Goal: Obtain resource: Download file/media

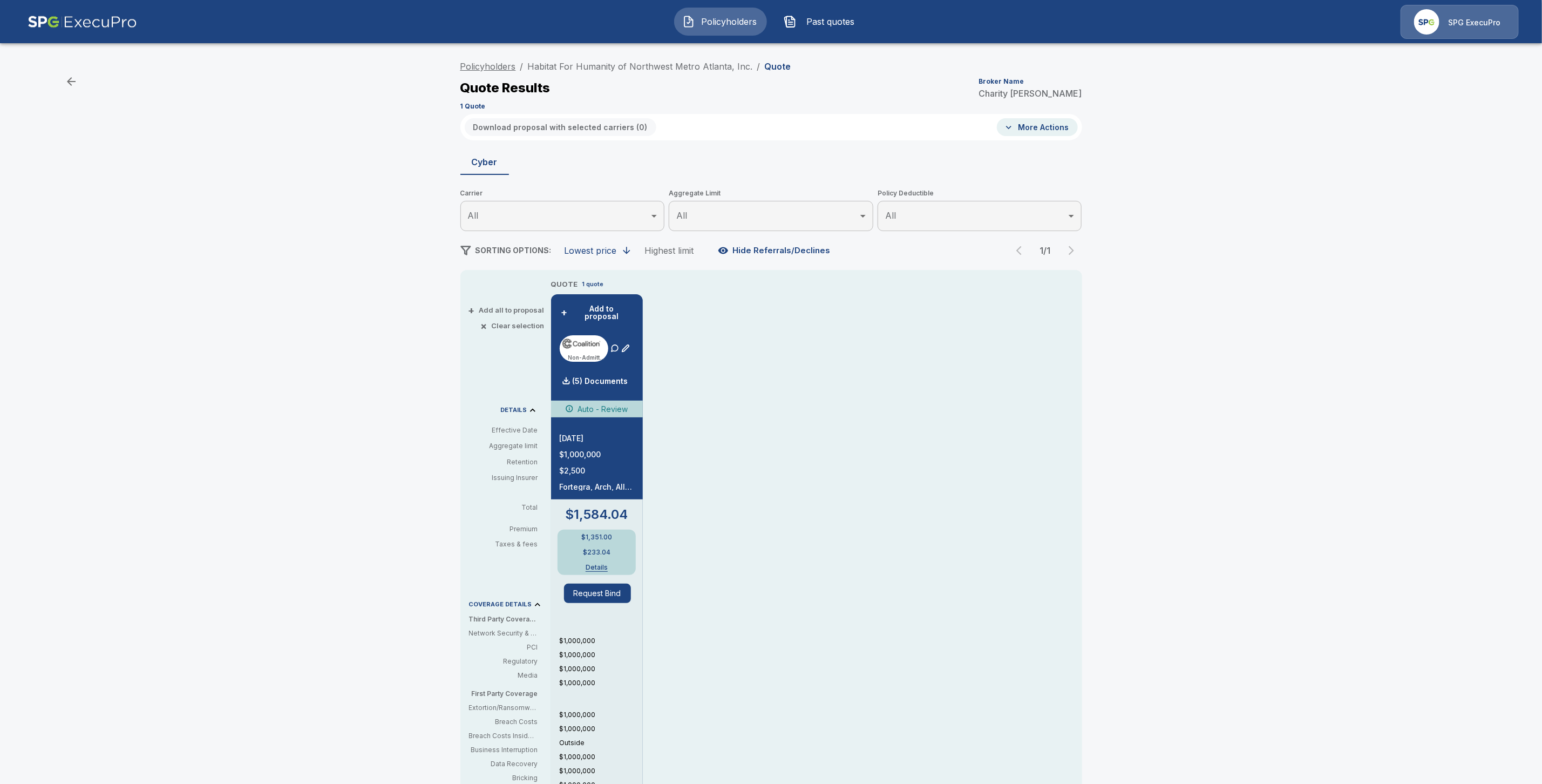
click at [500, 61] on link "Policyholders" at bounding box center [488, 66] width 56 height 11
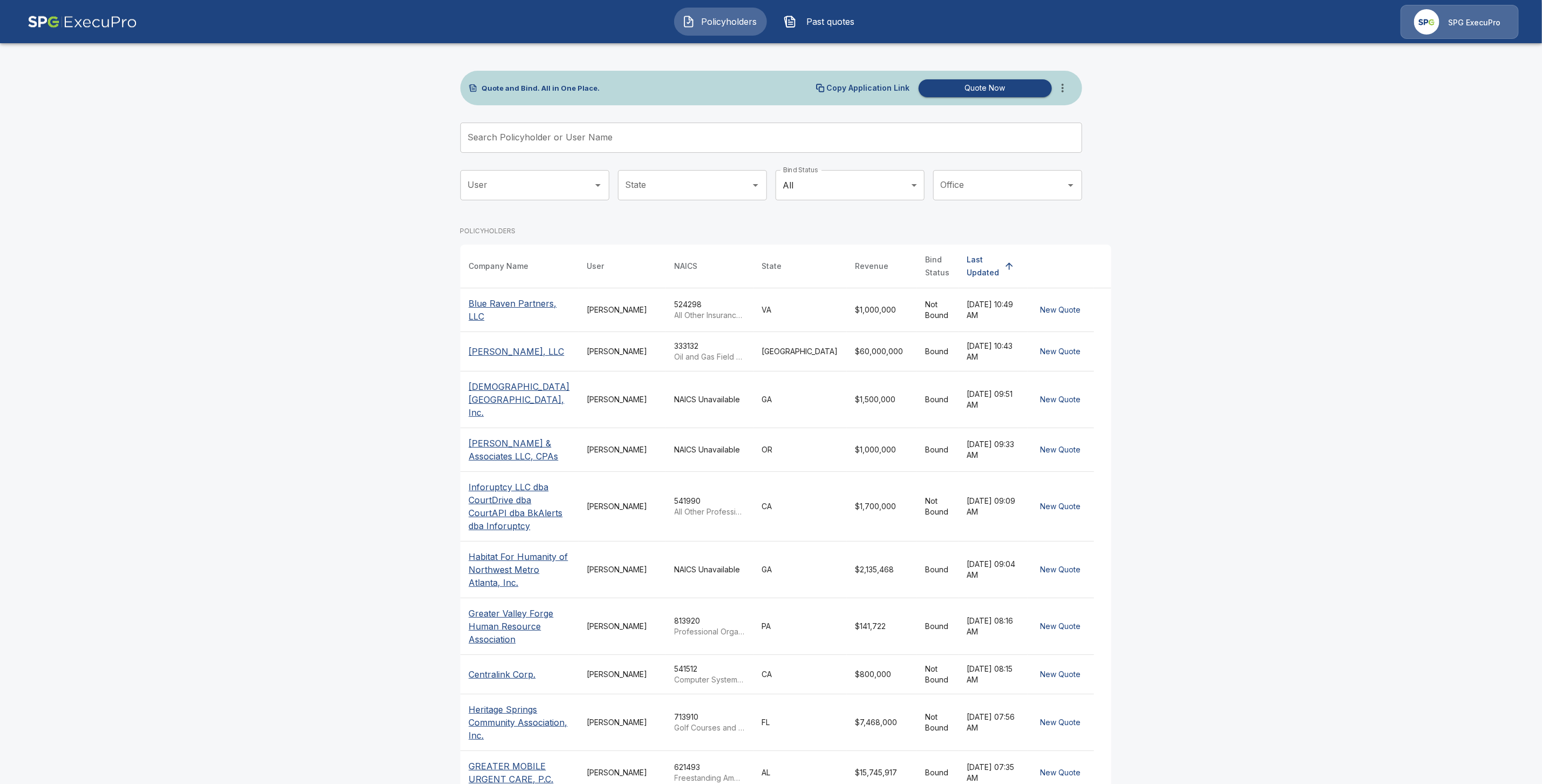
click at [503, 138] on input "Search Policyholder or User Name" at bounding box center [765, 137] width 610 height 30
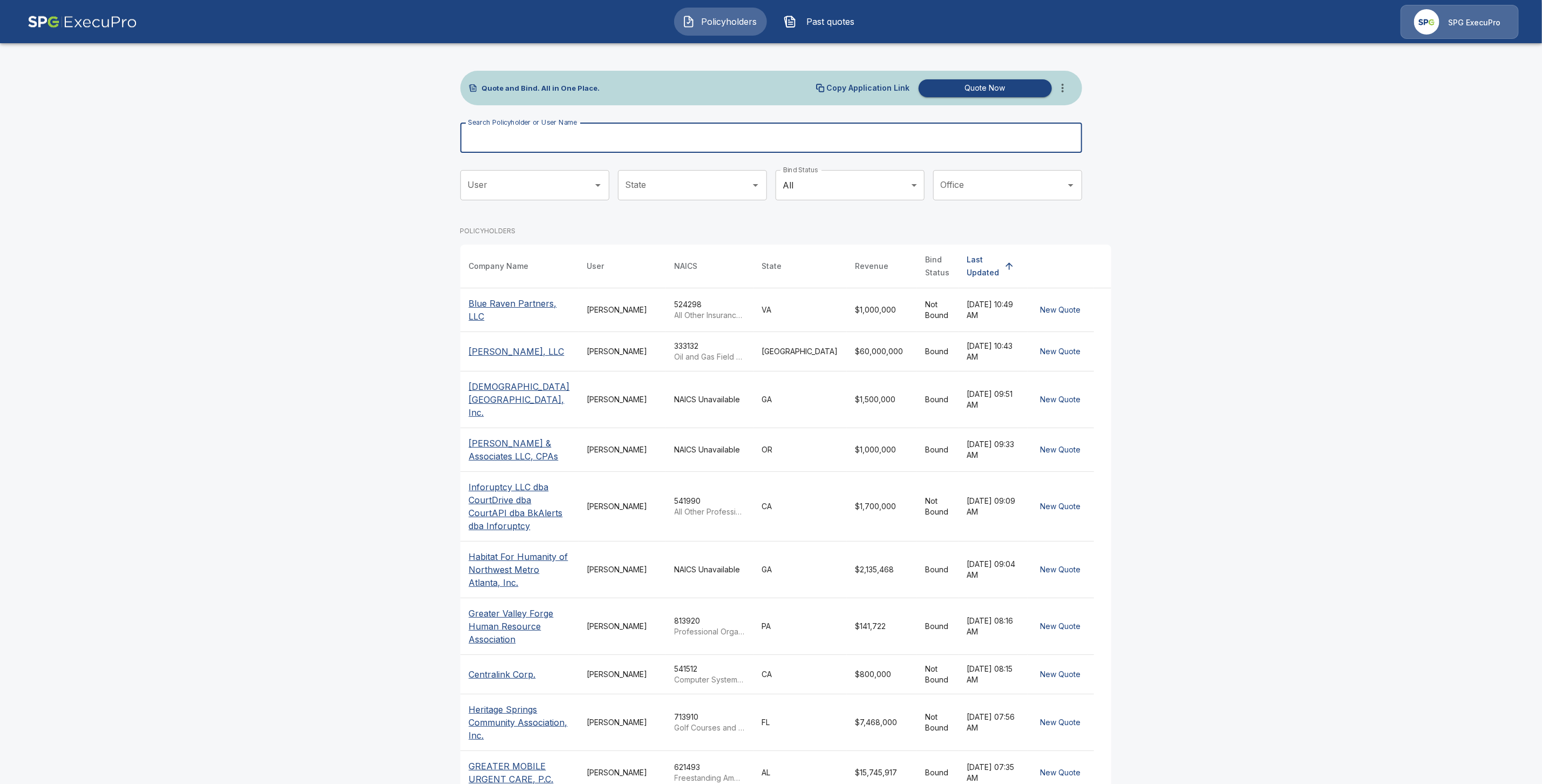
paste input "**********"
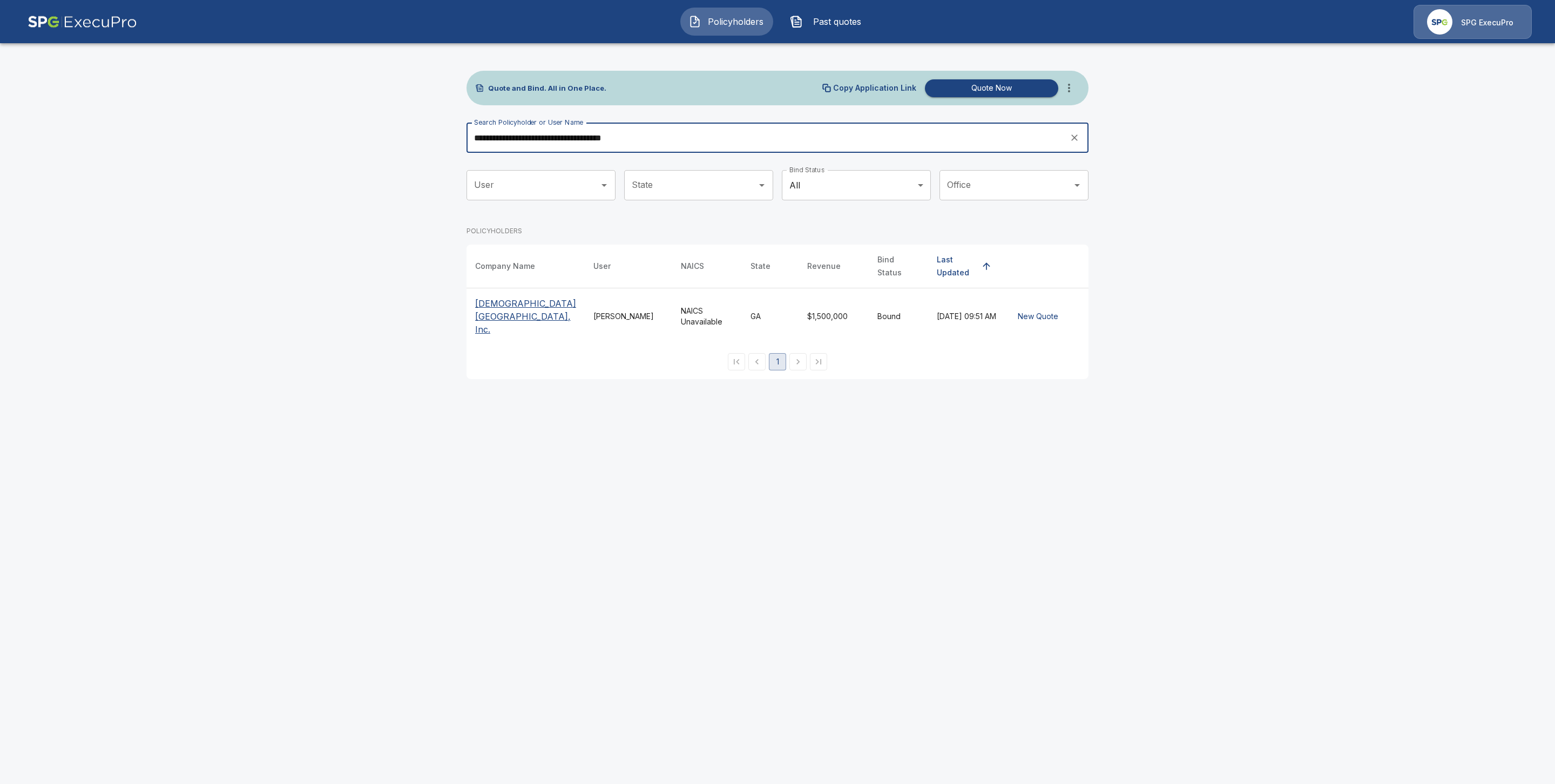
type input "**********"
drag, startPoint x: 503, startPoint y: 321, endPoint x: 481, endPoint y: 319, distance: 22.1
click at [503, 321] on p "[DEMOGRAPHIC_DATA] [GEOGRAPHIC_DATA], Inc." at bounding box center [525, 316] width 101 height 39
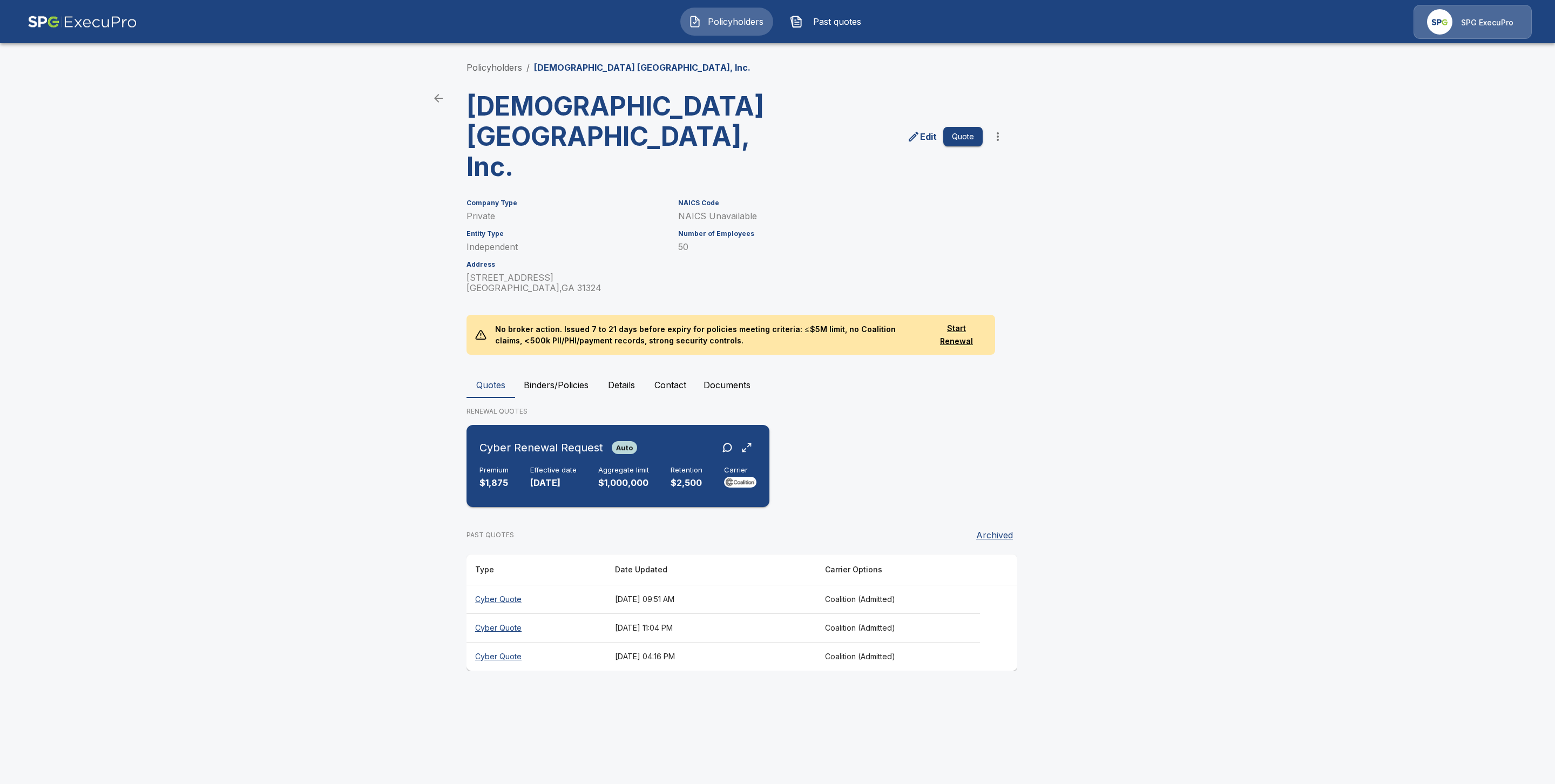
click at [548, 439] on h6 "Cyber Renewal Request" at bounding box center [541, 447] width 123 height 17
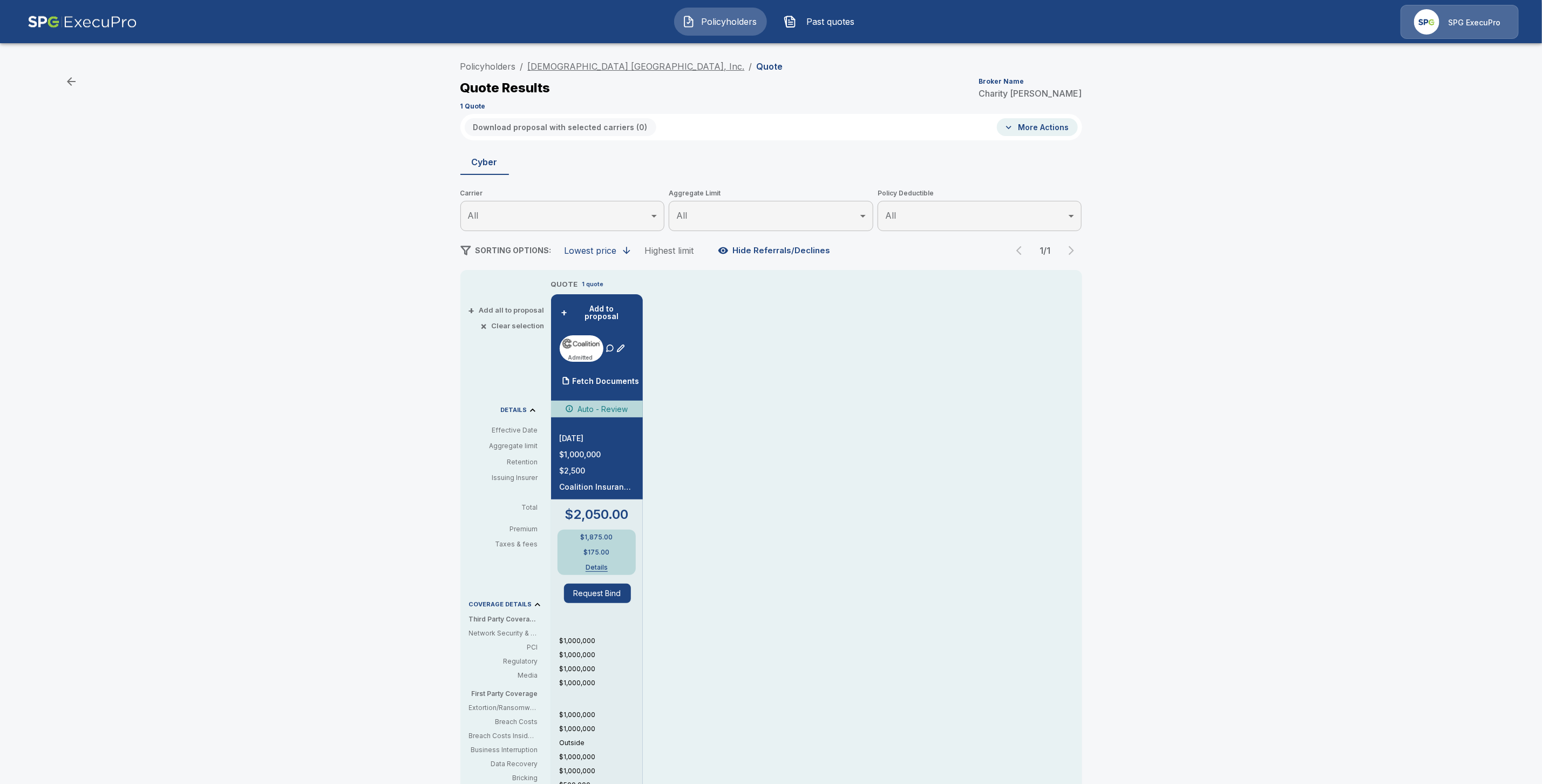
click at [590, 67] on link "[DEMOGRAPHIC_DATA] [GEOGRAPHIC_DATA], Inc." at bounding box center [636, 66] width 217 height 11
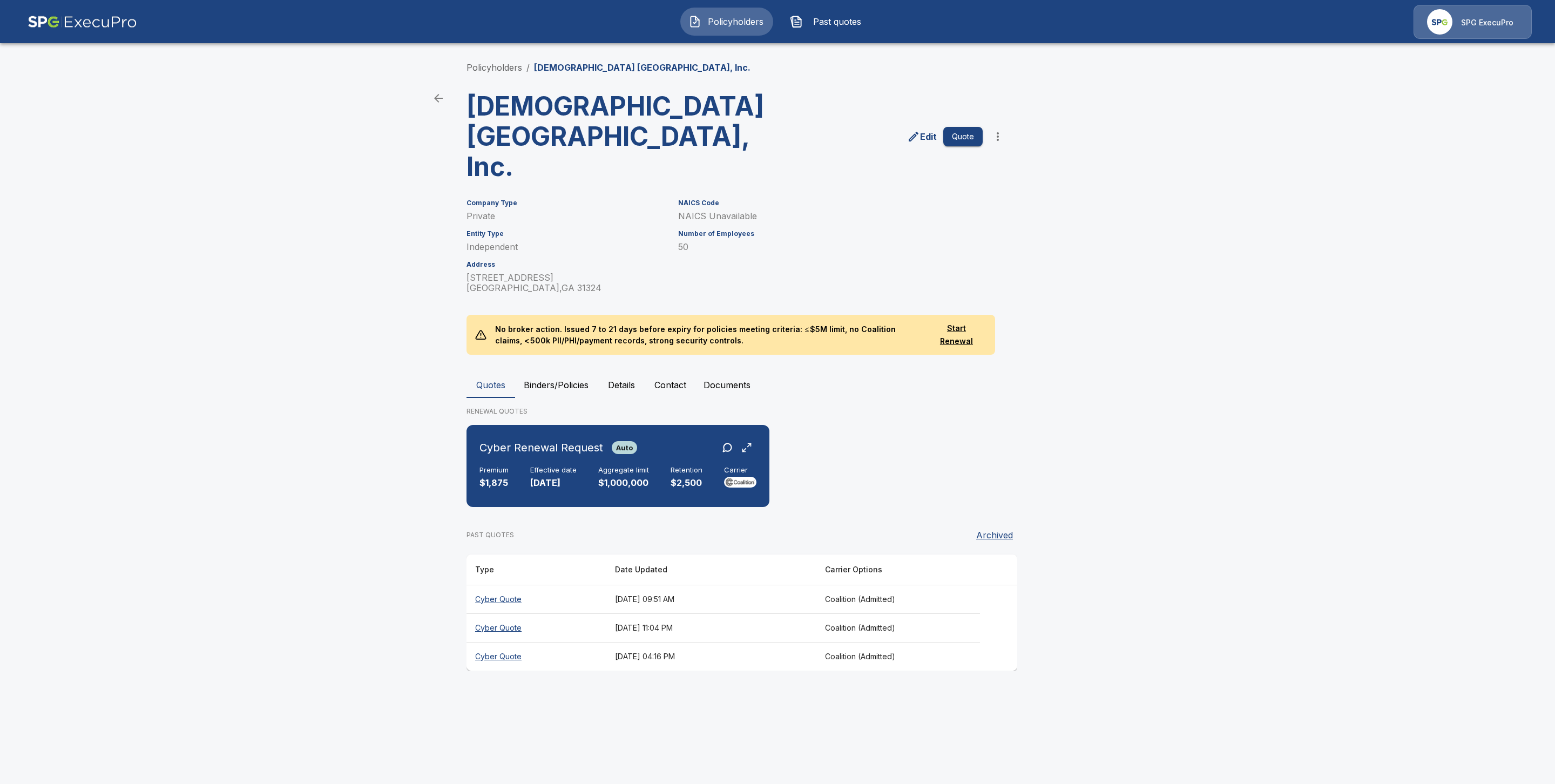
click at [501, 613] on th "Cyber Quote" at bounding box center [536, 627] width 140 height 29
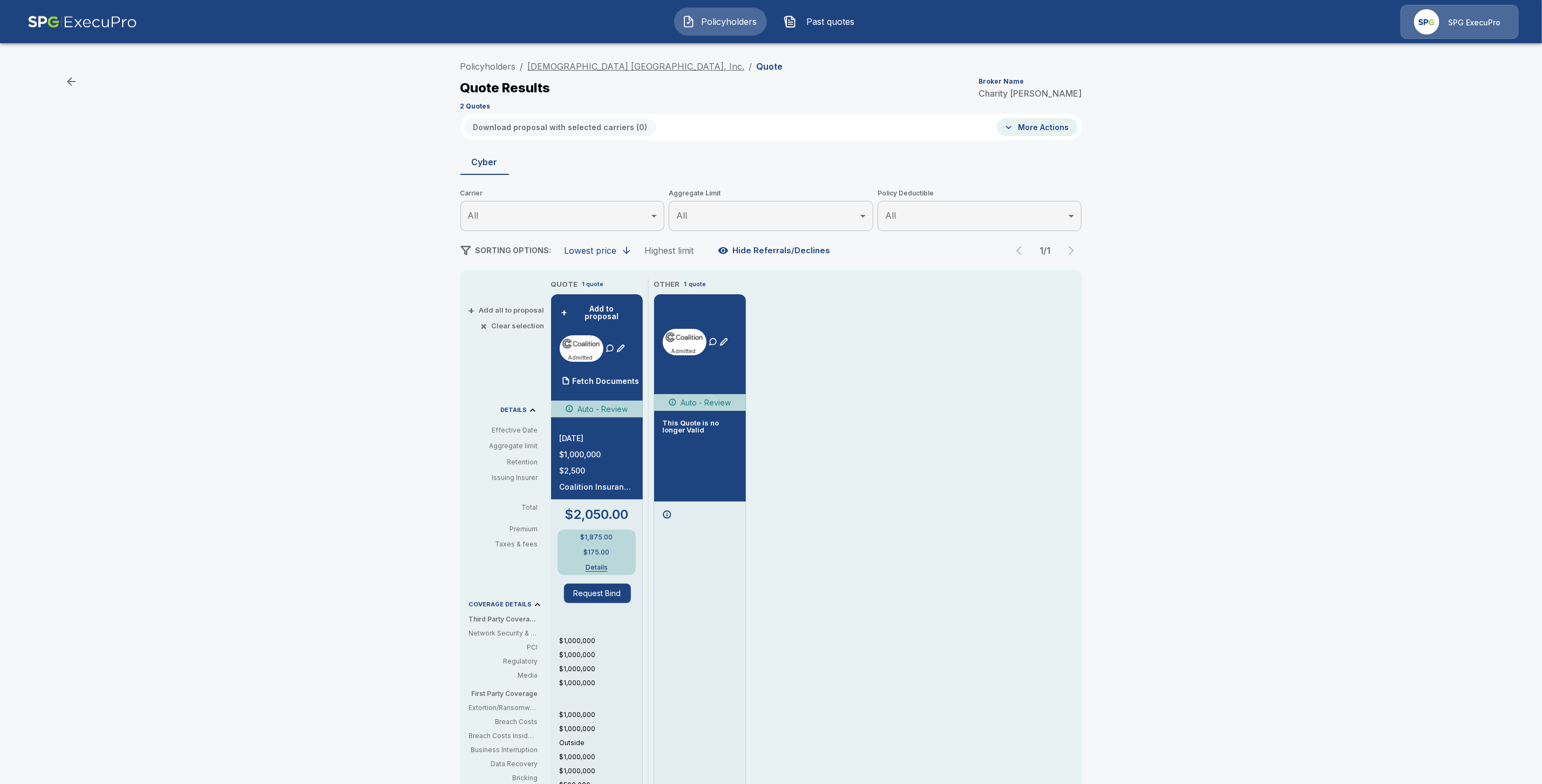
click at [571, 65] on link "[DEMOGRAPHIC_DATA] [GEOGRAPHIC_DATA], Inc." at bounding box center [636, 66] width 217 height 11
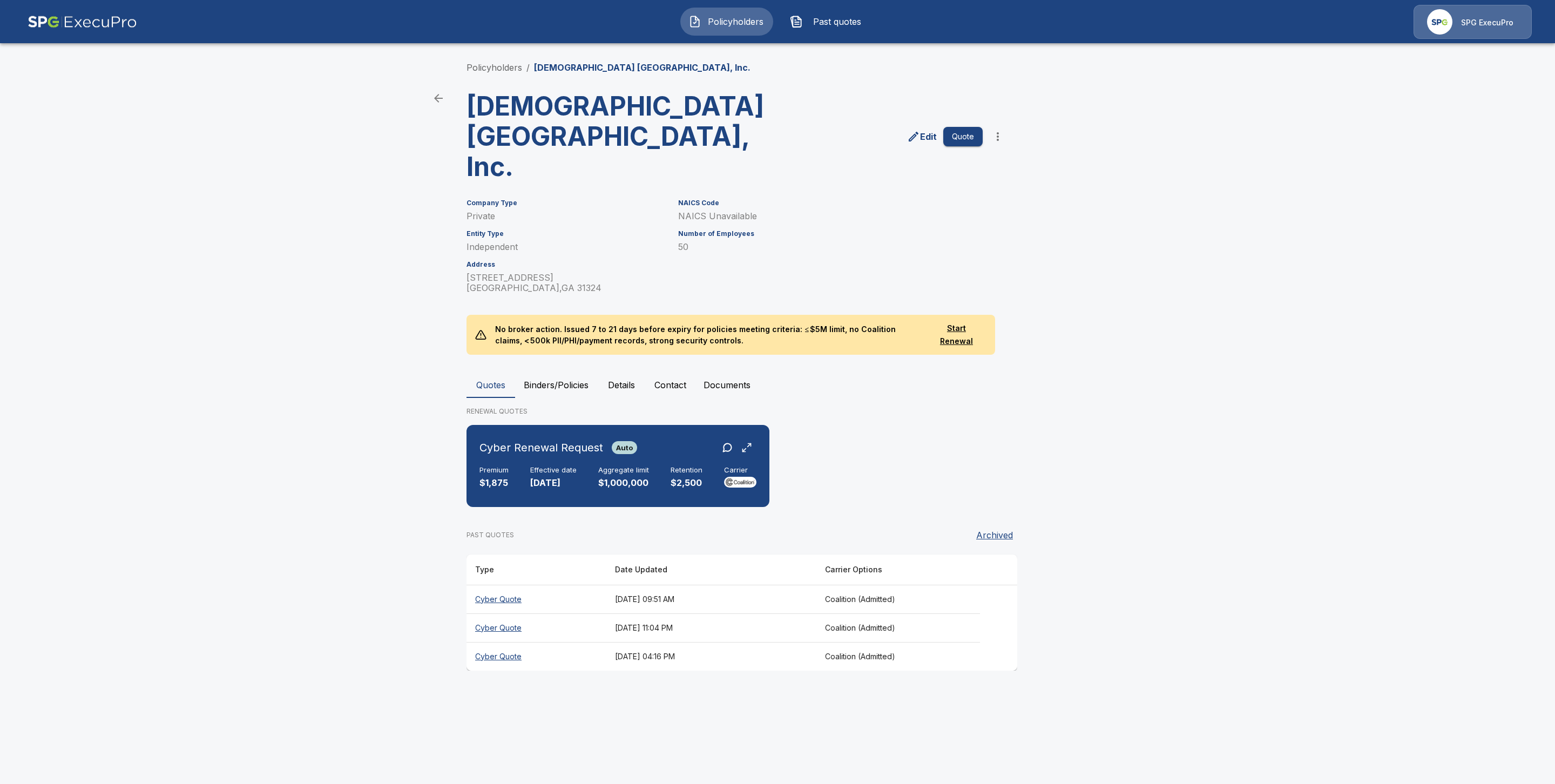
click at [498, 641] on th "Cyber Quote" at bounding box center [536, 655] width 140 height 29
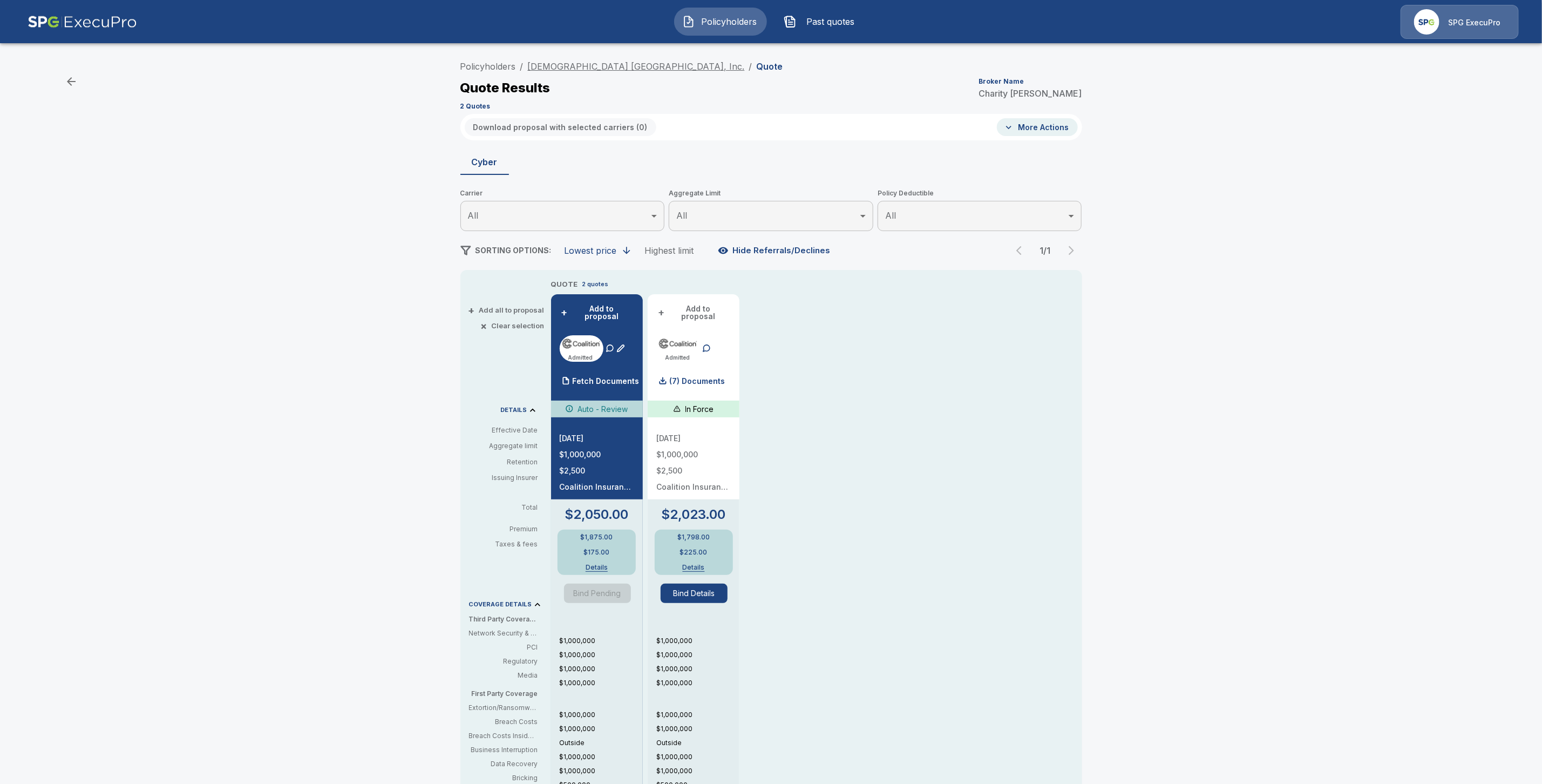
click at [598, 64] on link "[DEMOGRAPHIC_DATA] [GEOGRAPHIC_DATA], Inc." at bounding box center [636, 66] width 217 height 11
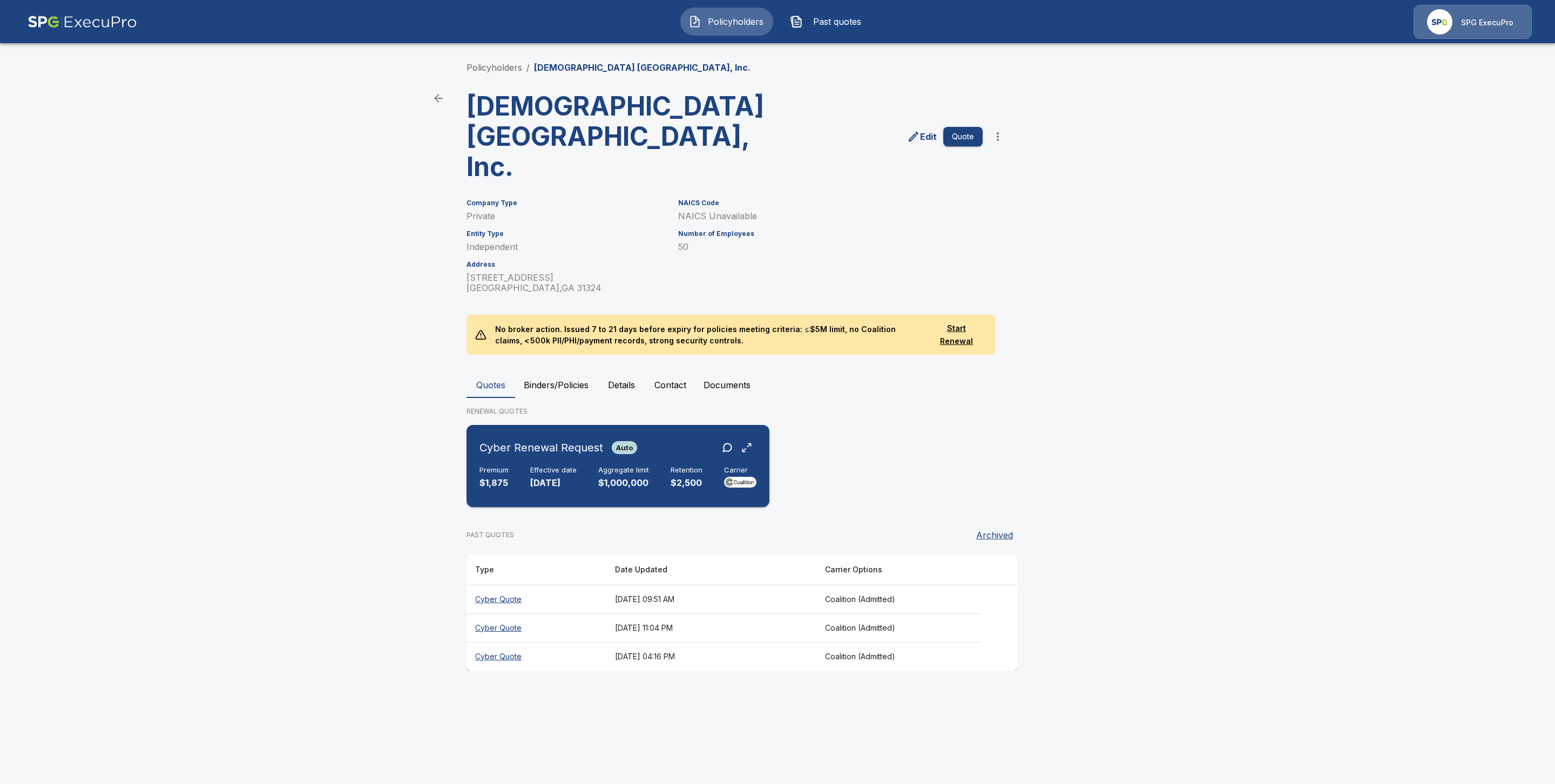
click at [544, 466] on h6 "Effective date" at bounding box center [554, 469] width 46 height 8
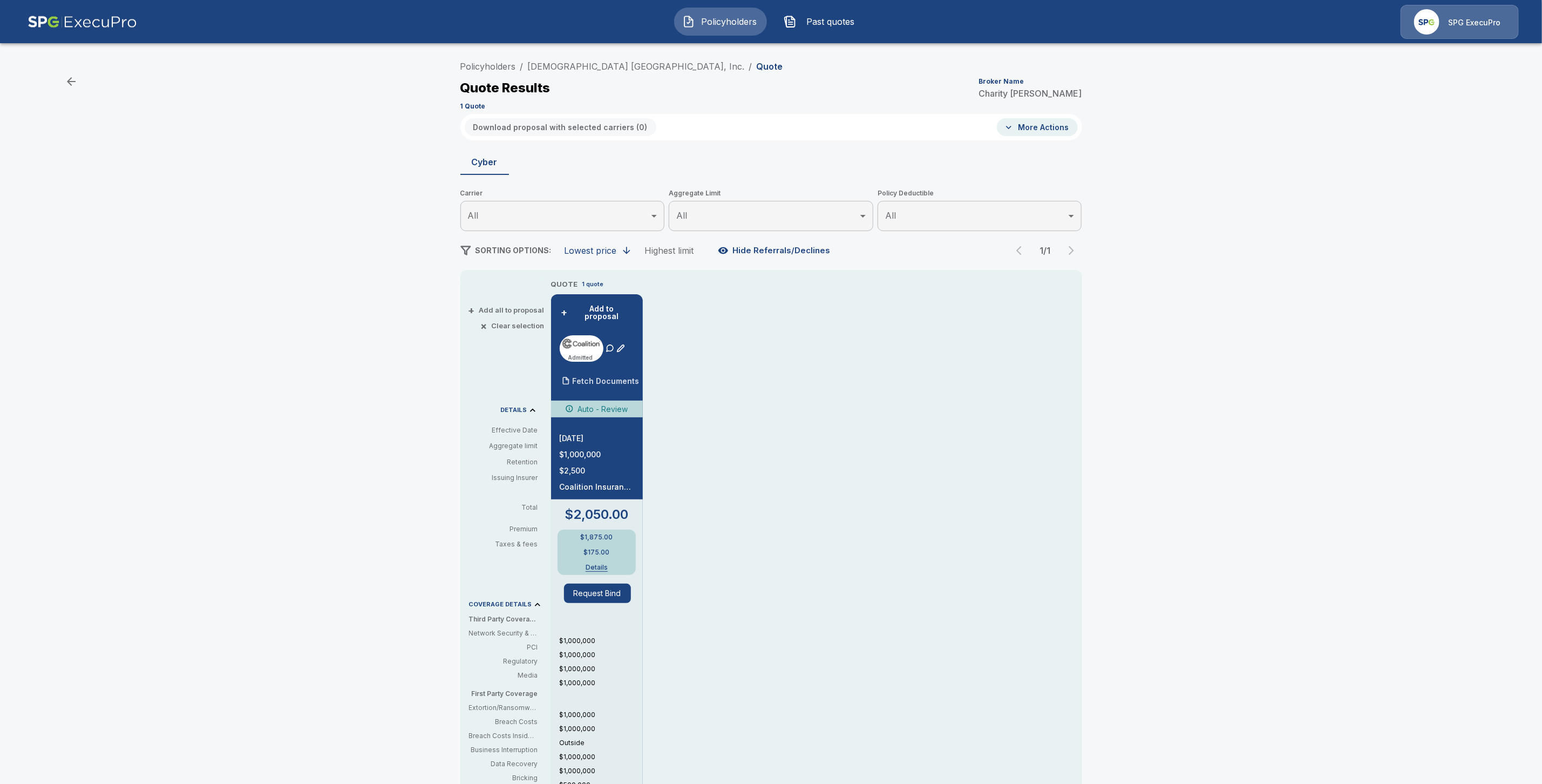
click at [623, 377] on p "Fetch Documents" at bounding box center [606, 381] width 67 height 8
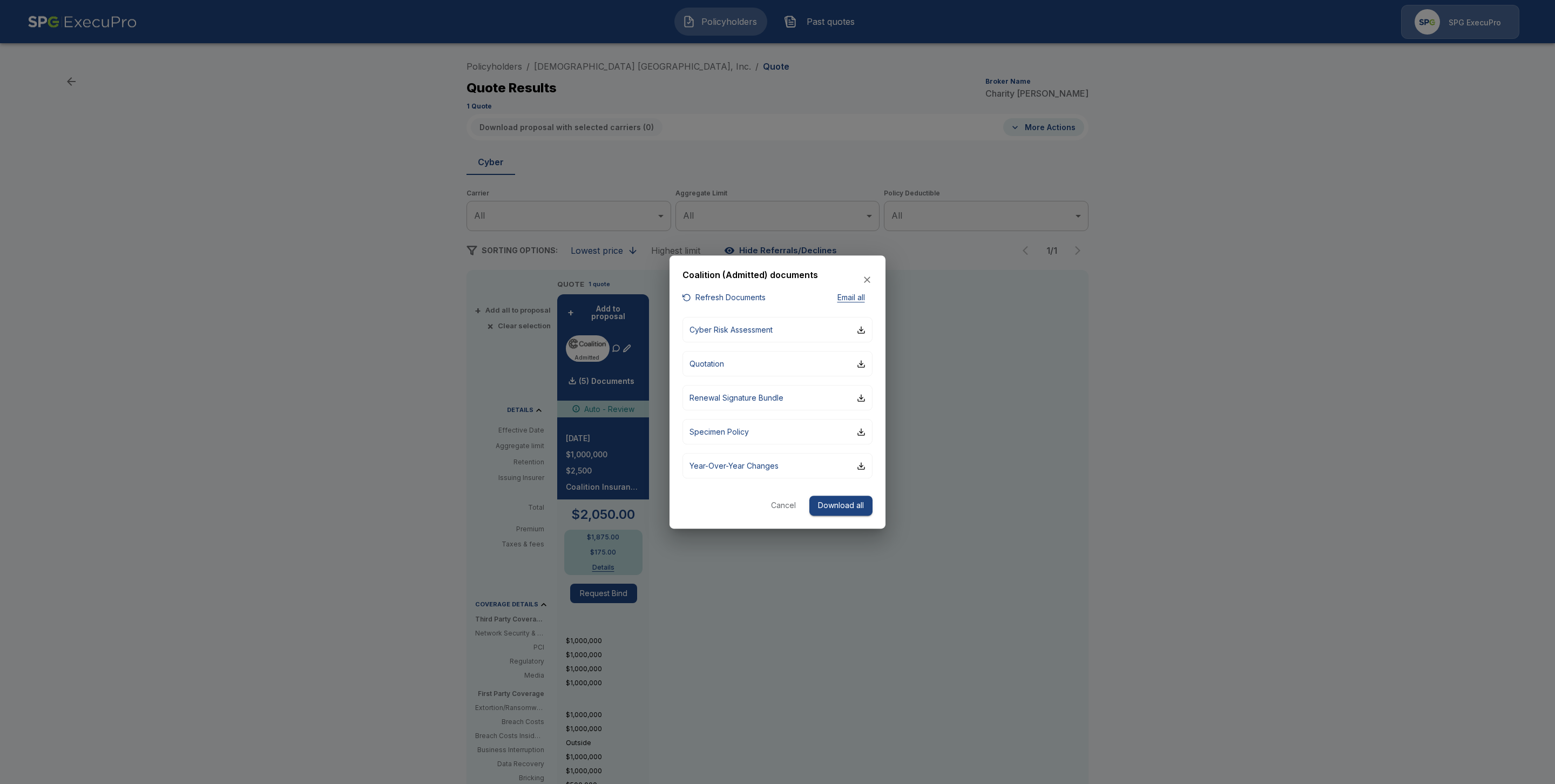
drag, startPoint x: 752, startPoint y: 294, endPoint x: 776, endPoint y: 314, distance: 31.2
click at [752, 294] on button "Refresh Documents" at bounding box center [724, 298] width 83 height 14
click at [832, 508] on button "Download all" at bounding box center [841, 506] width 63 height 20
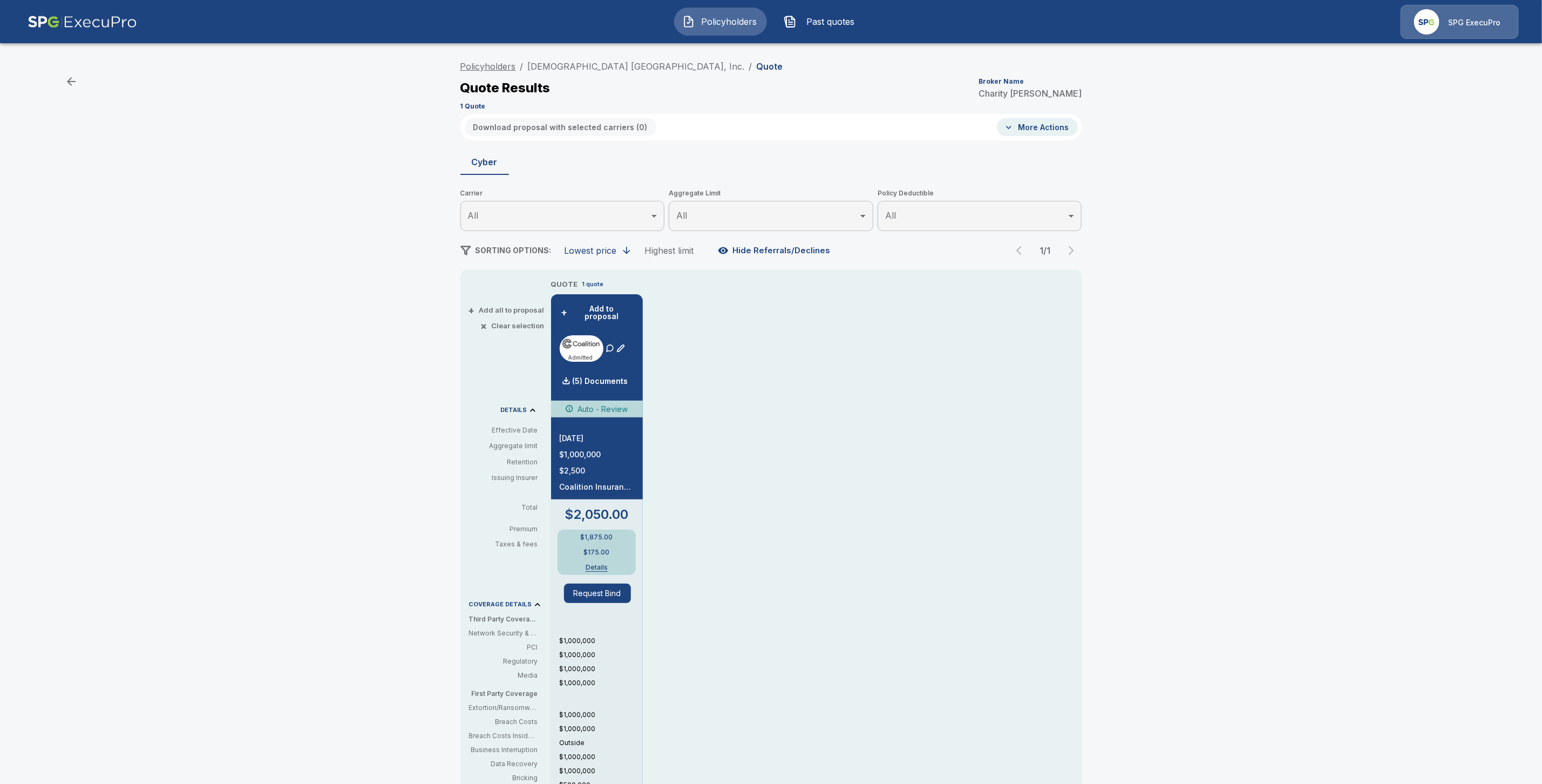
click at [497, 62] on link "Policyholders" at bounding box center [488, 66] width 56 height 11
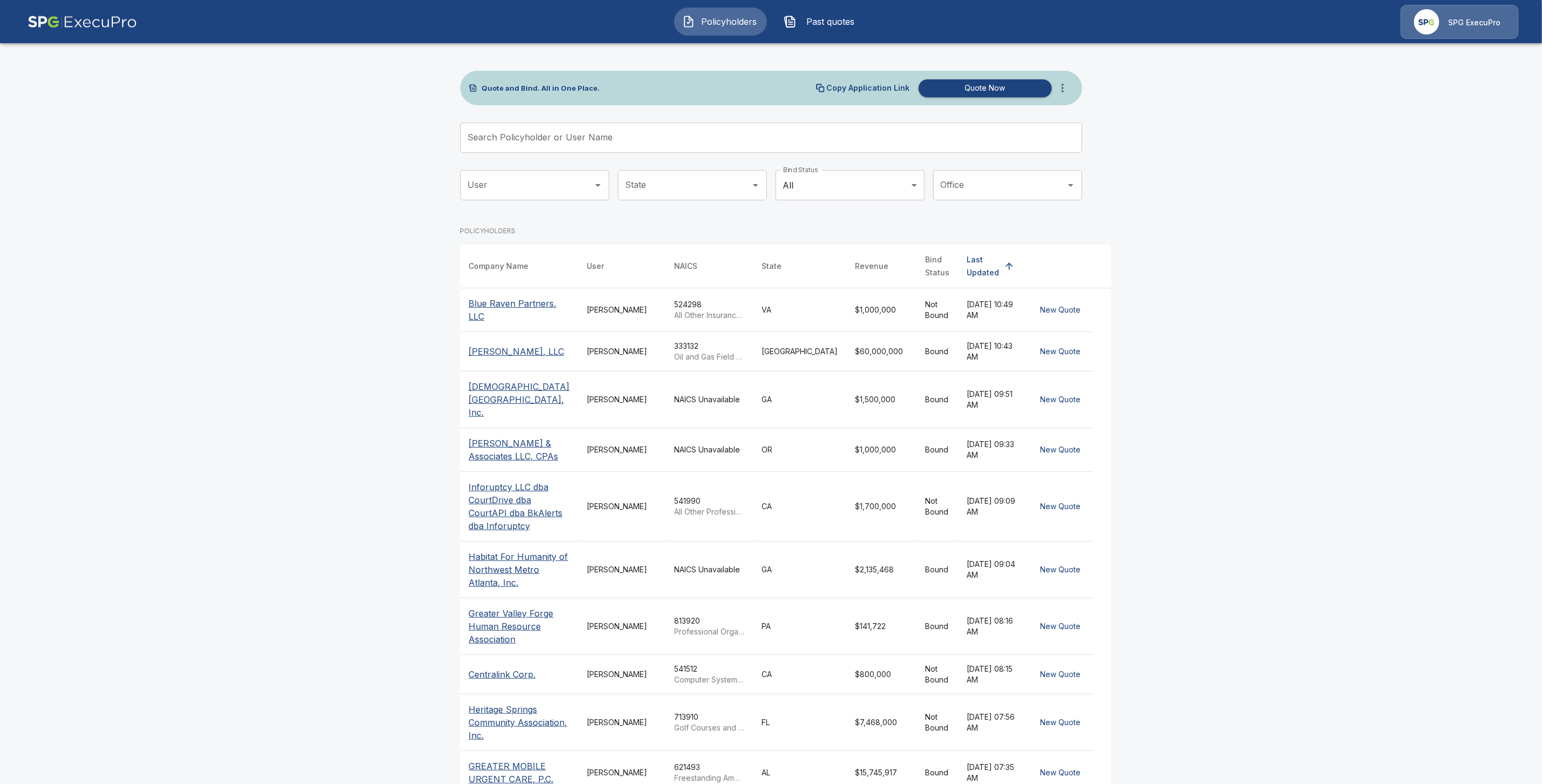
click at [496, 136] on input "Search Policyholder or User Name" at bounding box center [765, 137] width 610 height 30
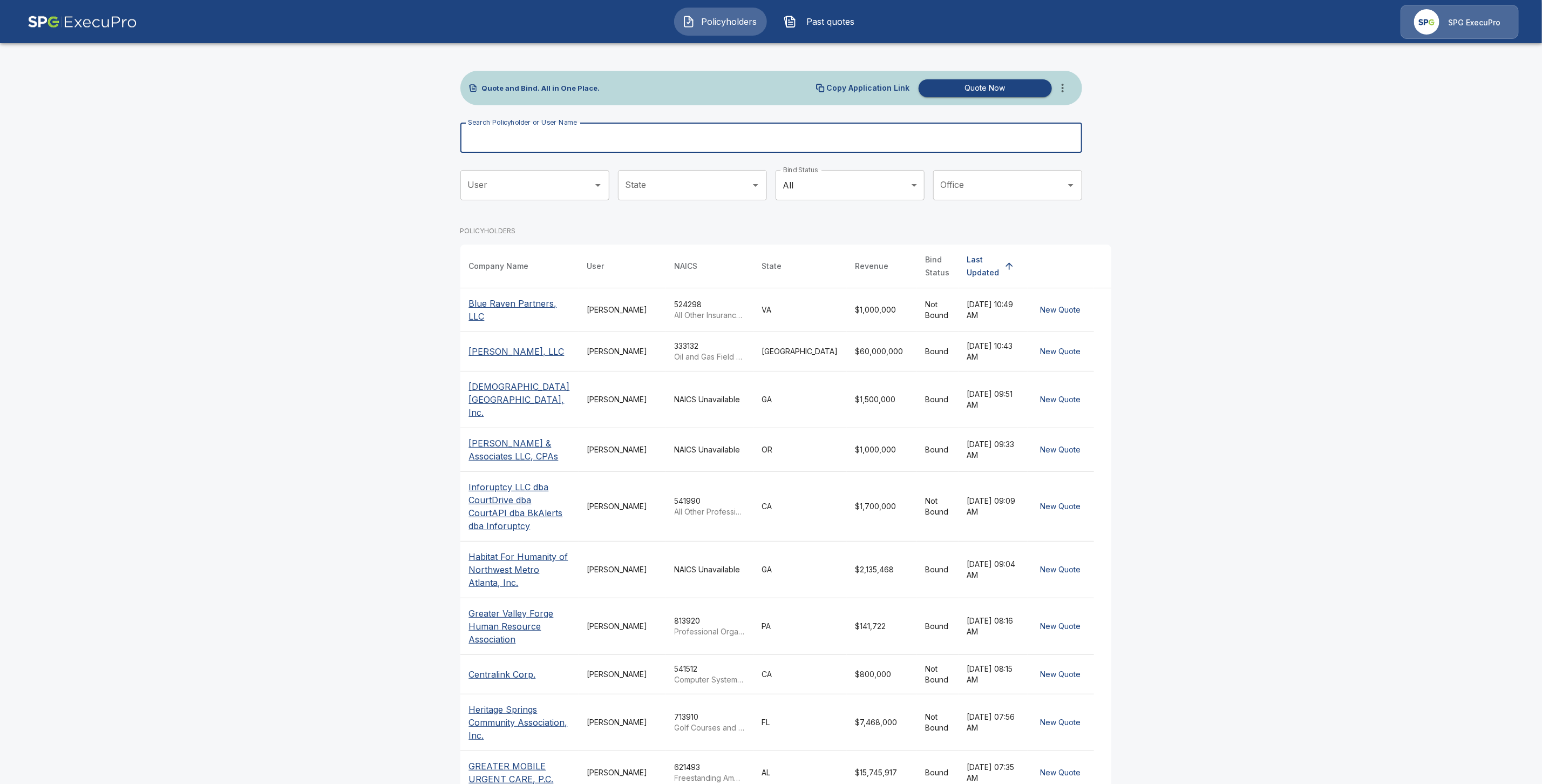
paste input "**********"
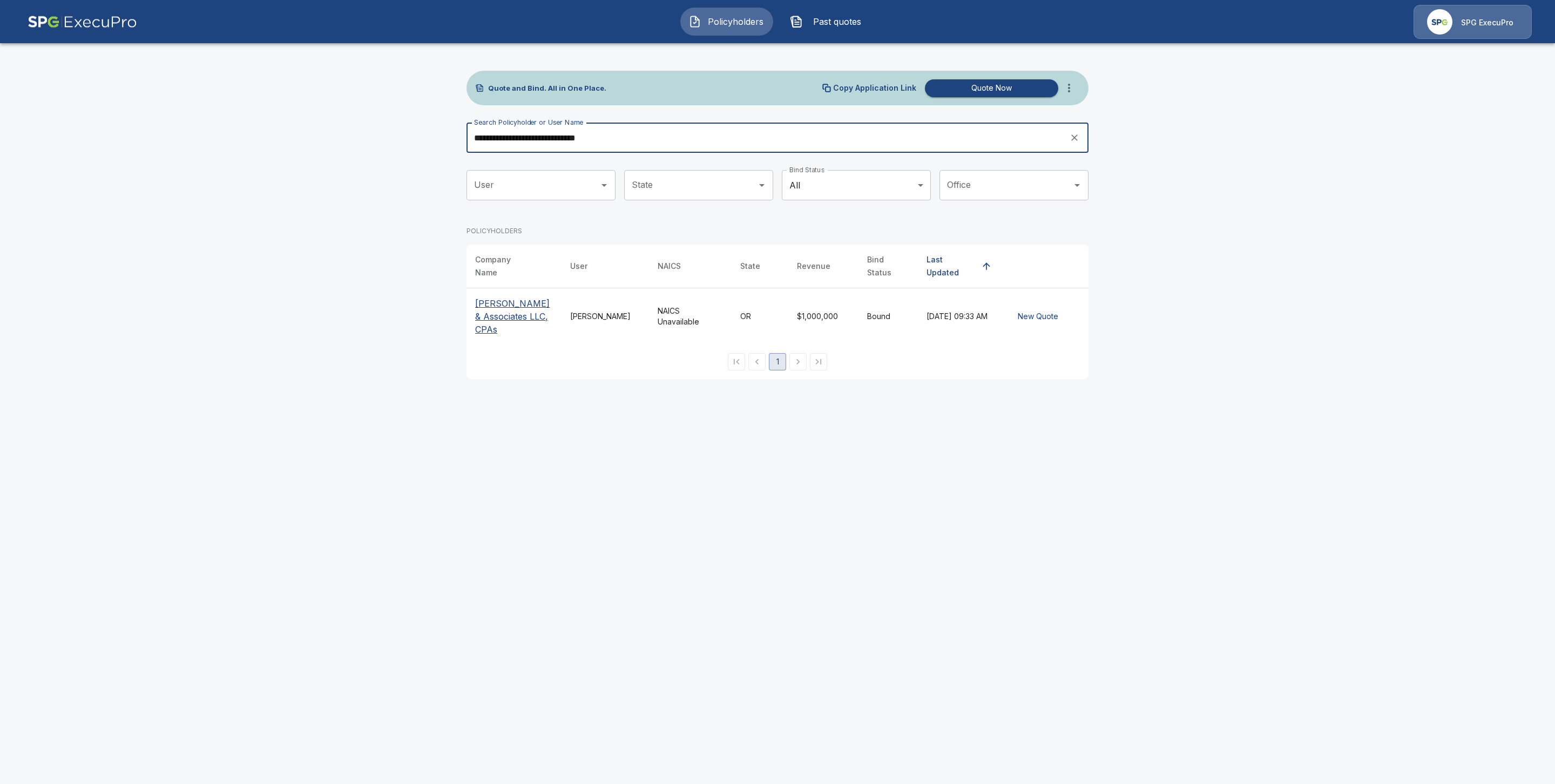
type input "**********"
click at [496, 298] on p "[PERSON_NAME] & Associates LLC, CPAs" at bounding box center [514, 316] width 78 height 39
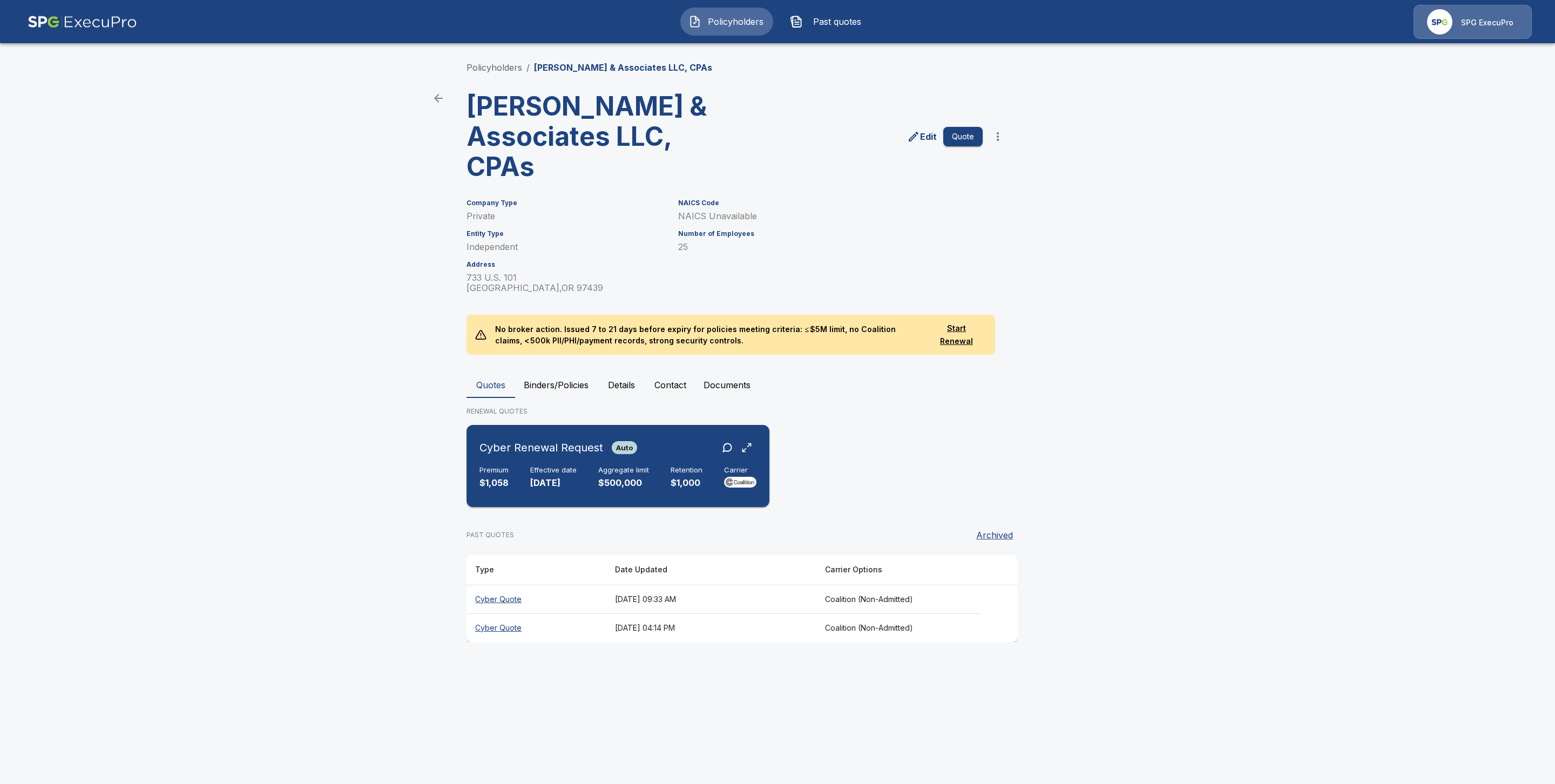
click at [518, 480] on div "Premium $1,058 Effective date [DATE] Aggregate limit $500,000 Retention $1,000 …" at bounding box center [618, 477] width 277 height 24
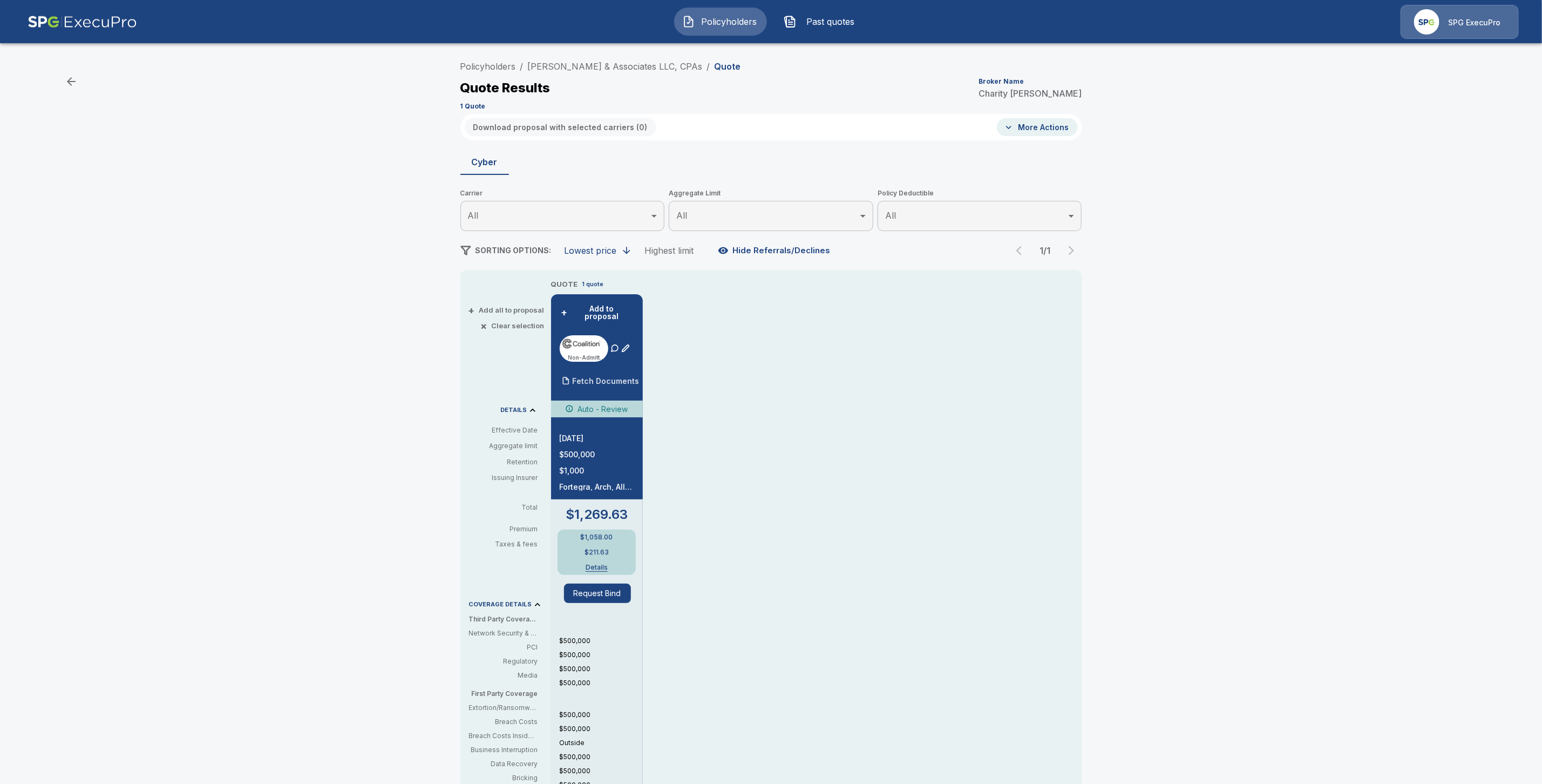
drag, startPoint x: 577, startPoint y: 377, endPoint x: 763, endPoint y: 375, distance: 186.0
click at [577, 377] on div at bounding box center [566, 381] width 22 height 22
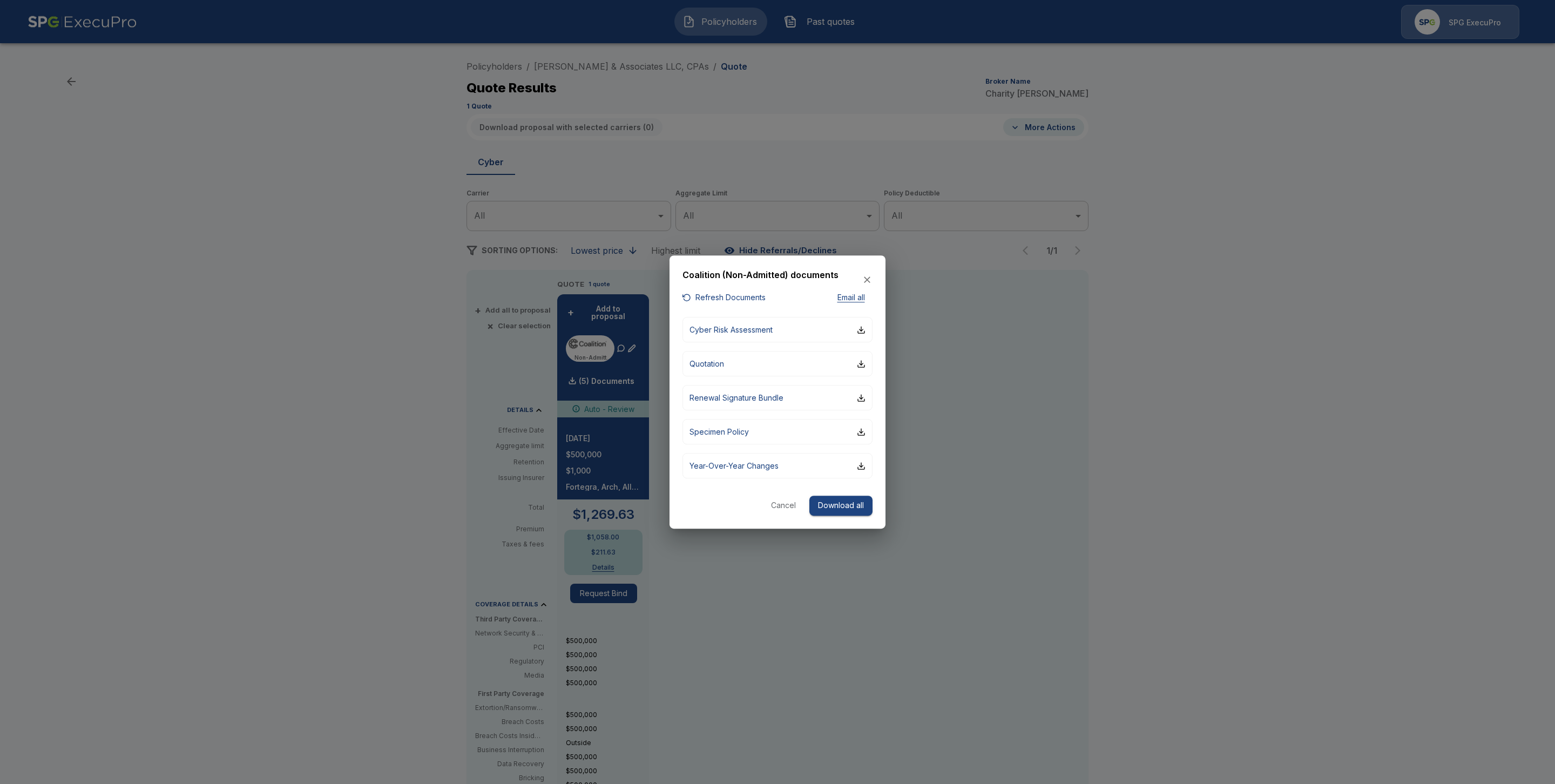
click at [1192, 362] on div at bounding box center [778, 392] width 1555 height 784
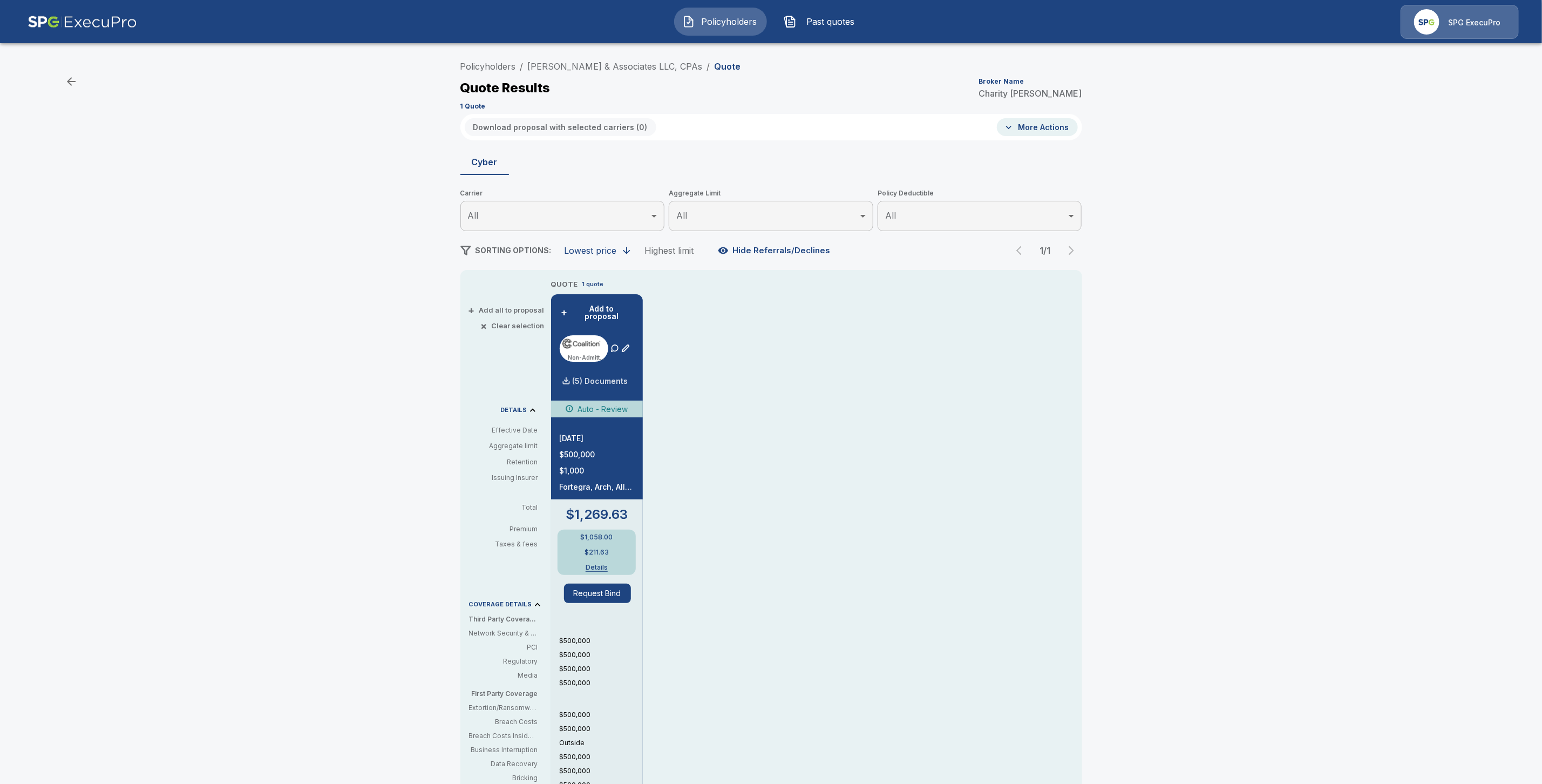
click at [628, 377] on p "(5) Documents" at bounding box center [601, 381] width 56 height 8
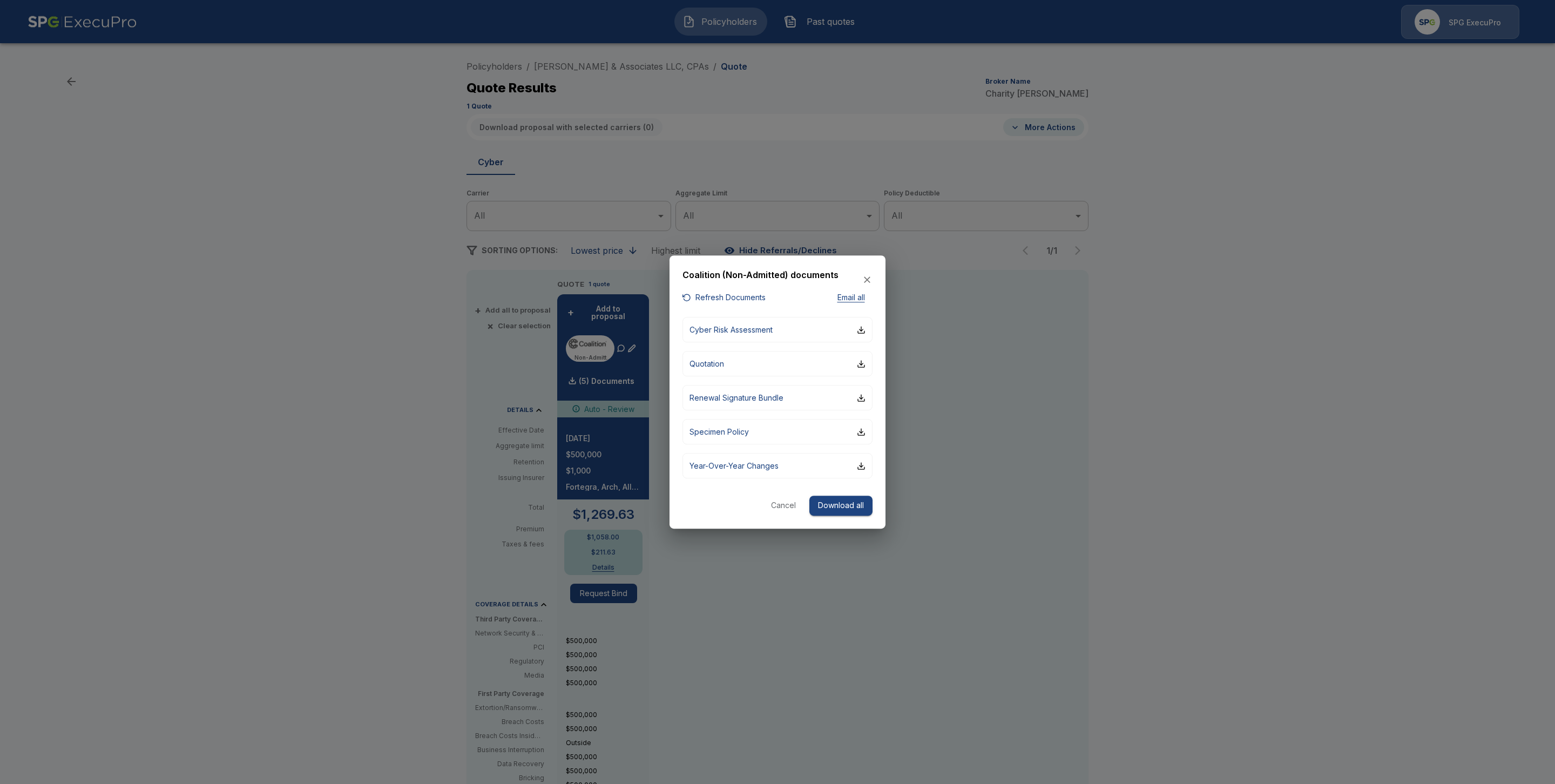
click at [702, 300] on button "Refresh Documents" at bounding box center [724, 298] width 83 height 14
drag, startPoint x: 849, startPoint y: 503, endPoint x: 856, endPoint y: 510, distance: 9.9
click at [849, 504] on button "Download all" at bounding box center [841, 506] width 63 height 20
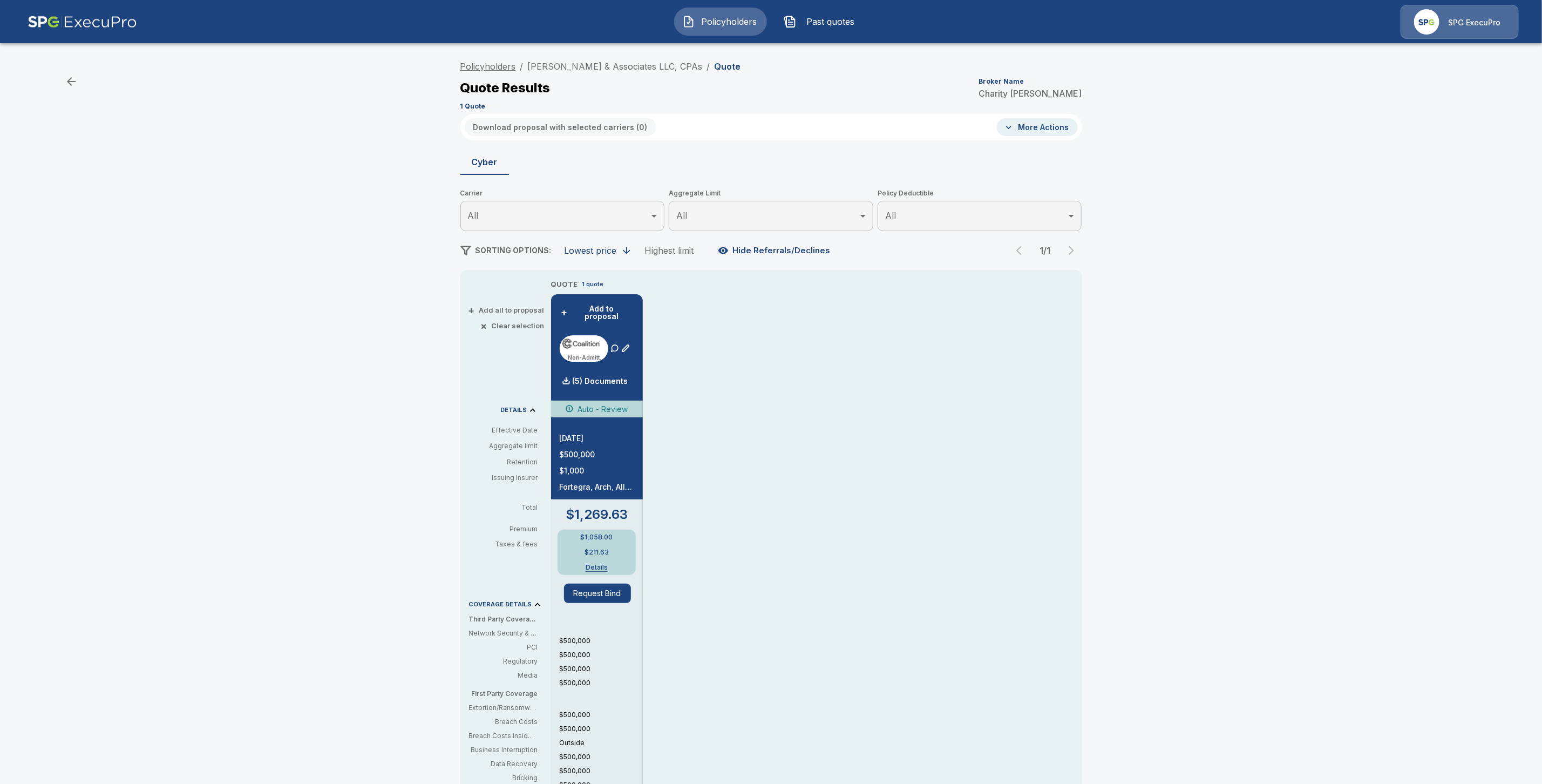
click at [497, 67] on link "Policyholders" at bounding box center [488, 66] width 56 height 11
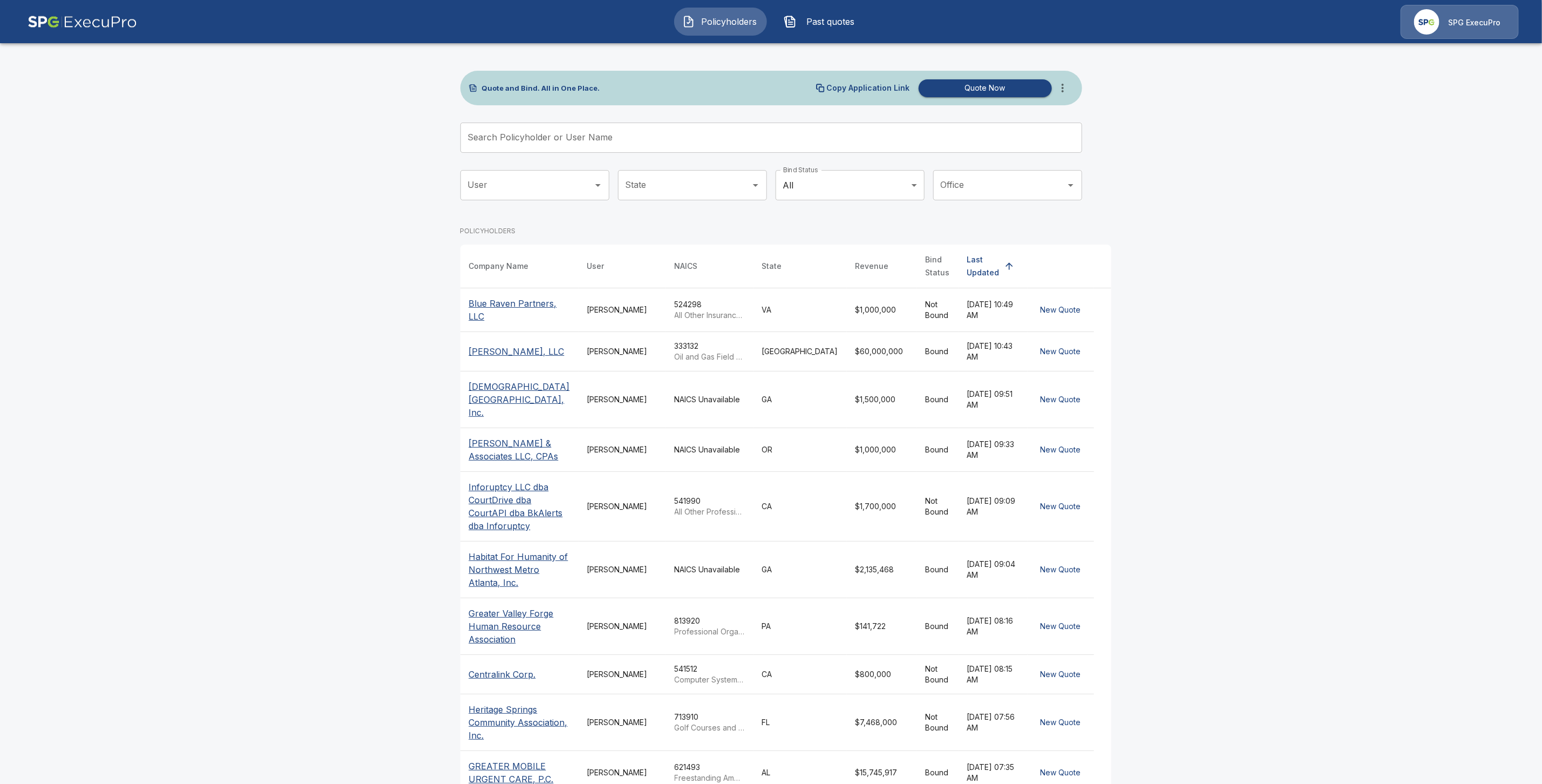
click at [528, 140] on input "Search Policyholder or User Name" at bounding box center [765, 137] width 610 height 30
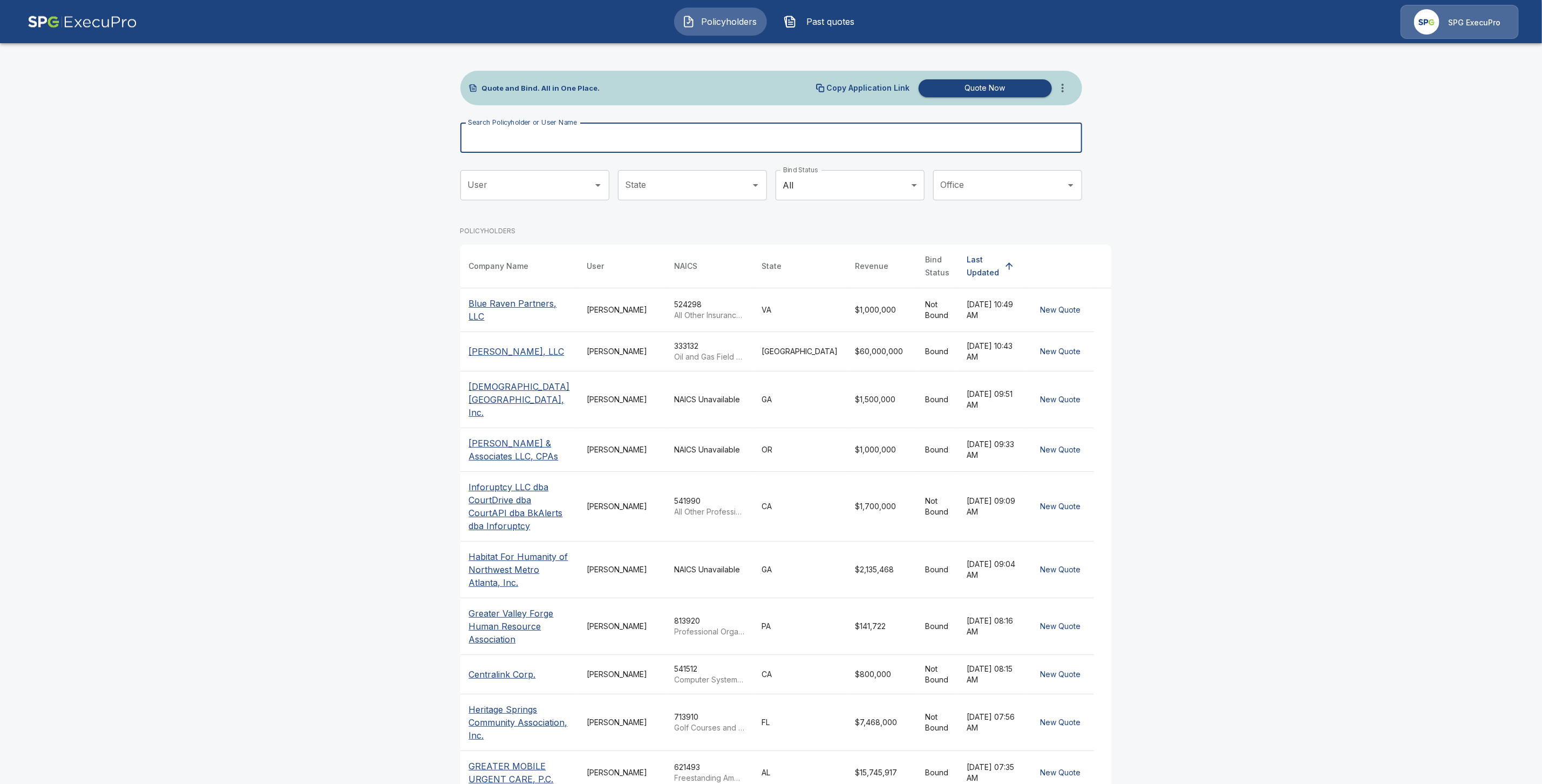
paste input "**********"
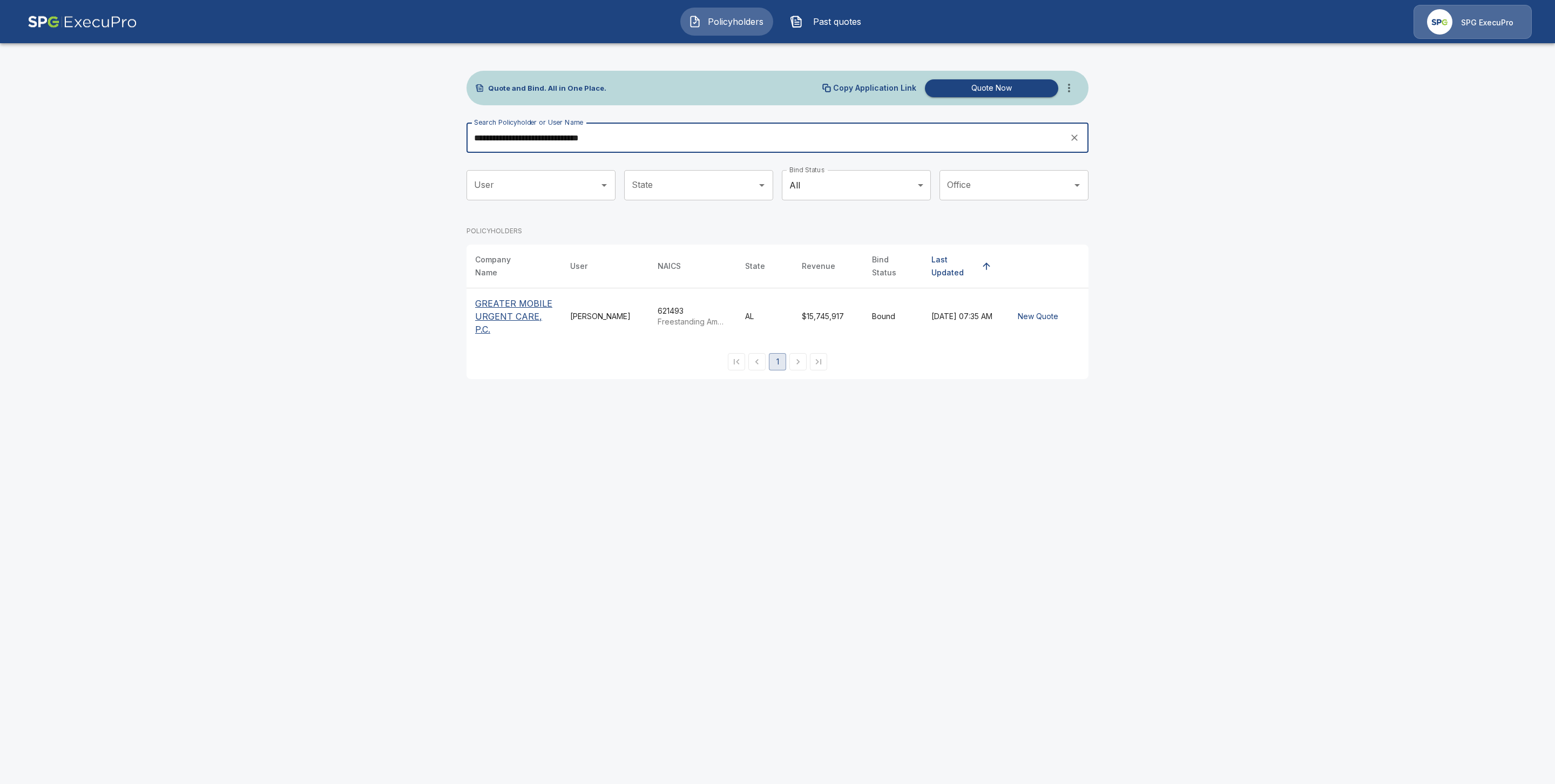
type input "**********"
click at [518, 310] on p "GREATER MOBILE URGENT CARE, P.C." at bounding box center [514, 316] width 78 height 39
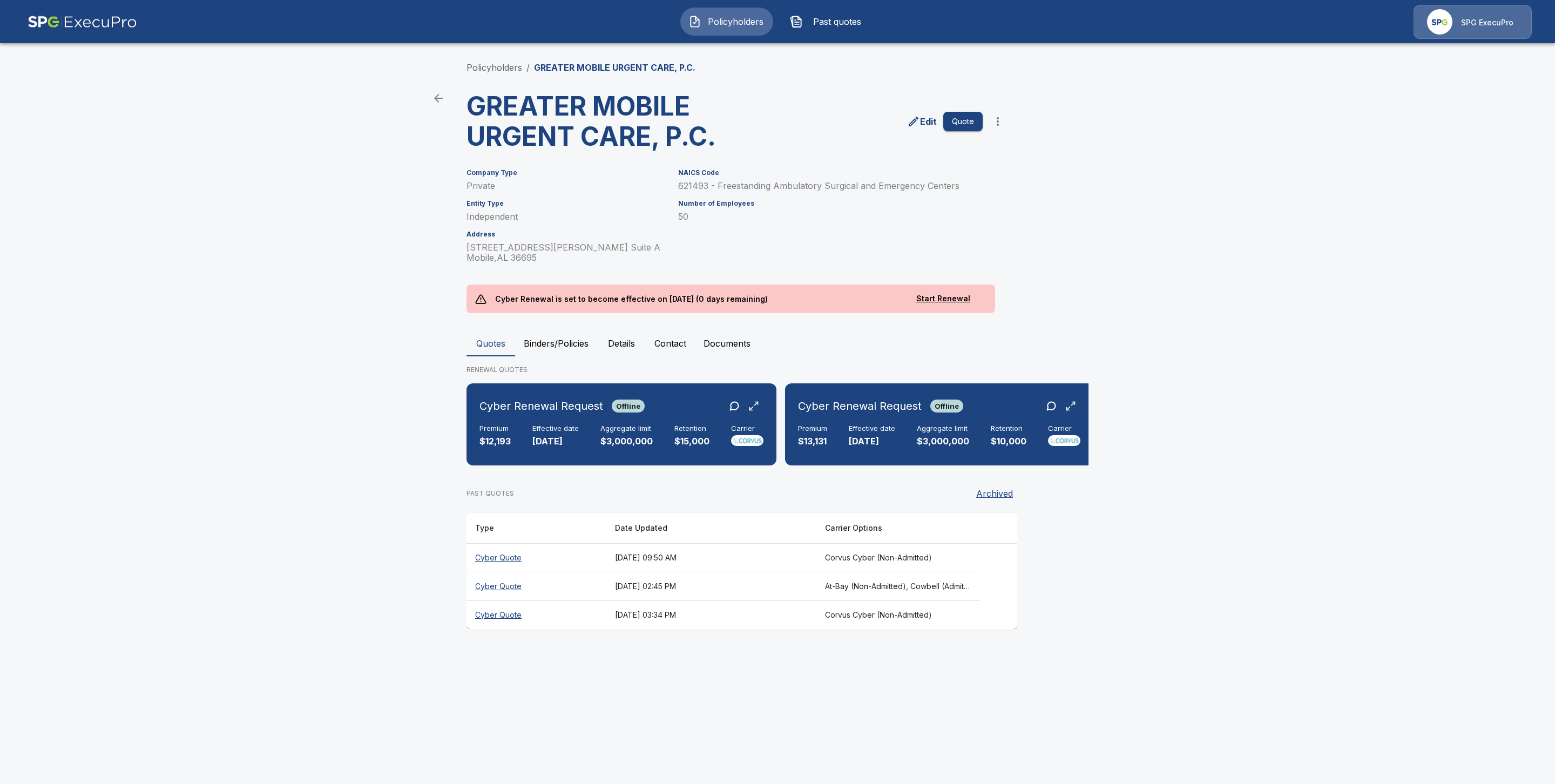
click at [568, 343] on button "Binders/Policies" at bounding box center [556, 343] width 82 height 26
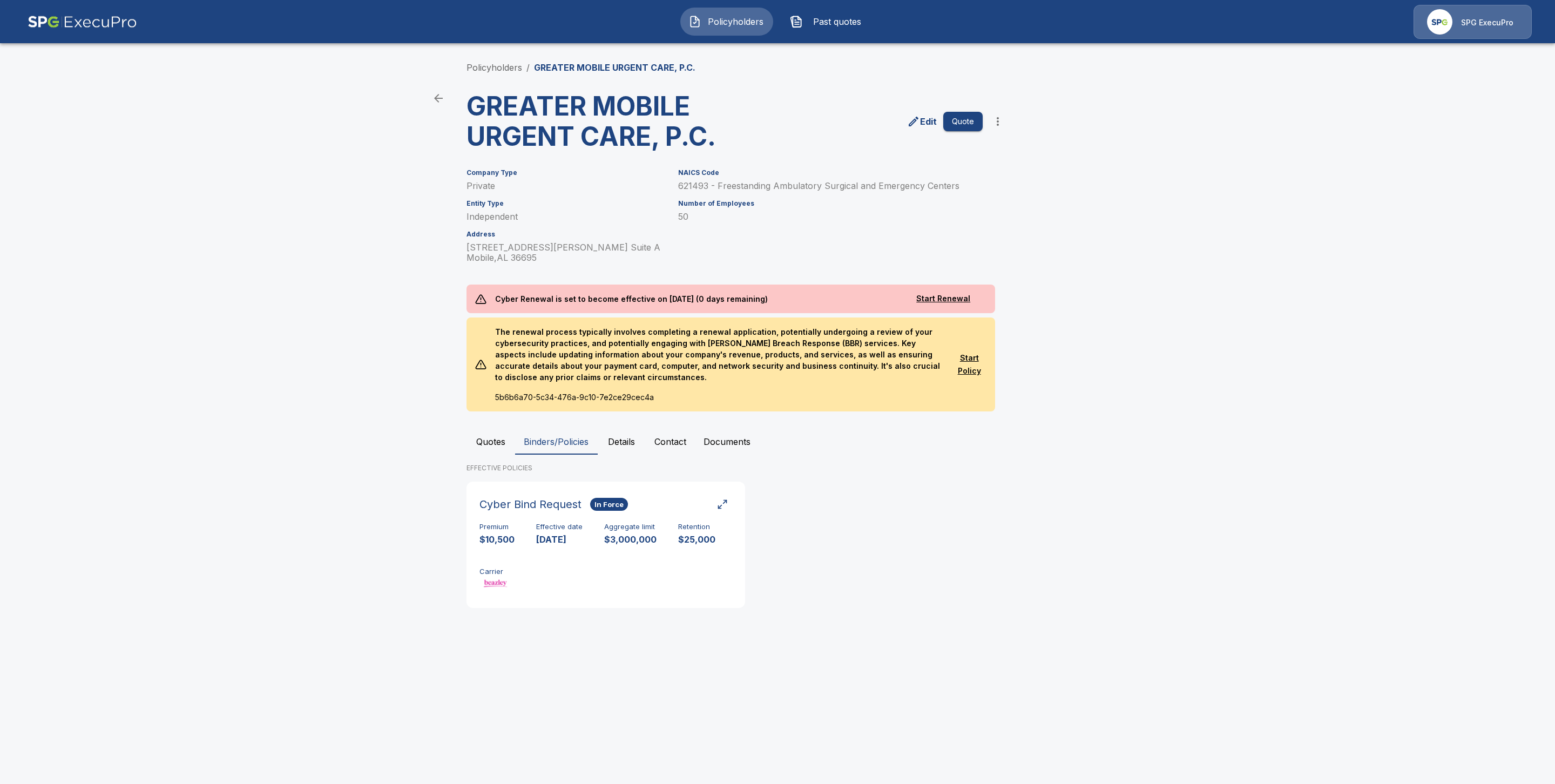
click at [497, 436] on button "Quotes" at bounding box center [491, 442] width 49 height 26
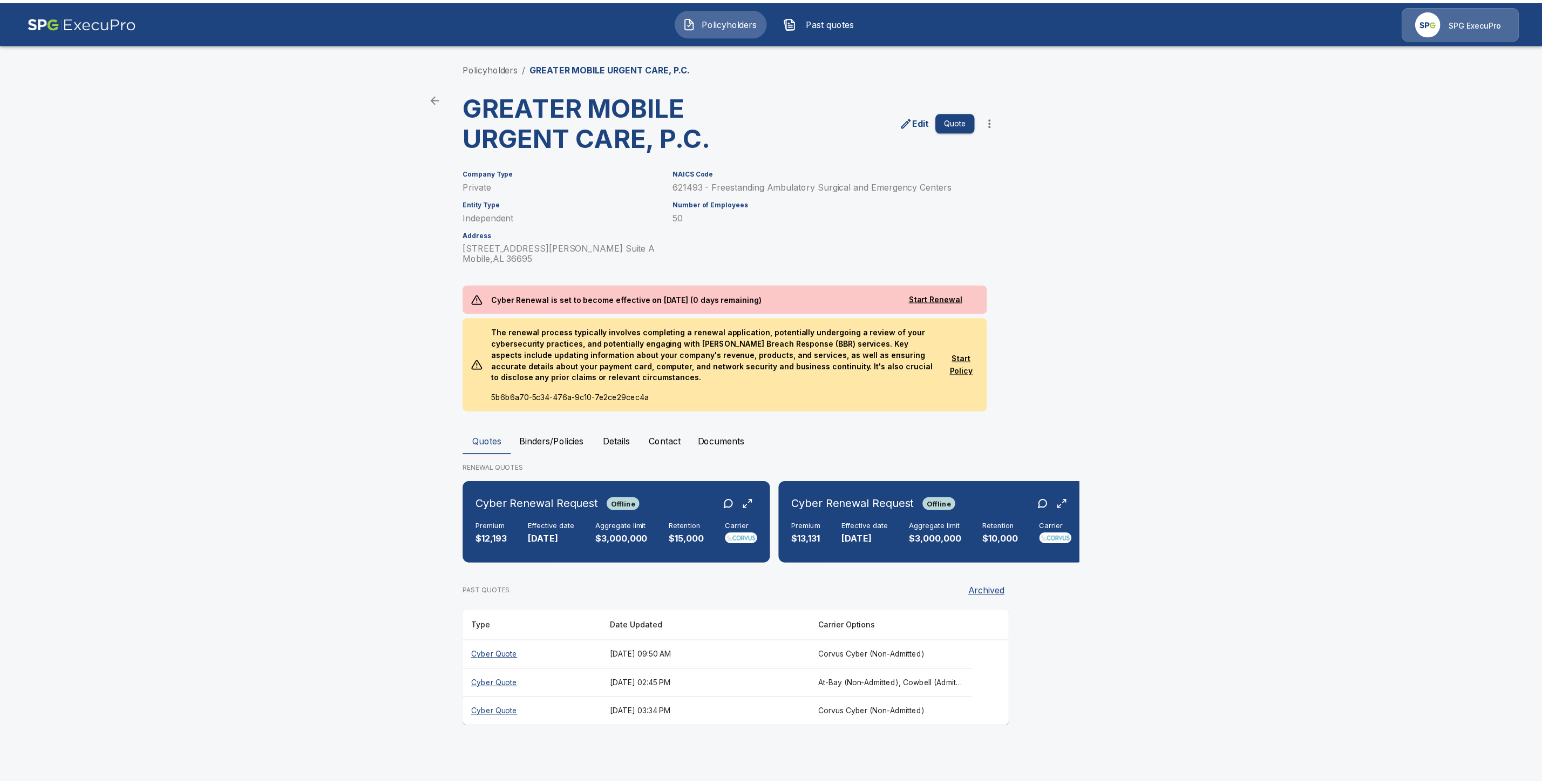
scroll to position [0, 5]
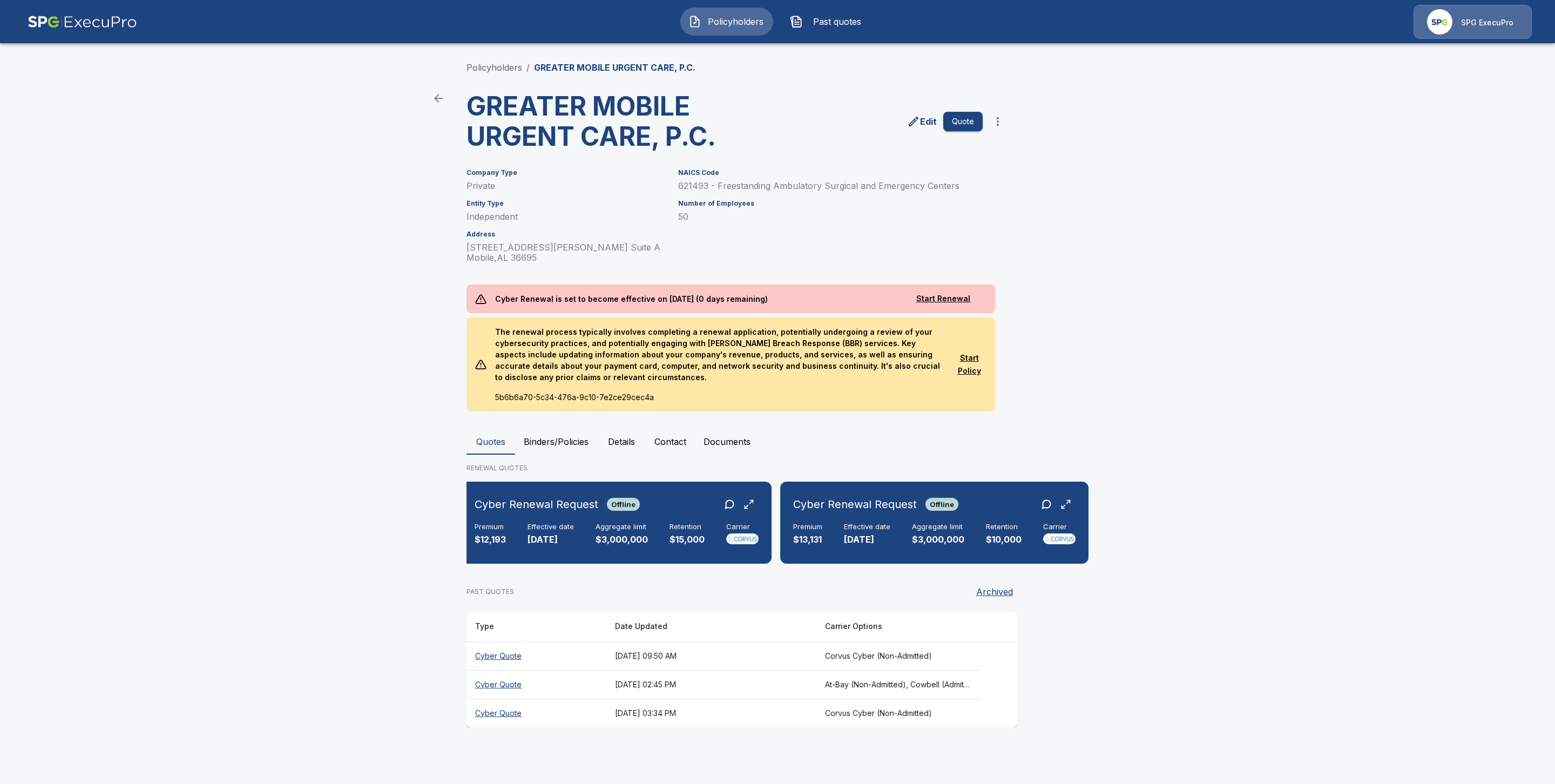
click at [537, 438] on button "Binders/Policies" at bounding box center [556, 442] width 82 height 26
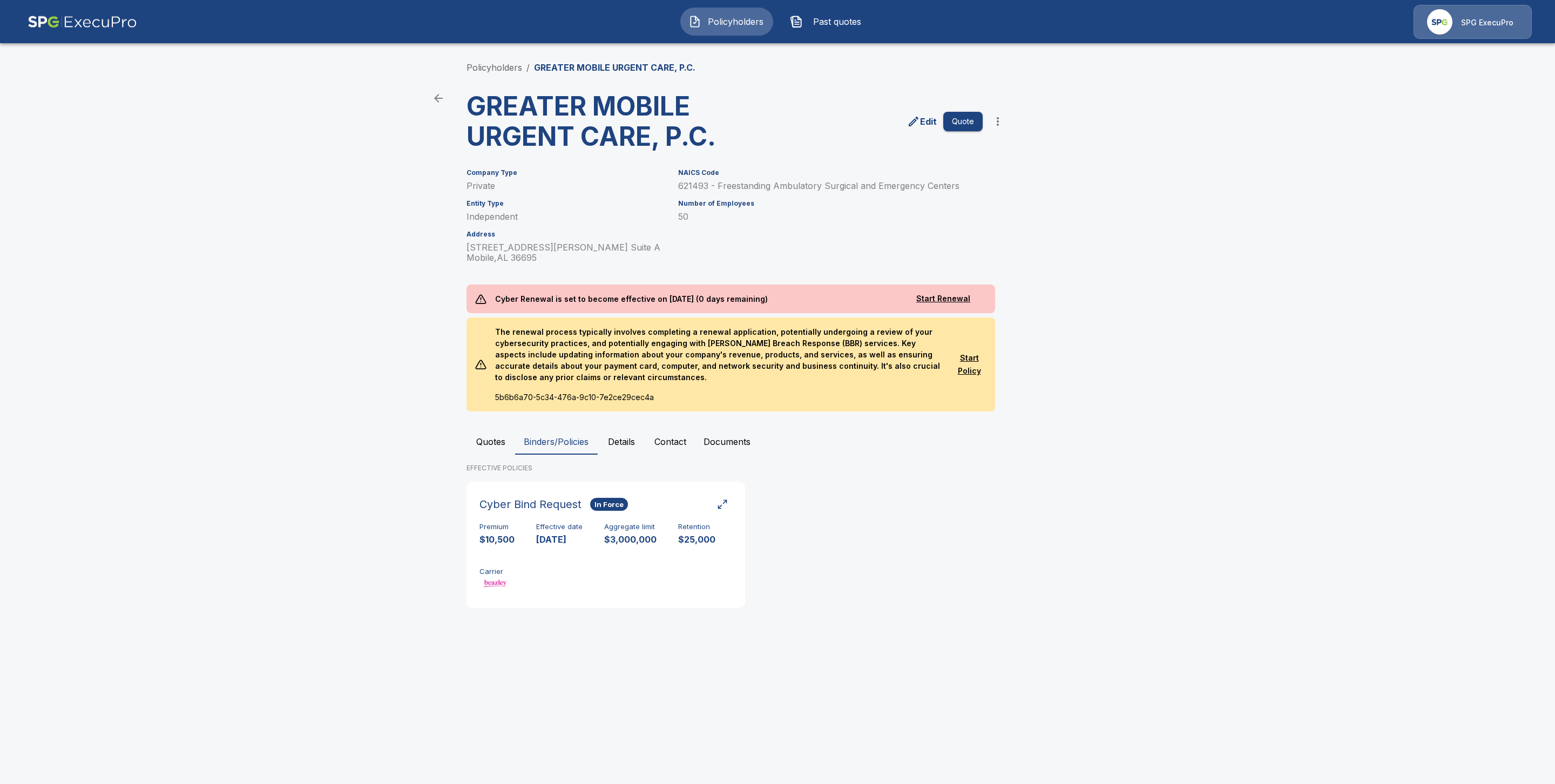
click at [482, 441] on button "Quotes" at bounding box center [491, 442] width 49 height 26
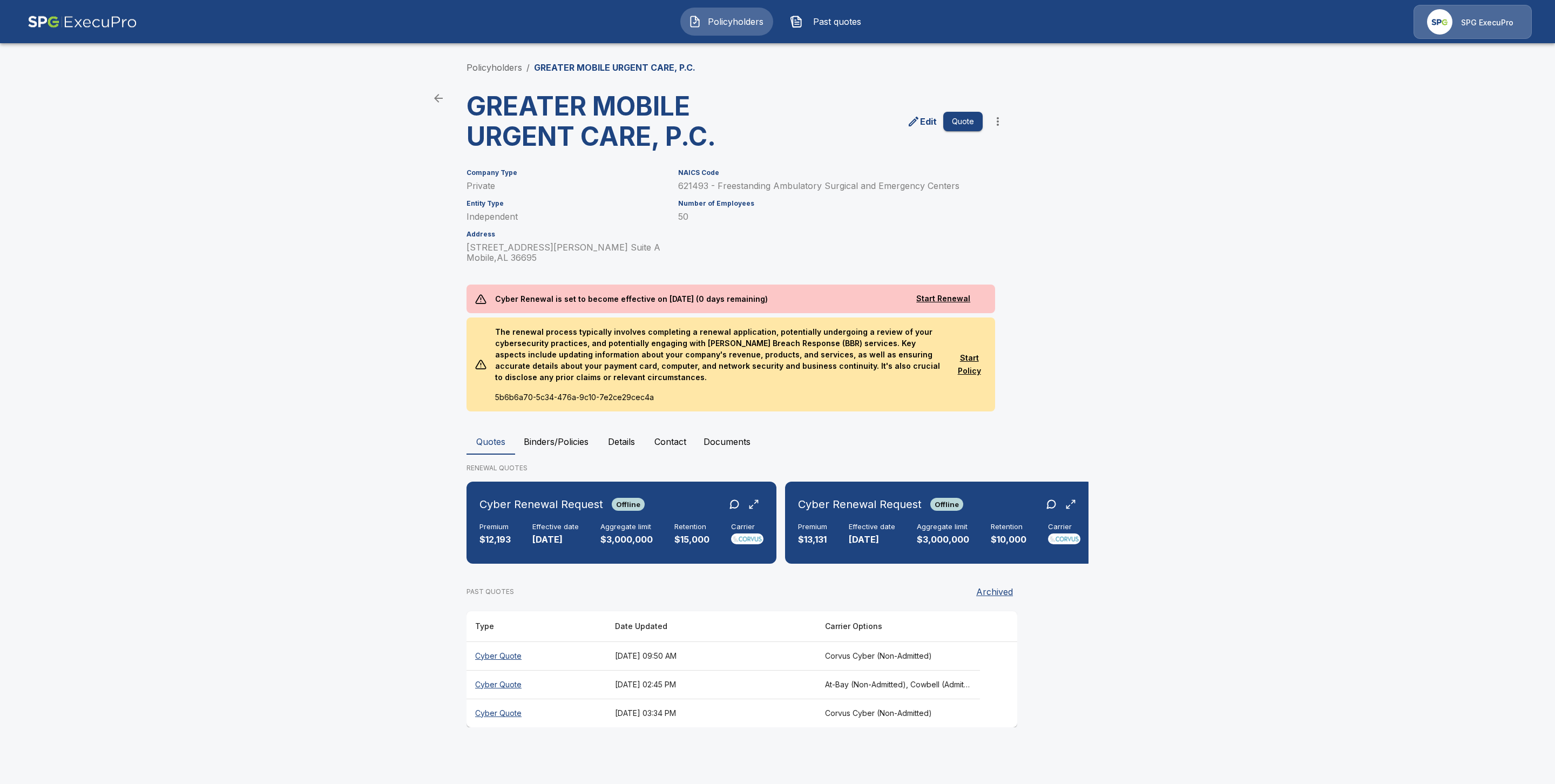
click at [503, 693] on th "Cyber Quote" at bounding box center [536, 684] width 140 height 29
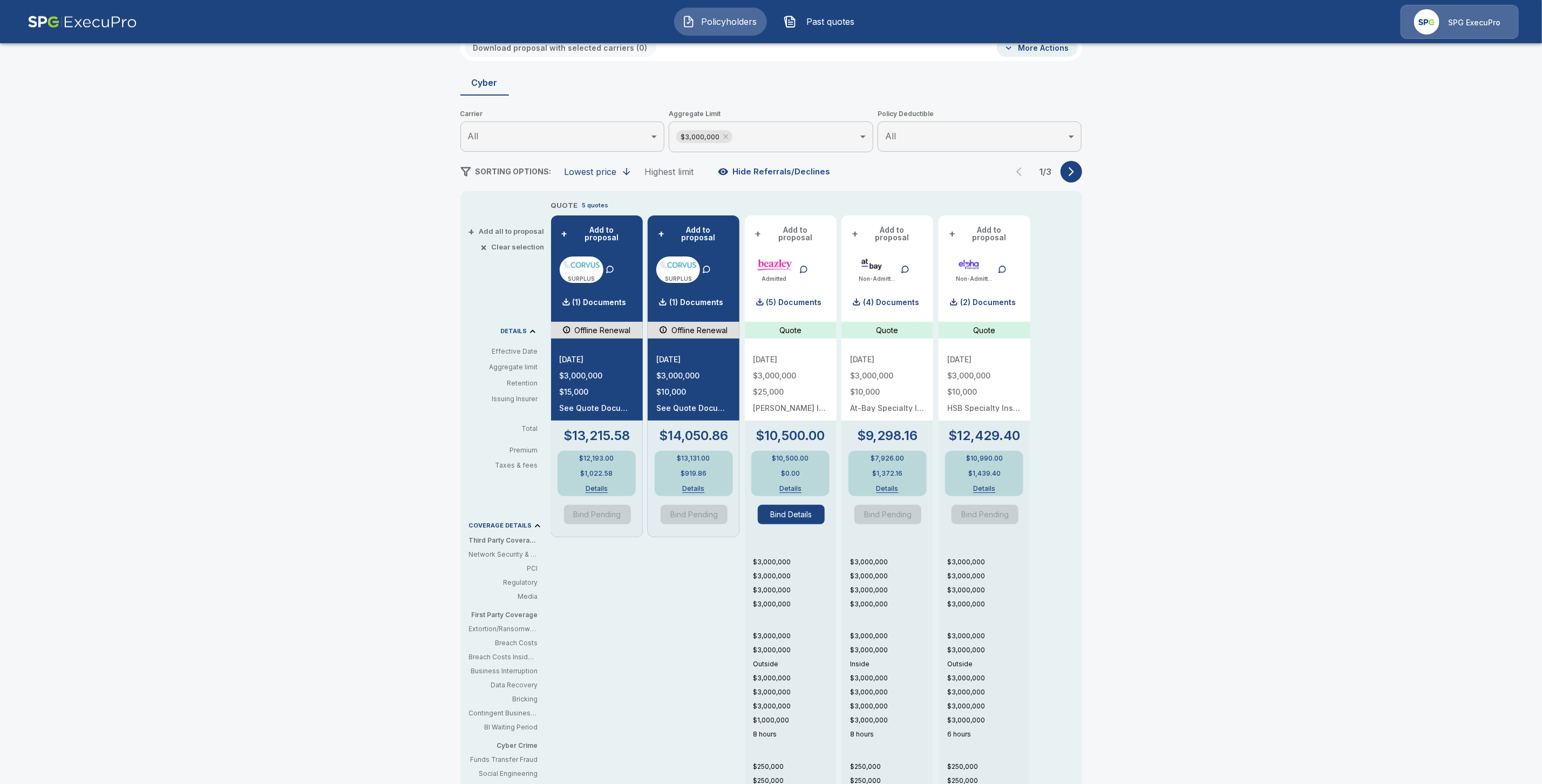
scroll to position [110, 0]
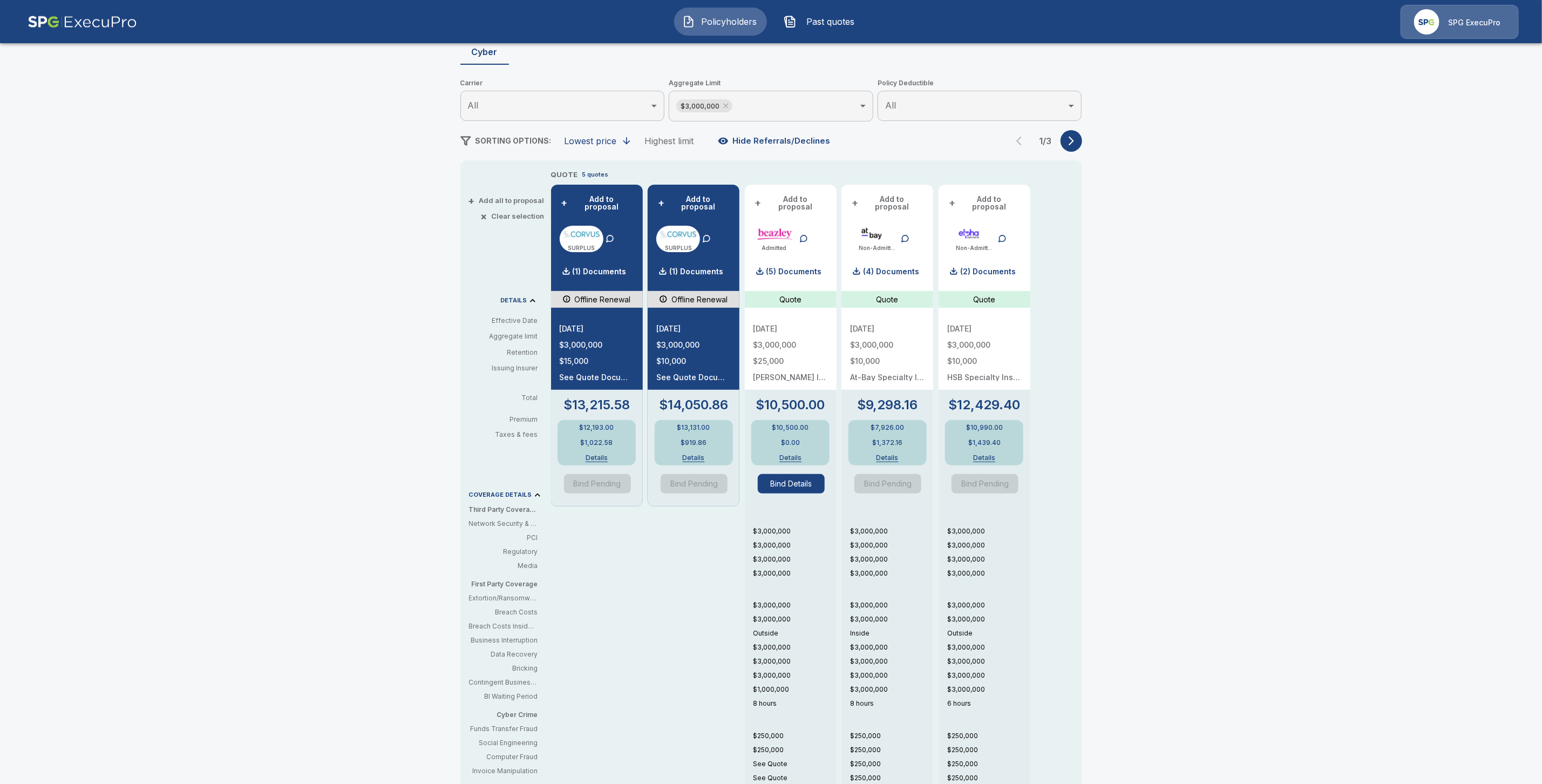
click at [800, 474] on button "Bind Details" at bounding box center [791, 483] width 67 height 19
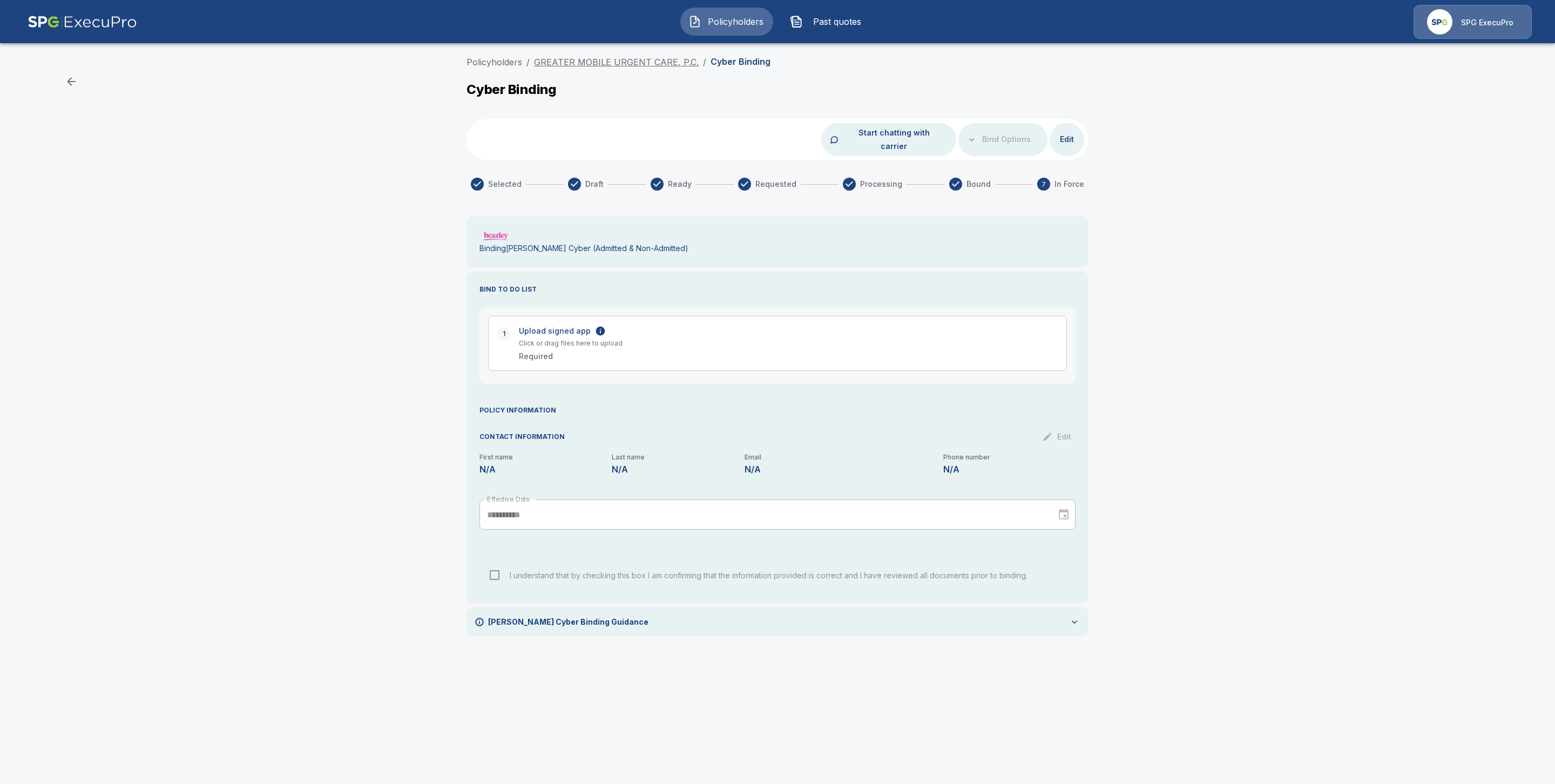
click at [572, 65] on link "GREATER MOBILE URGENT CARE, P.C." at bounding box center [616, 62] width 165 height 11
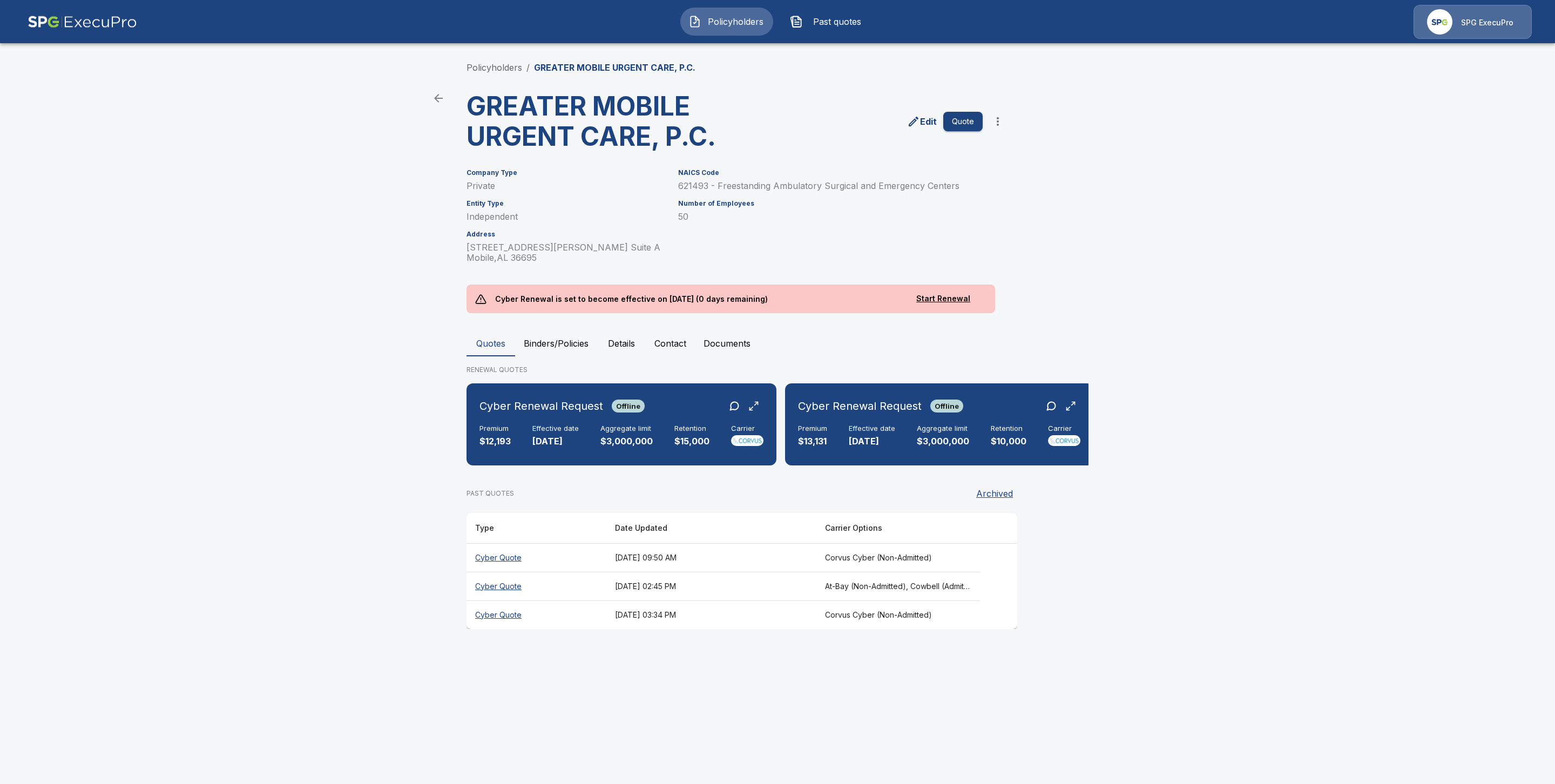
click at [500, 597] on th "Cyber Quote" at bounding box center [536, 585] width 140 height 29
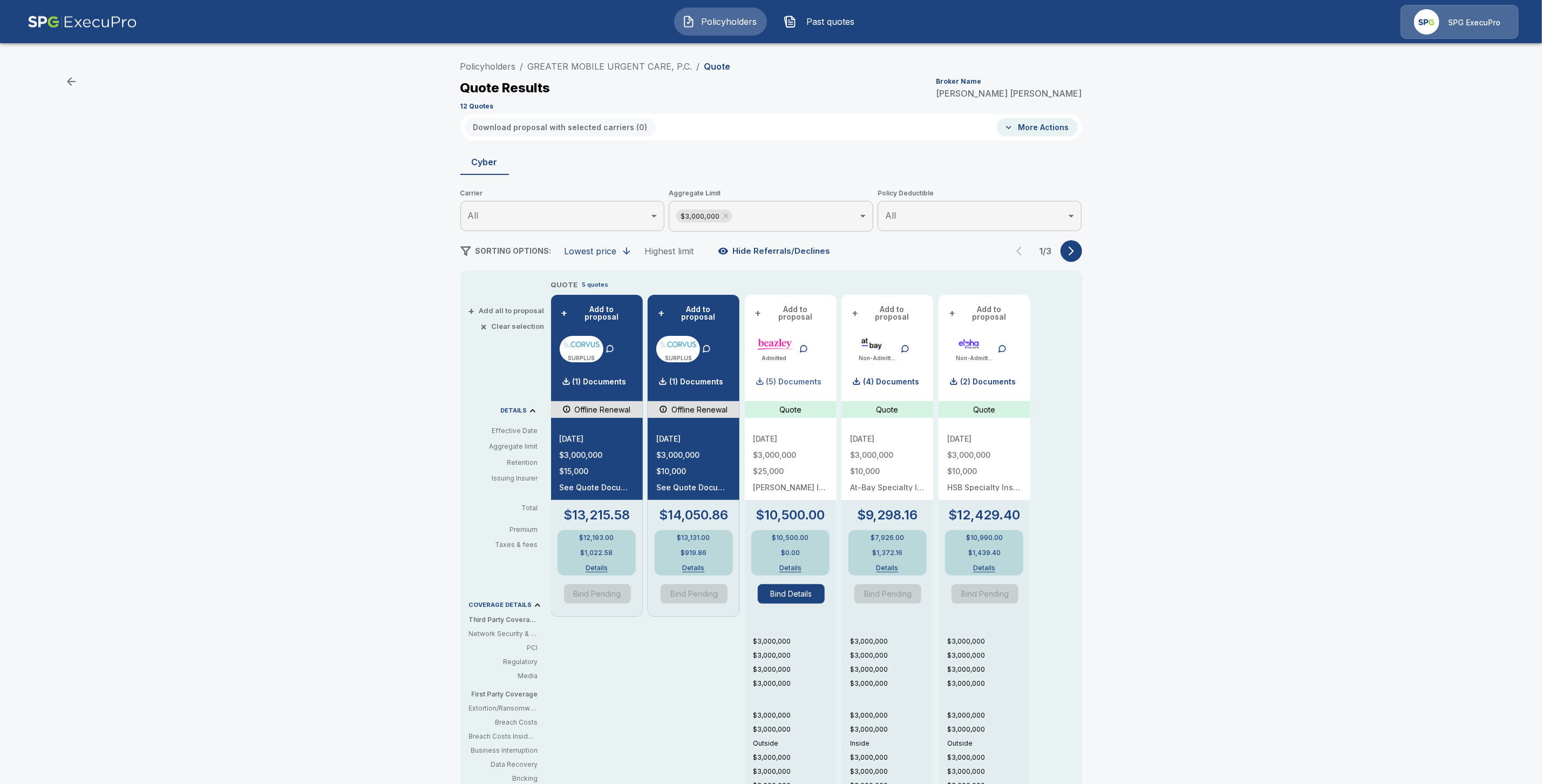
click at [798, 378] on p "(5) Documents" at bounding box center [794, 382] width 56 height 8
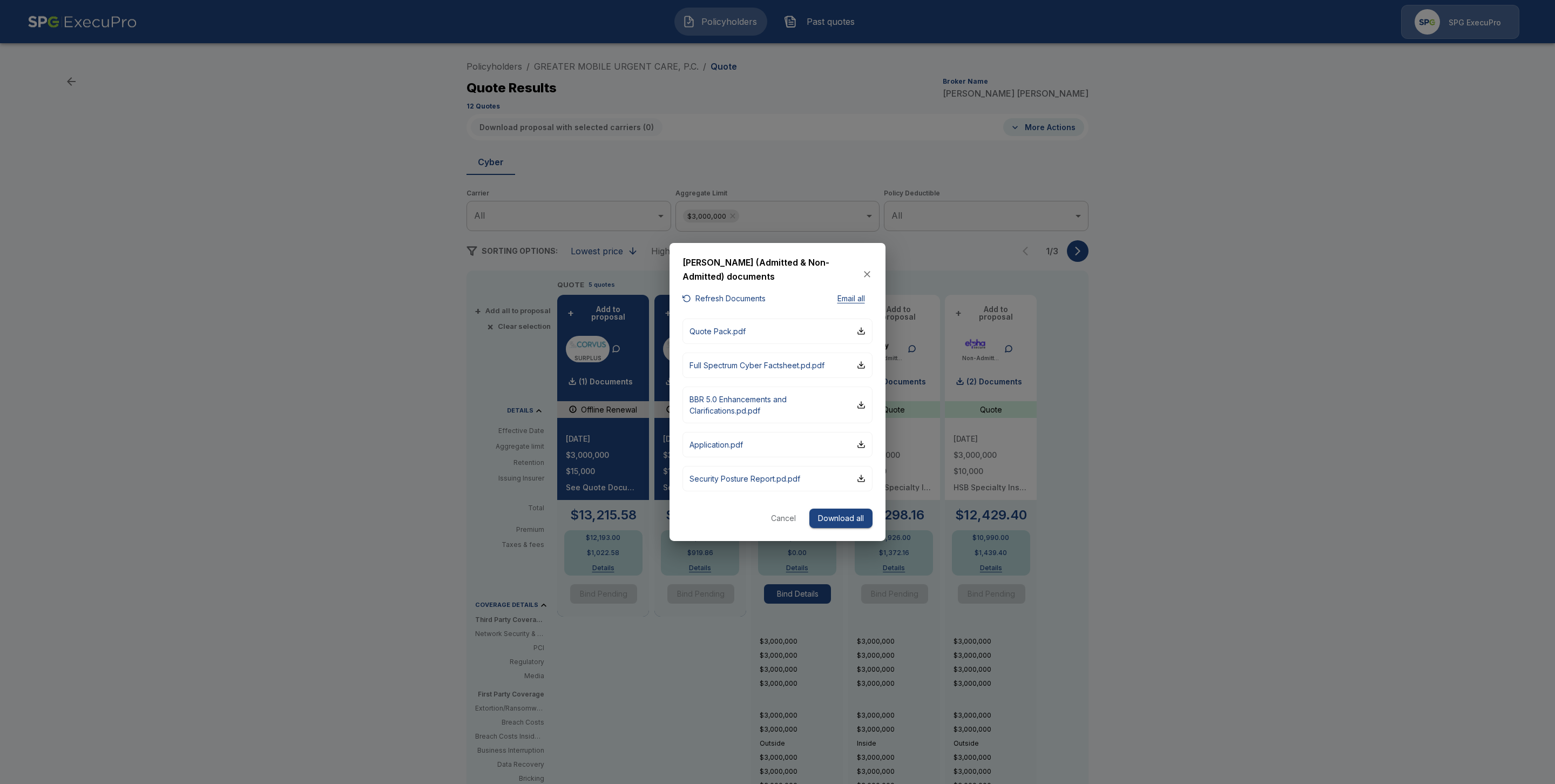
click at [1117, 386] on div at bounding box center [778, 392] width 1555 height 784
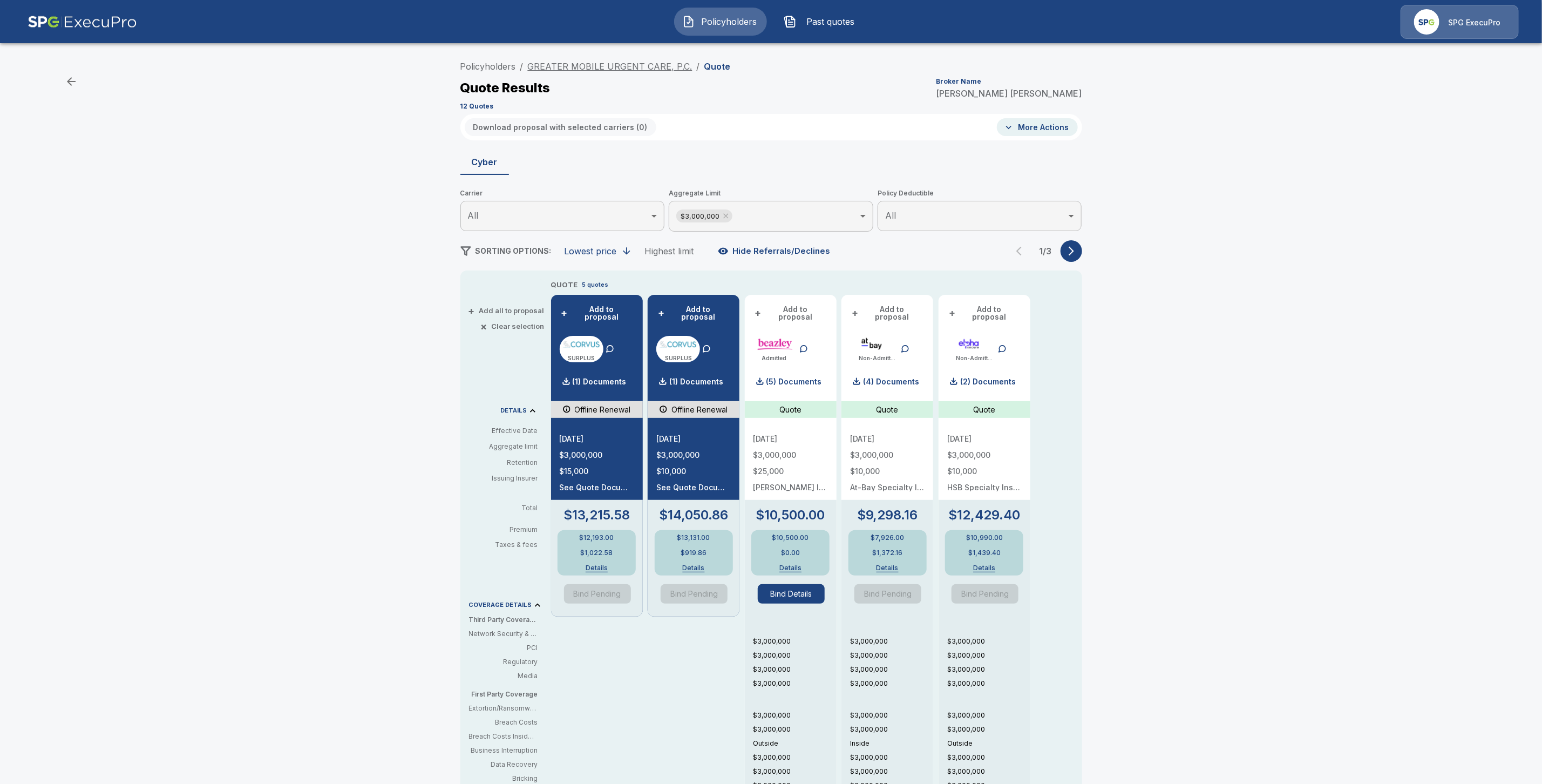
click at [593, 62] on link "GREATER MOBILE URGENT CARE, P.C." at bounding box center [611, 66] width 165 height 11
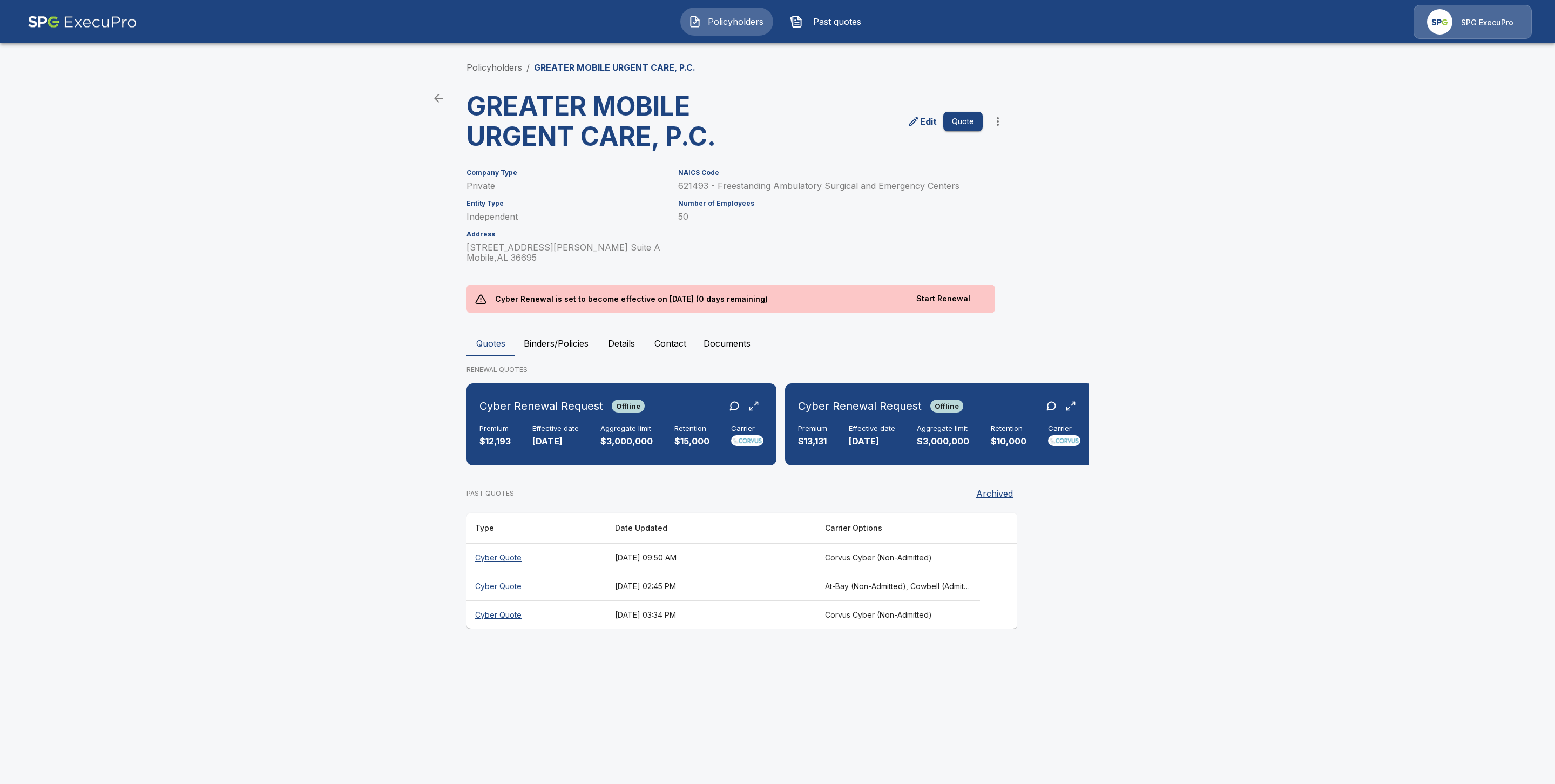
click at [564, 340] on button "Binders/Policies" at bounding box center [556, 343] width 82 height 26
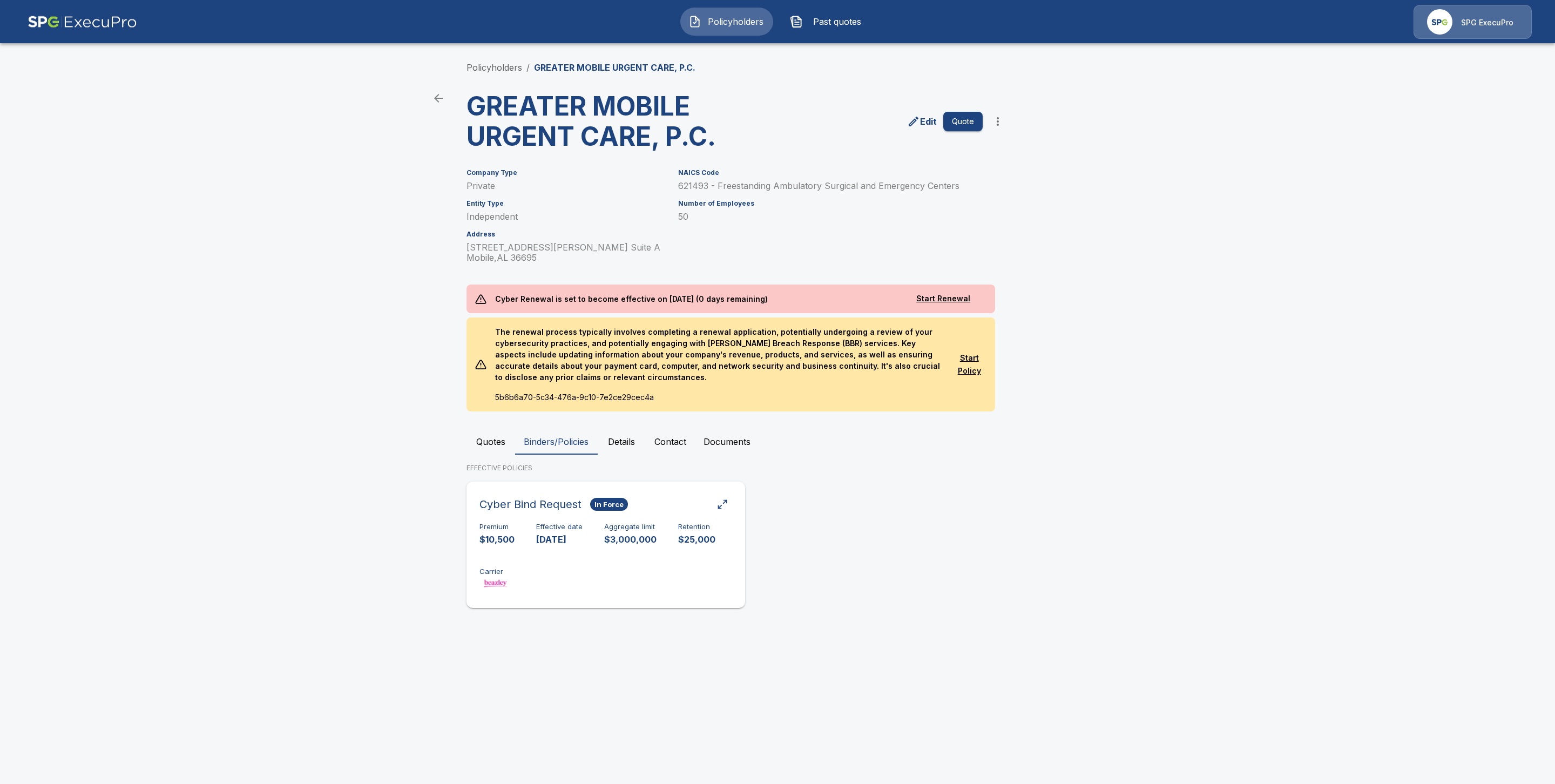
click at [582, 561] on div "Premium $10,500 Effective date 10/13/2025 Aggregate limit $3,000,000 Retention …" at bounding box center [606, 557] width 253 height 68
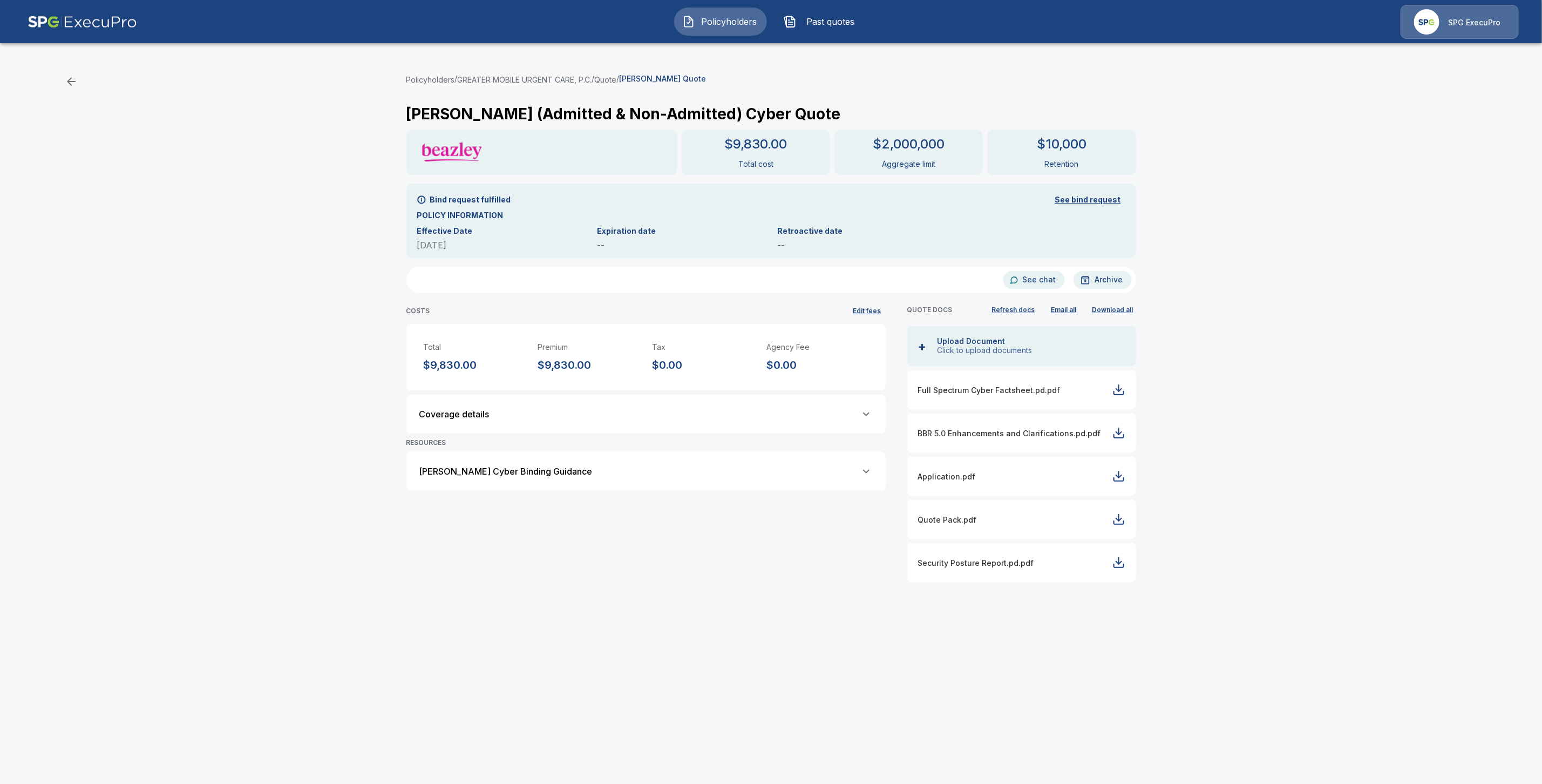
click at [581, 79] on button "GREATER MOBILE URGENT CARE, P.C." at bounding box center [525, 79] width 134 height 12
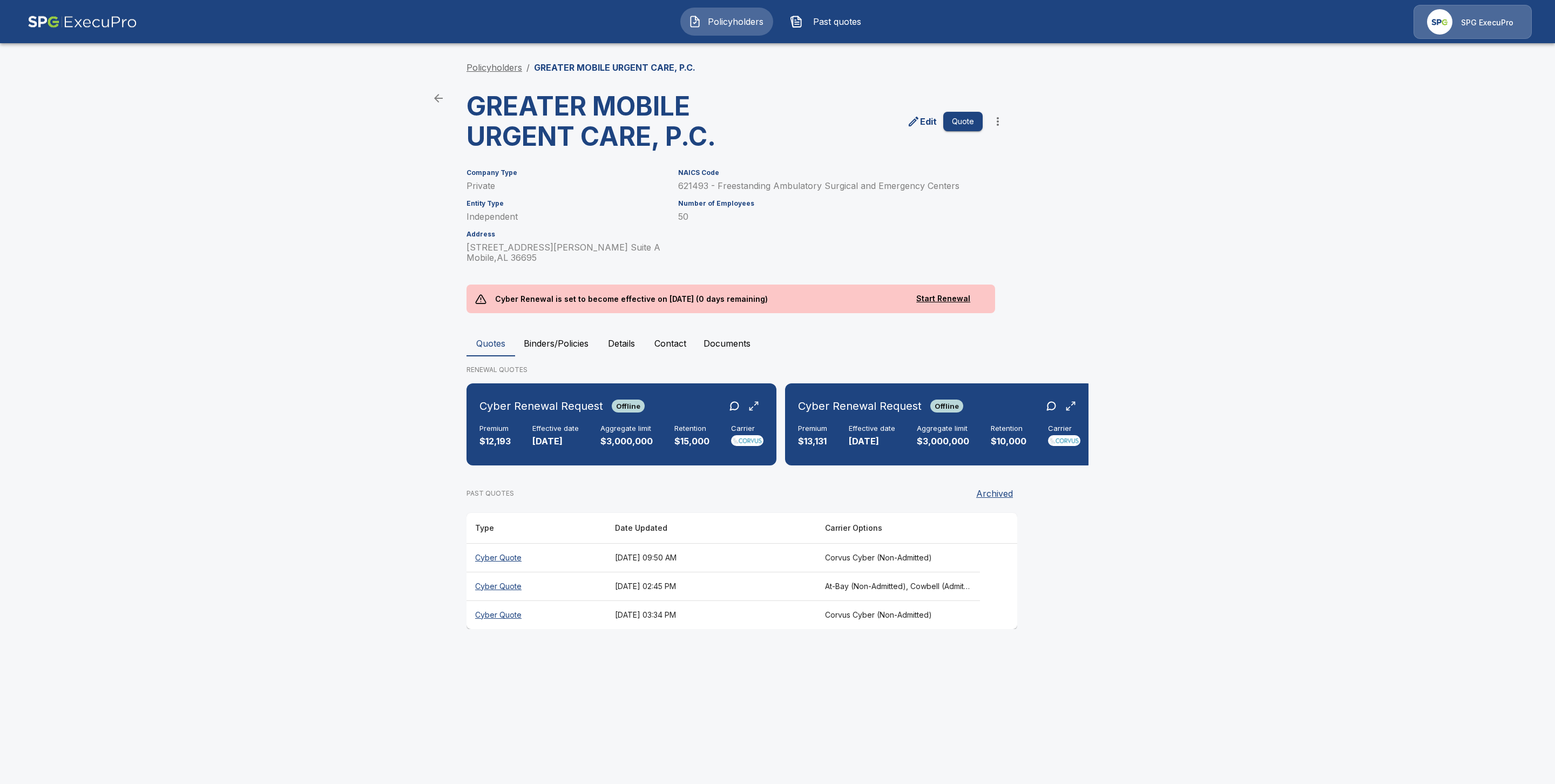
click at [511, 66] on link "Policyholders" at bounding box center [494, 68] width 56 height 11
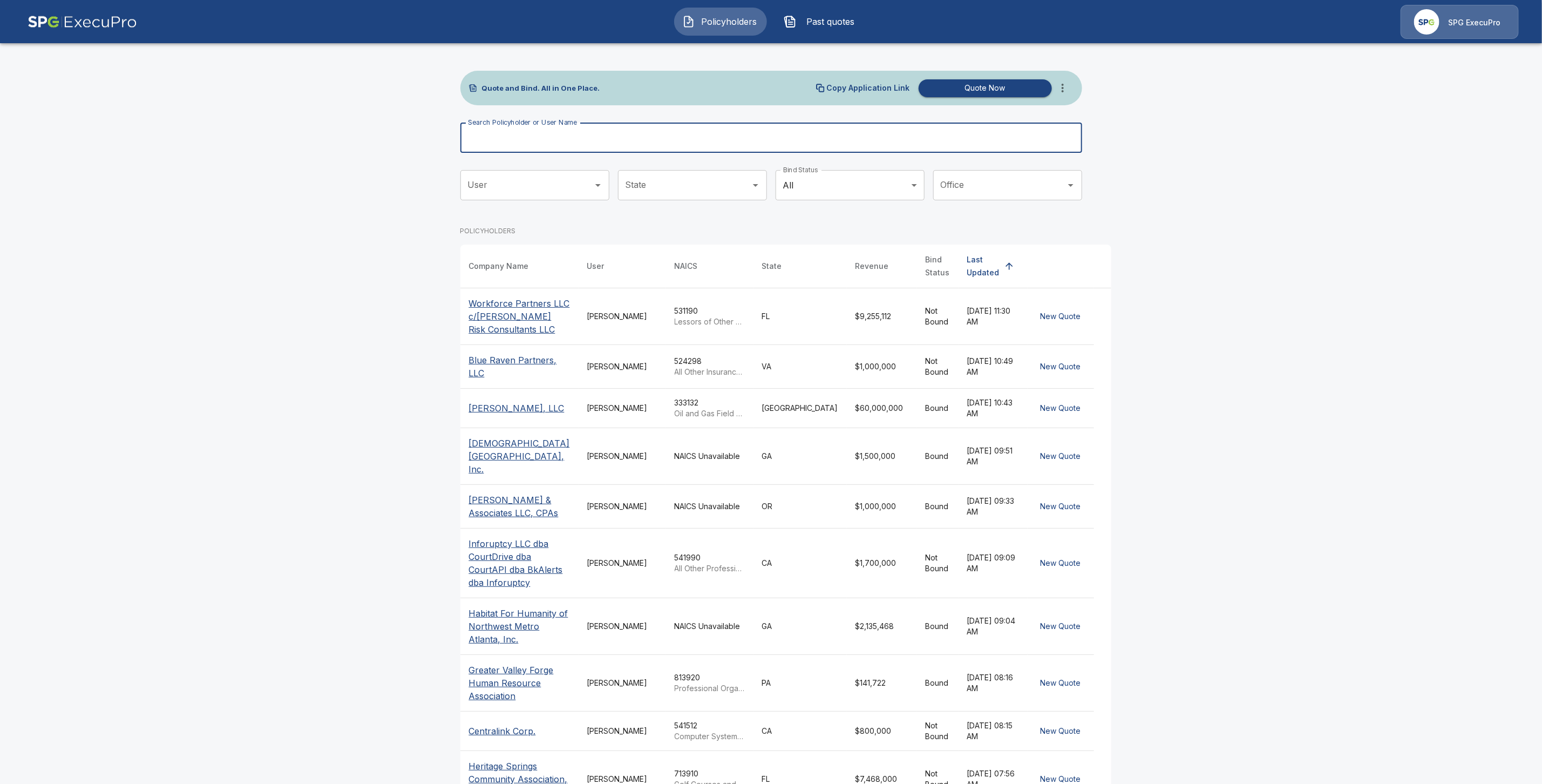
click at [528, 134] on input "Search Policyholder or User Name" at bounding box center [765, 137] width 610 height 30
paste input "**********"
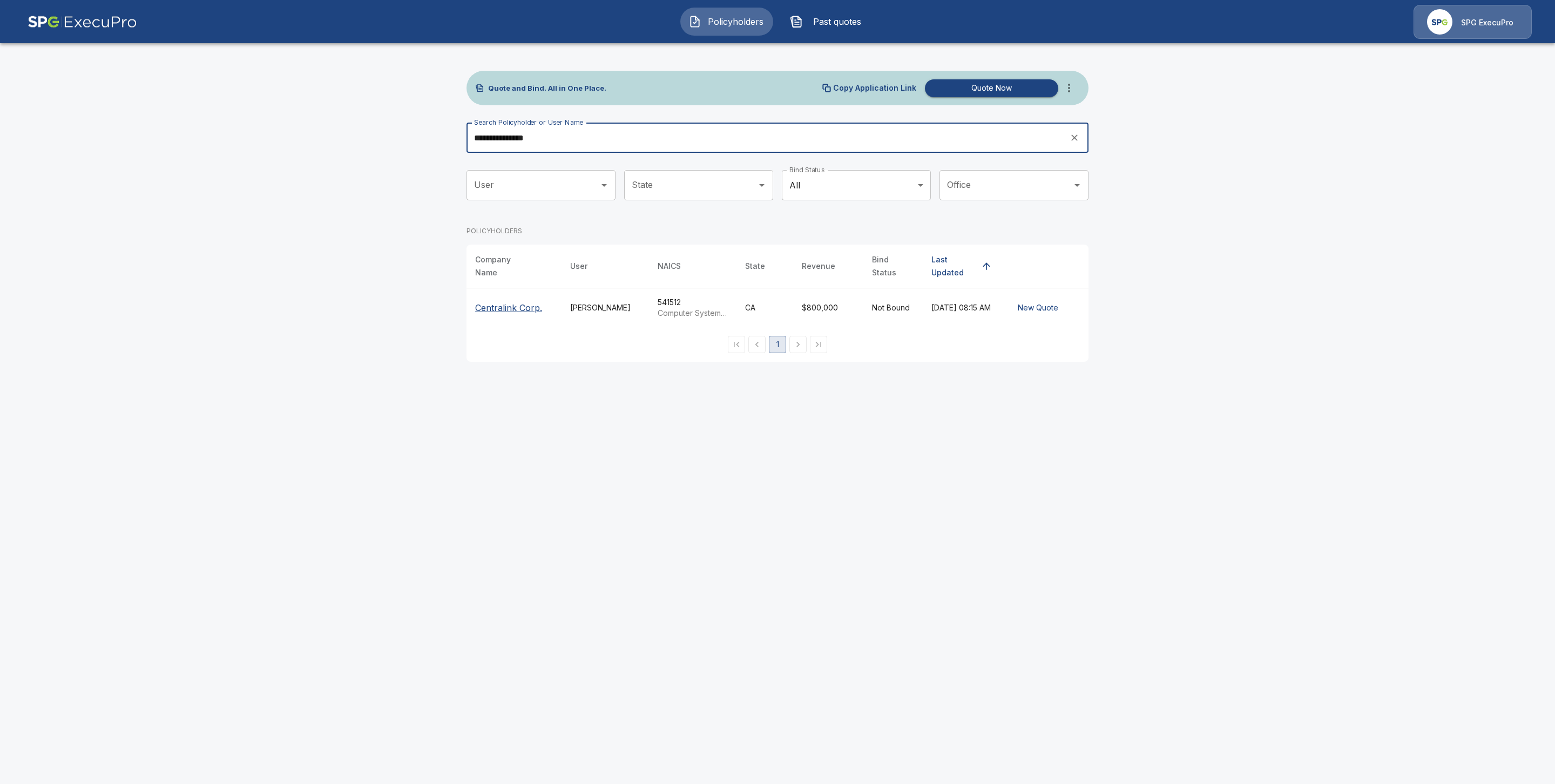
type input "**********"
click at [507, 301] on p "Centralink Corp." at bounding box center [508, 308] width 67 height 13
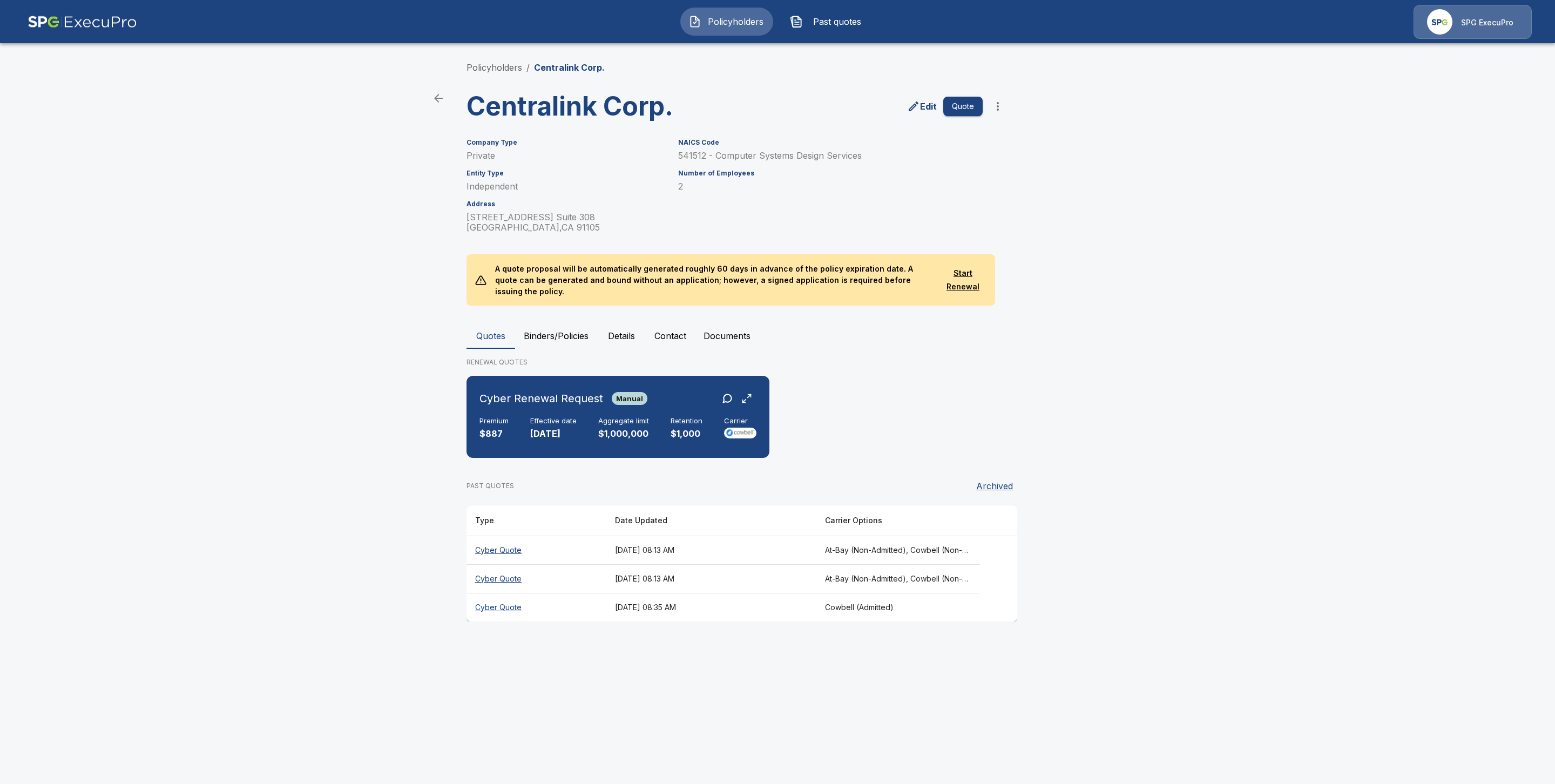
click at [521, 537] on th "Cyber Quote" at bounding box center [536, 550] width 140 height 29
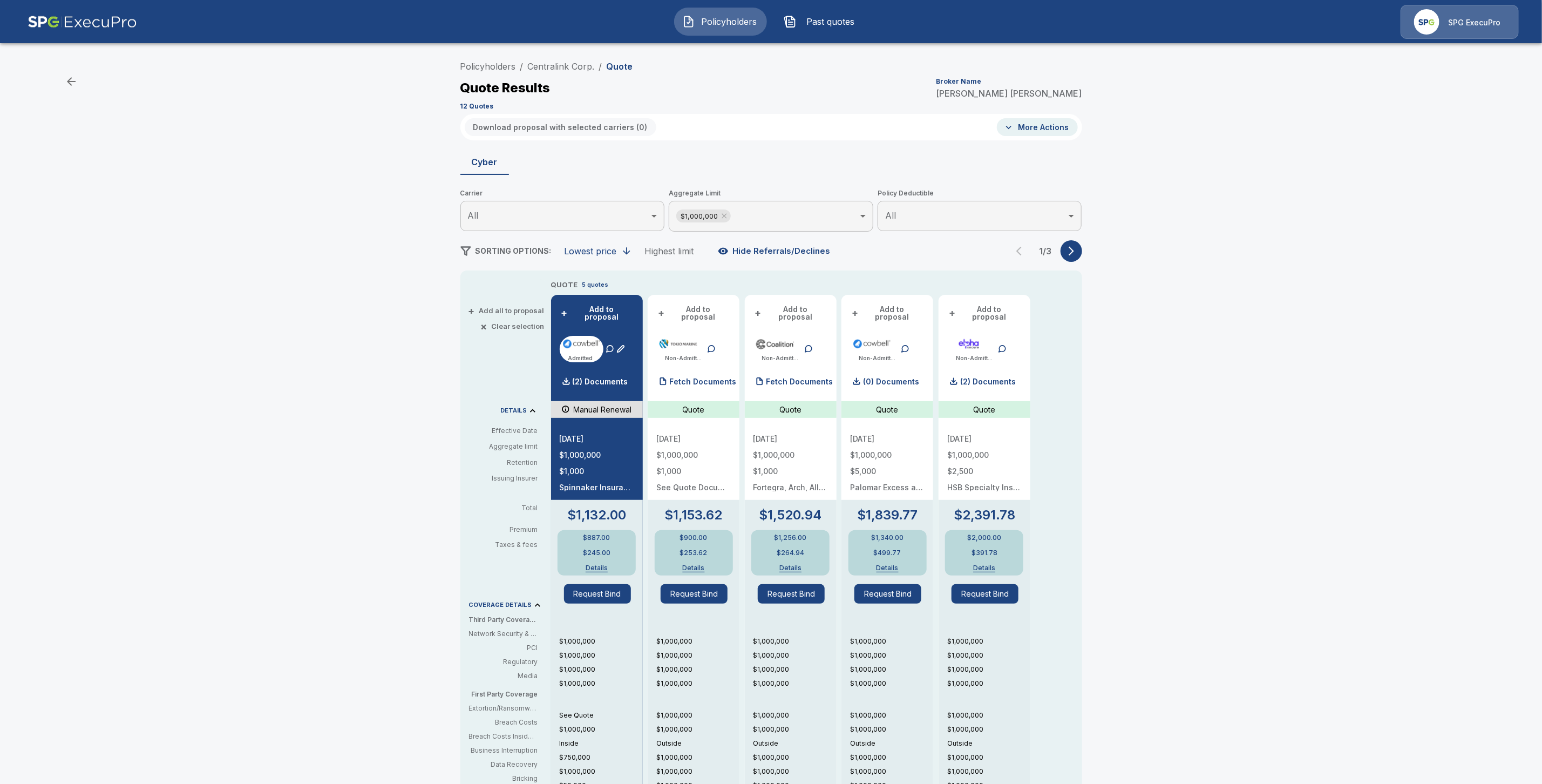
click at [1047, 124] on button "More Actions" at bounding box center [1037, 126] width 81 height 18
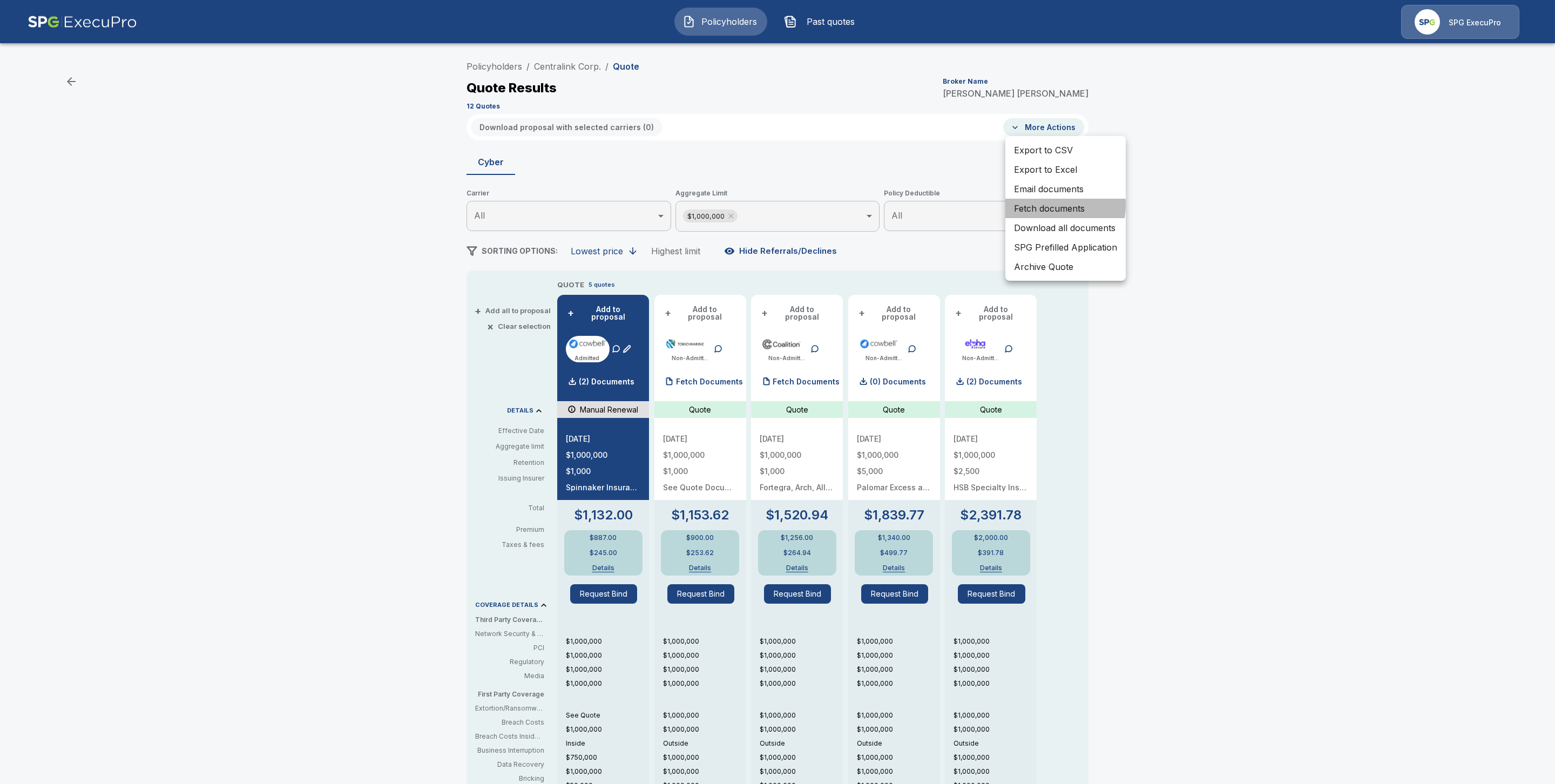
click at [1047, 205] on li "Fetch documents" at bounding box center [1066, 208] width 120 height 19
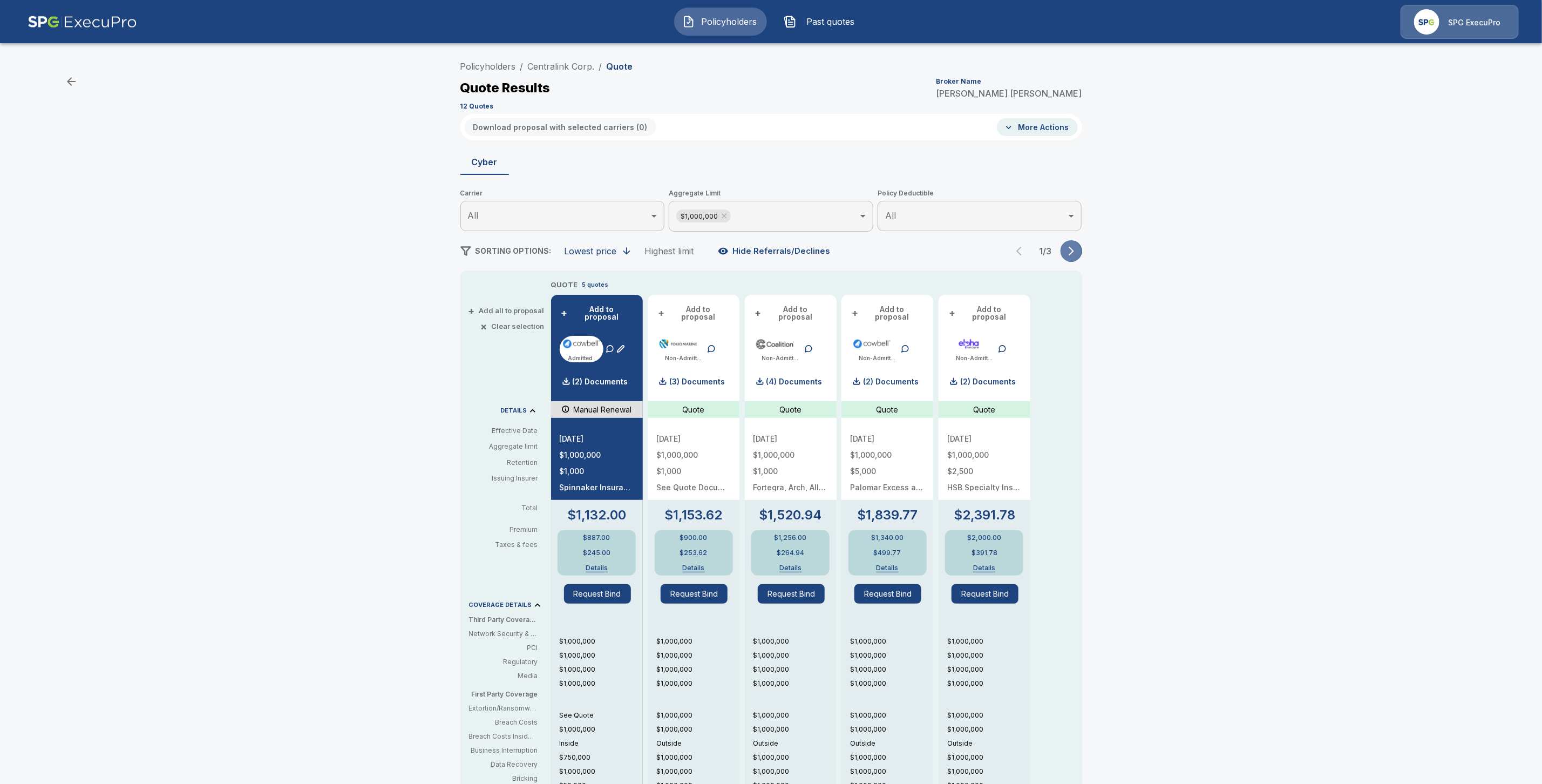
click at [1074, 253] on icon "button" at bounding box center [1072, 251] width 11 height 11
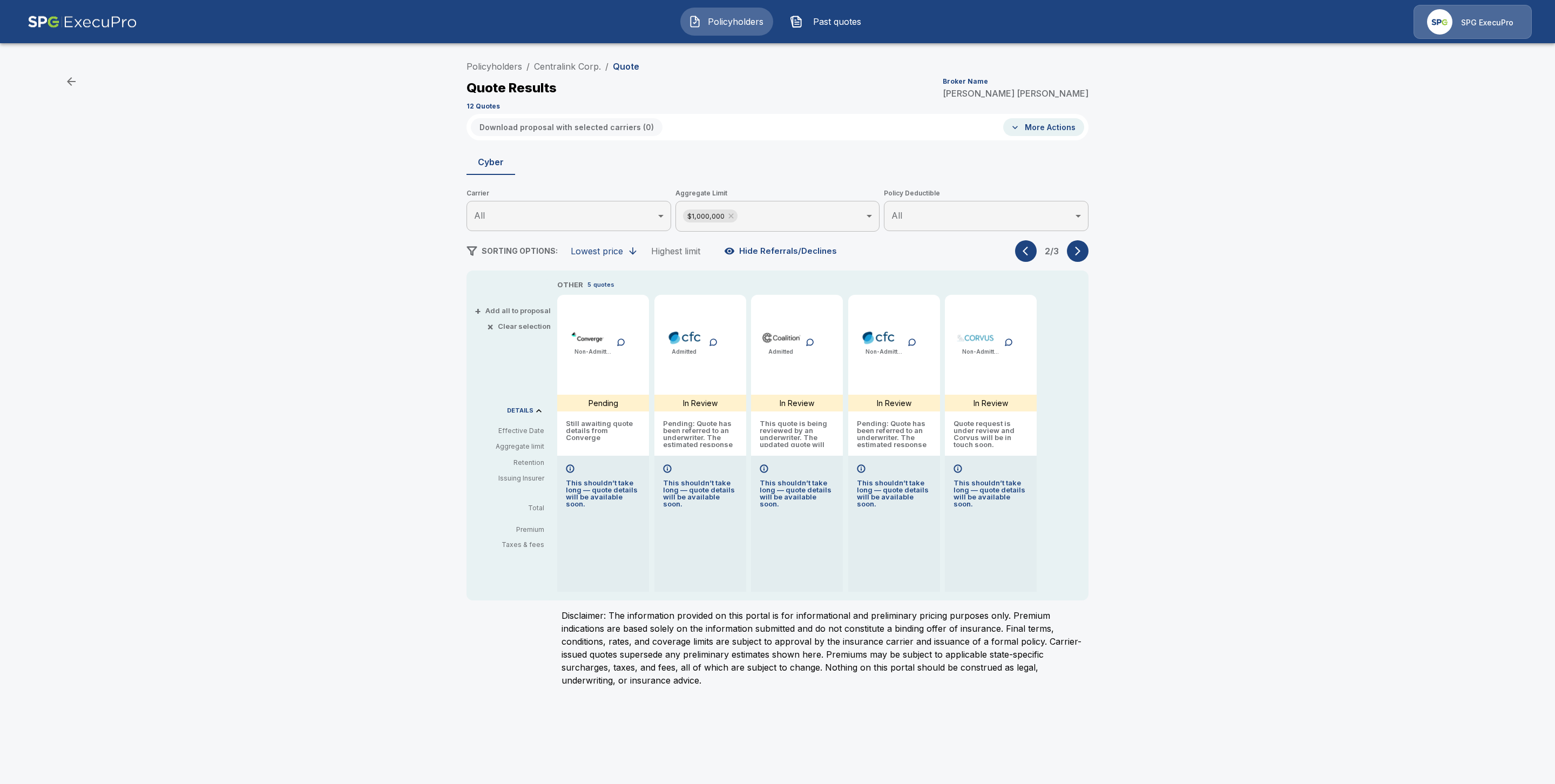
click at [1074, 253] on icon "button" at bounding box center [1078, 251] width 11 height 11
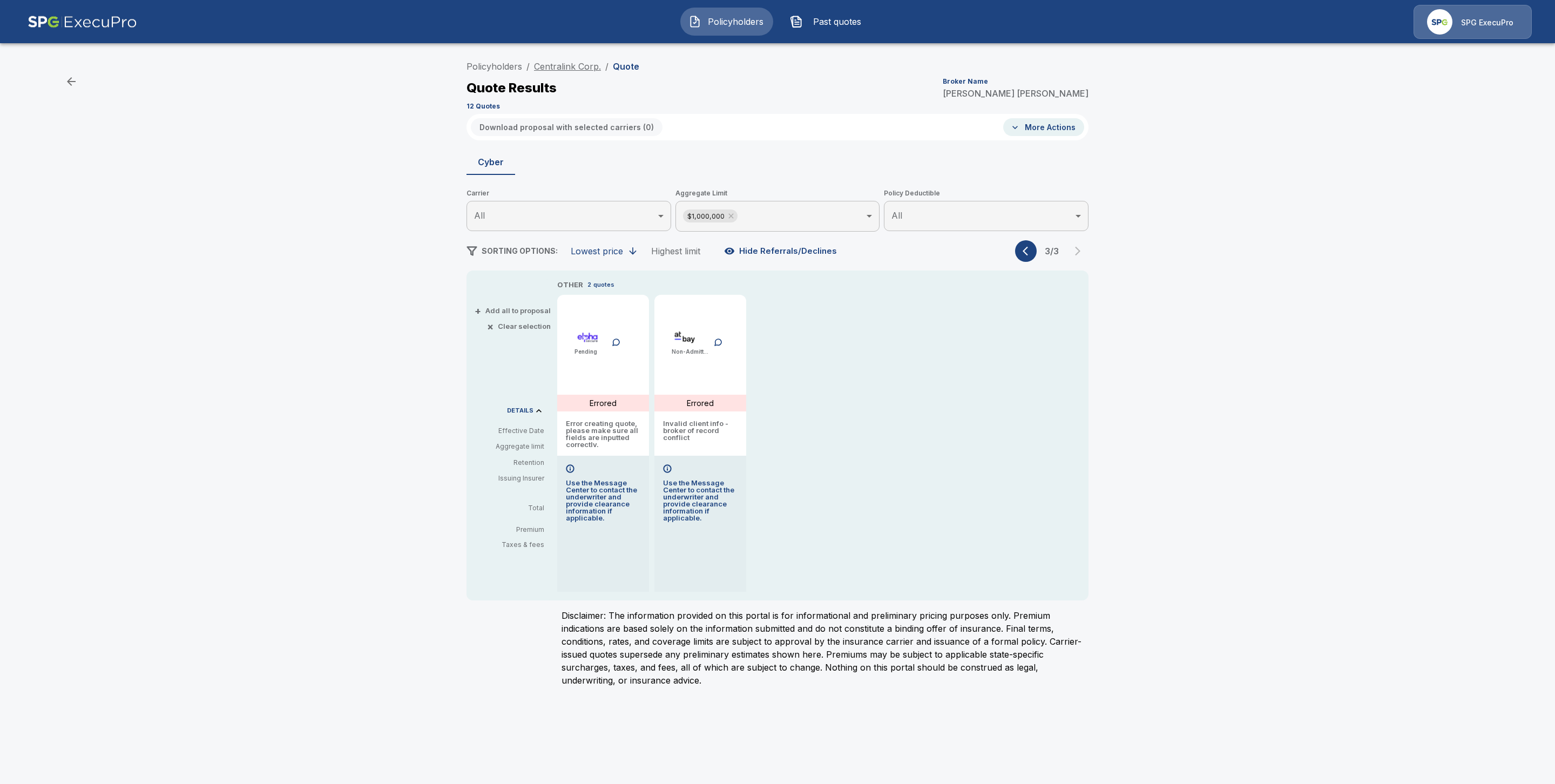
click at [568, 68] on link "Centralink Corp." at bounding box center [567, 66] width 67 height 11
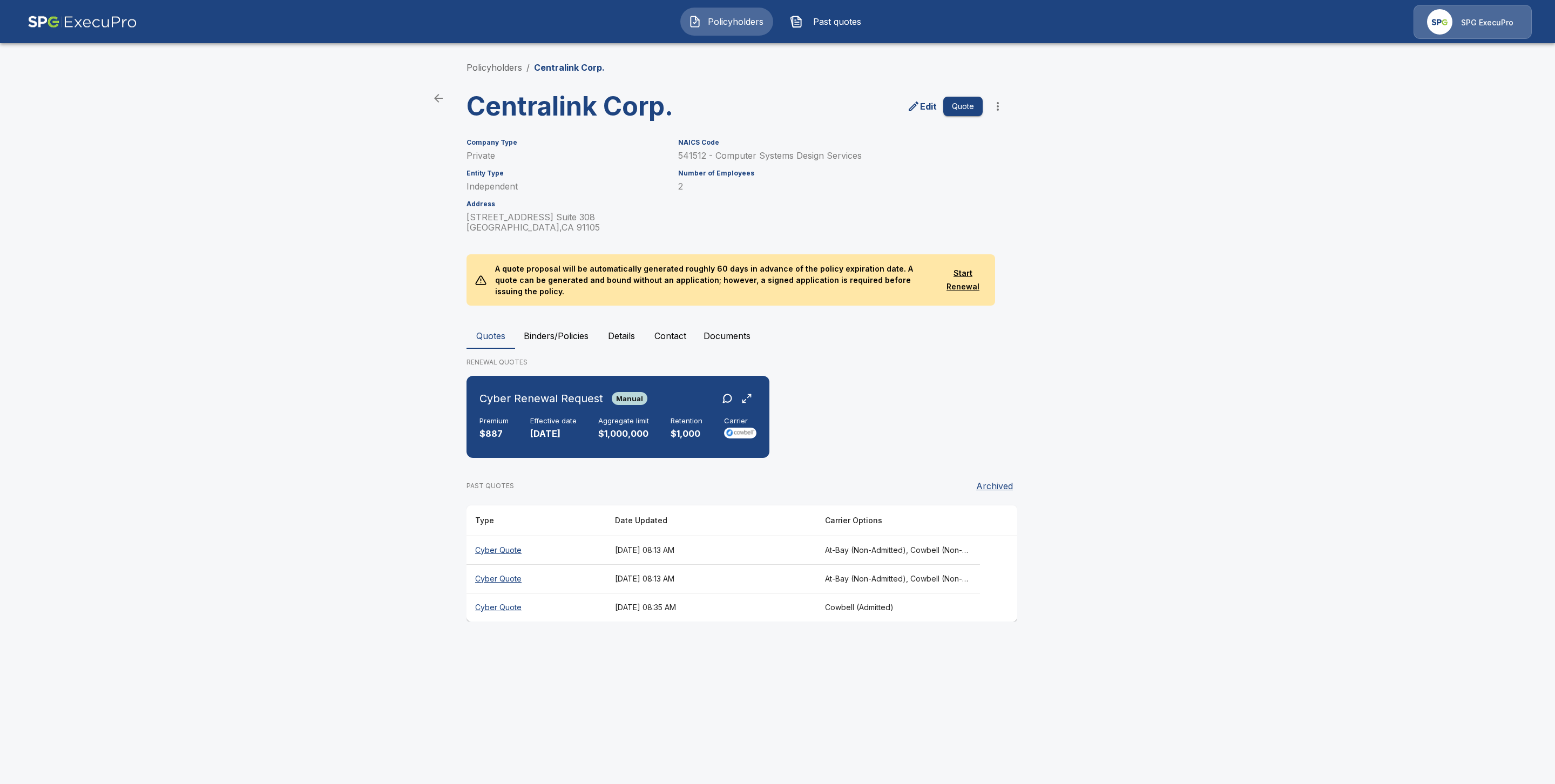
click at [522, 564] on th "Cyber Quote" at bounding box center [536, 578] width 140 height 29
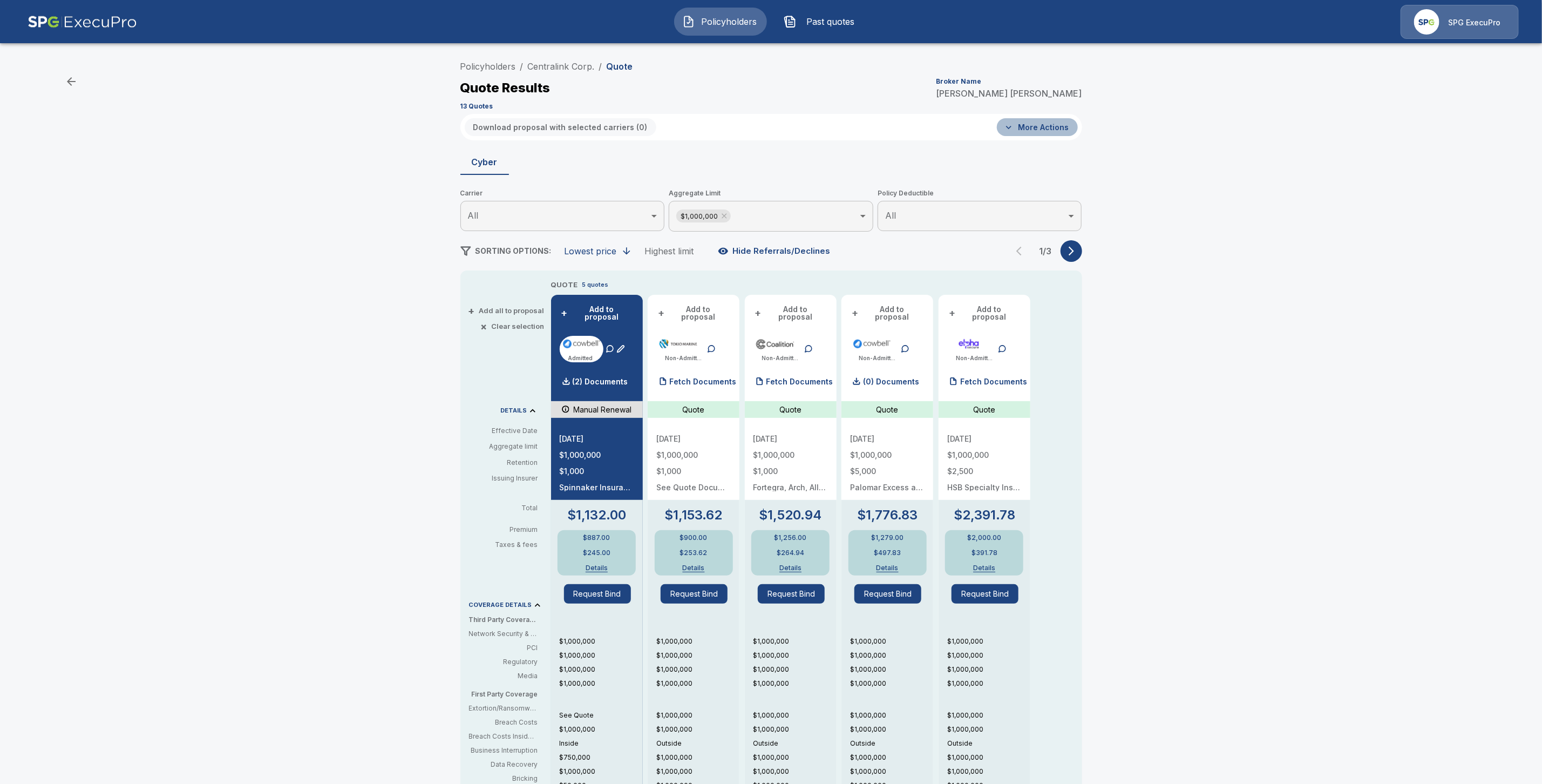
click at [1072, 127] on button "More Actions" at bounding box center [1037, 126] width 81 height 18
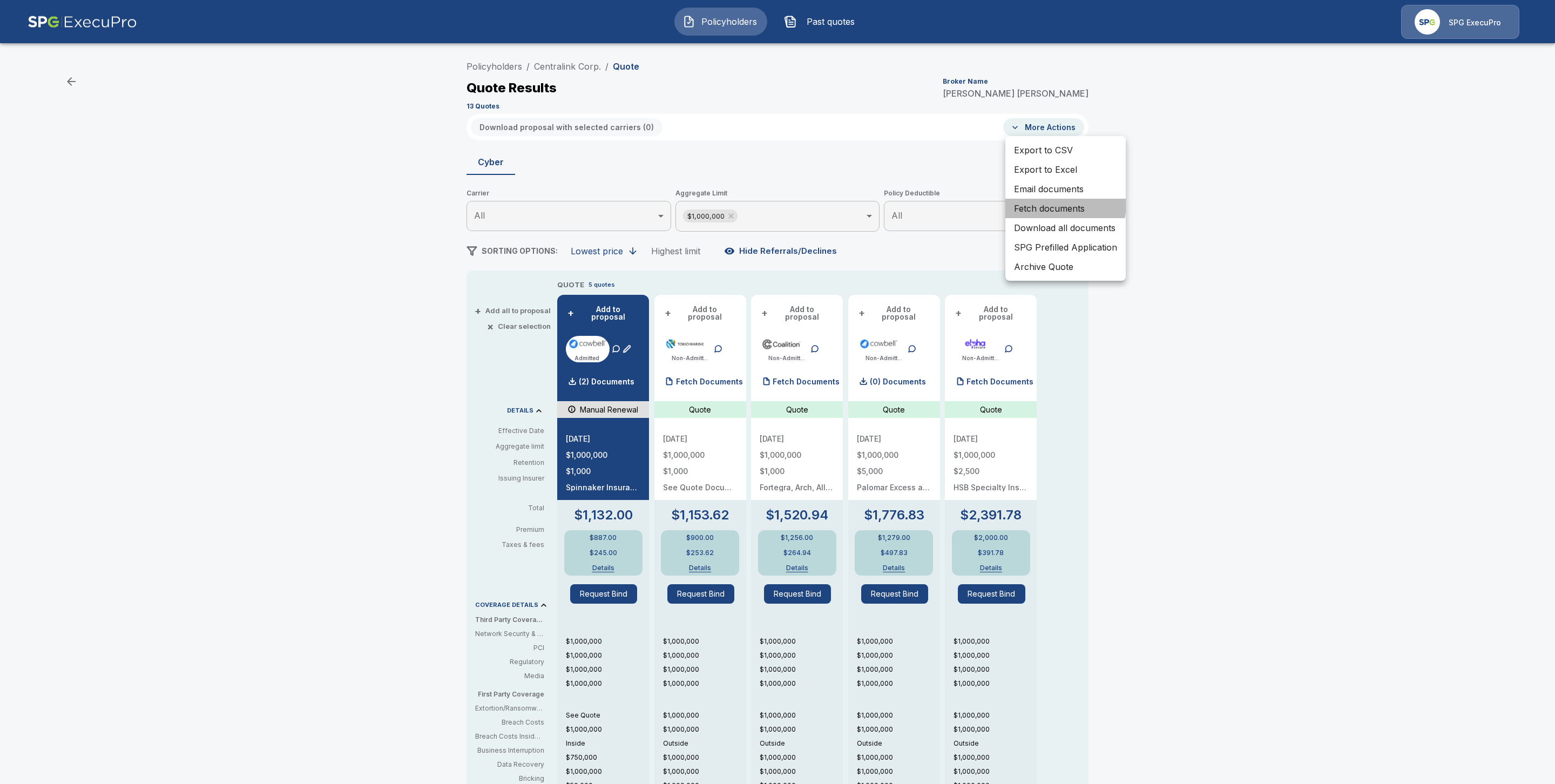
drag, startPoint x: 1051, startPoint y: 204, endPoint x: 1243, endPoint y: 260, distance: 200.0
click at [1052, 204] on li "Fetch documents" at bounding box center [1066, 208] width 120 height 19
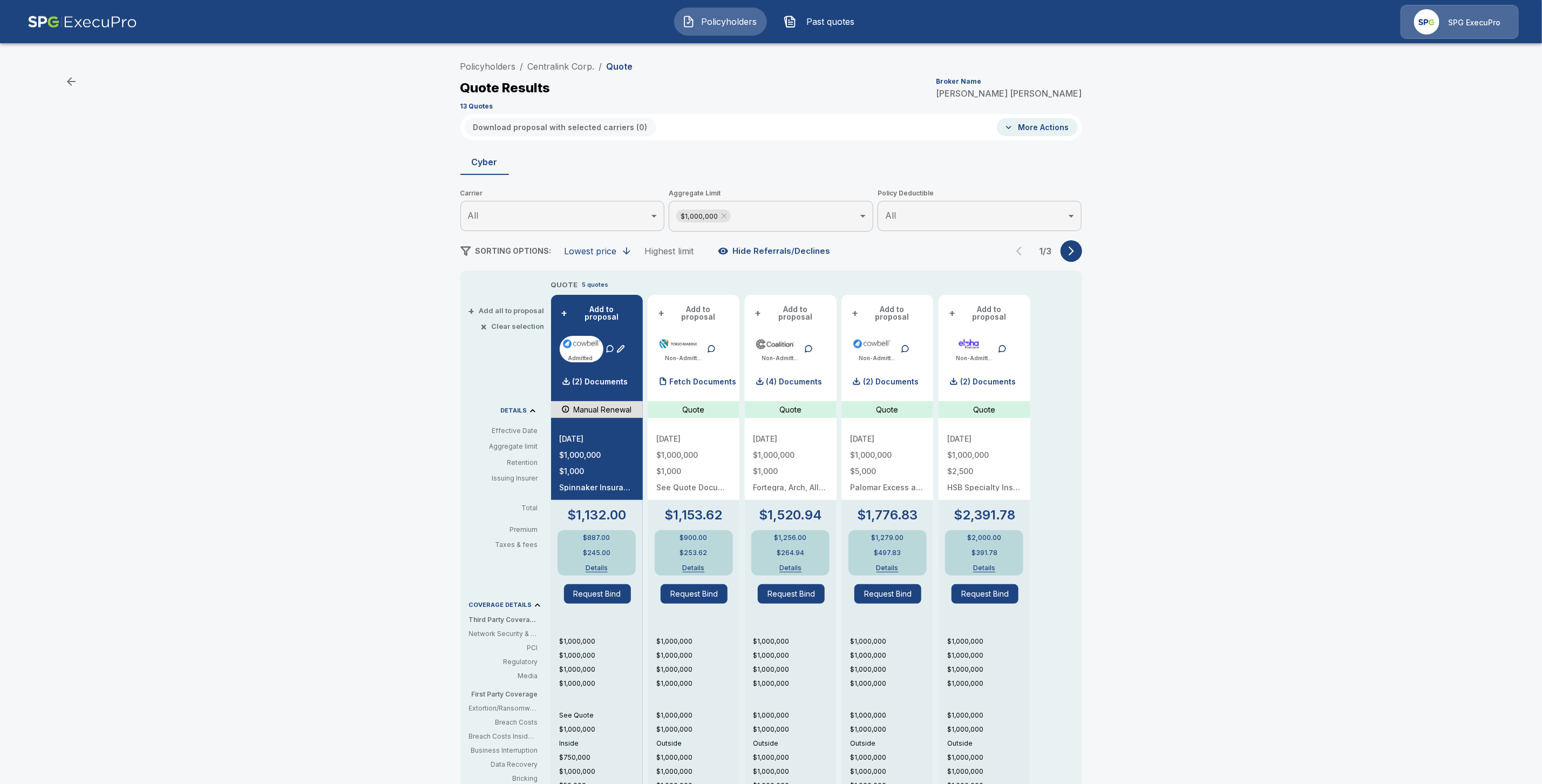
click at [1077, 251] on icon "button" at bounding box center [1072, 251] width 11 height 11
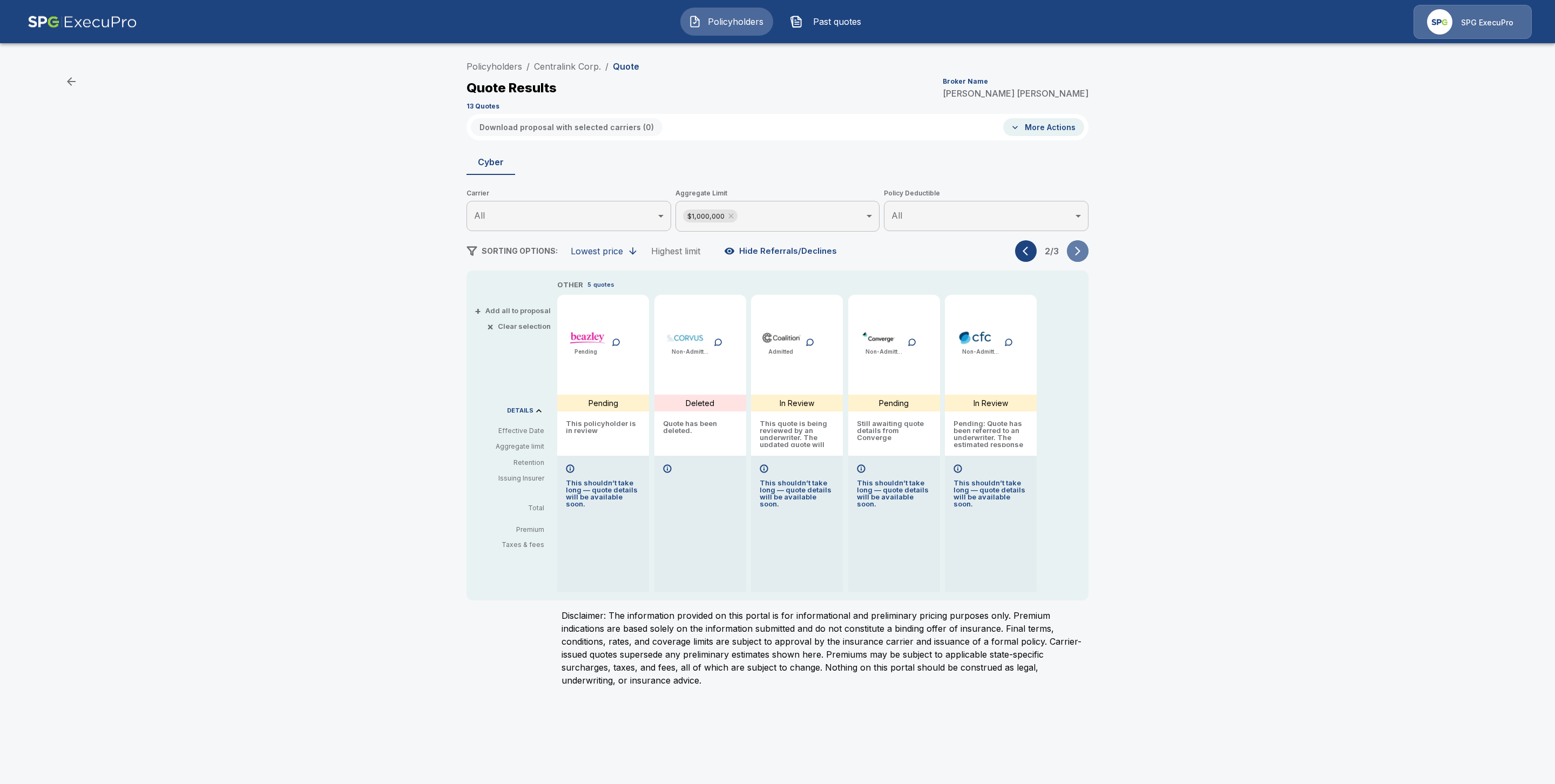
click at [1081, 251] on icon "button" at bounding box center [1078, 251] width 11 height 11
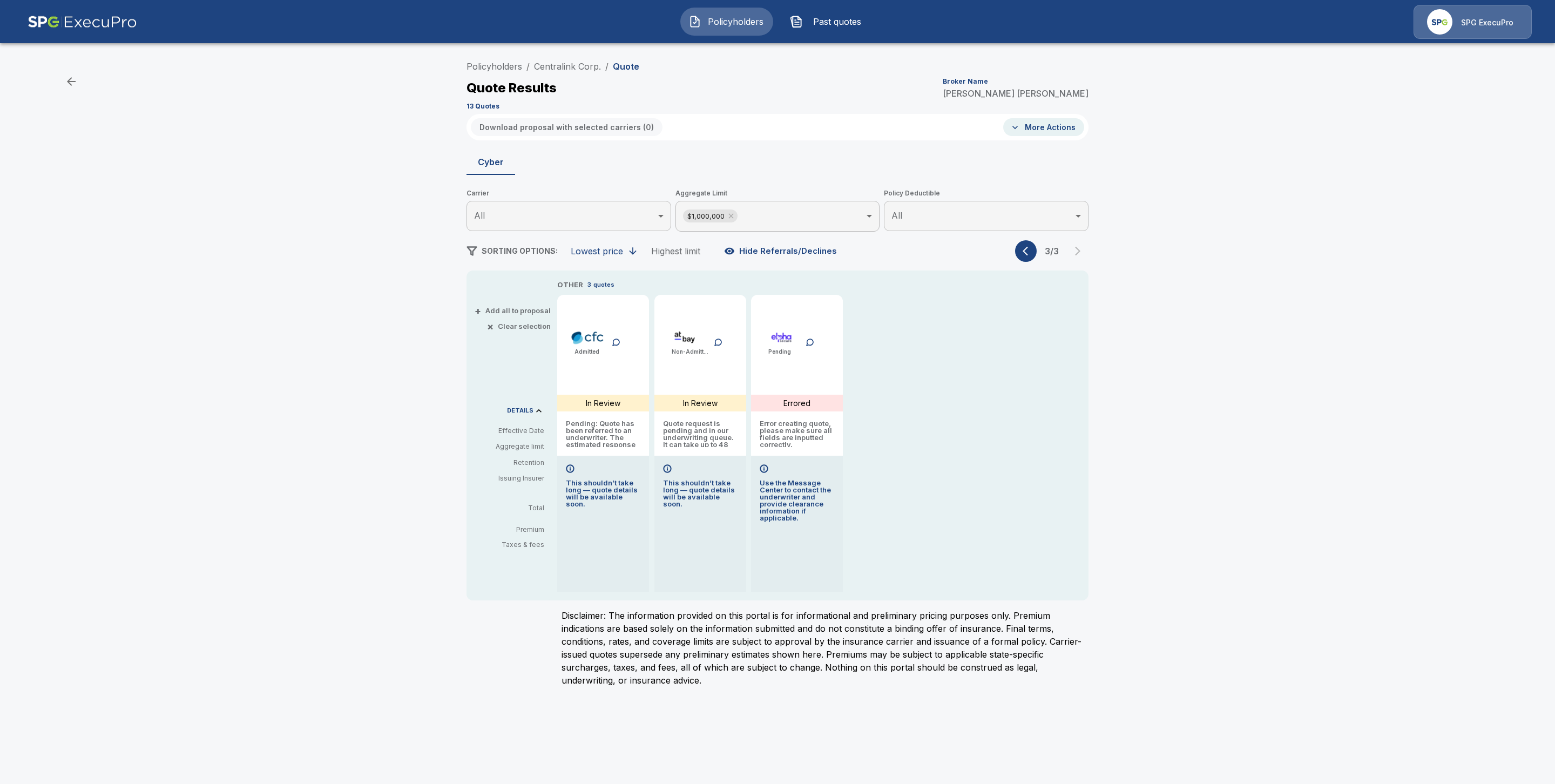
click at [1027, 253] on icon "button" at bounding box center [1025, 251] width 5 height 9
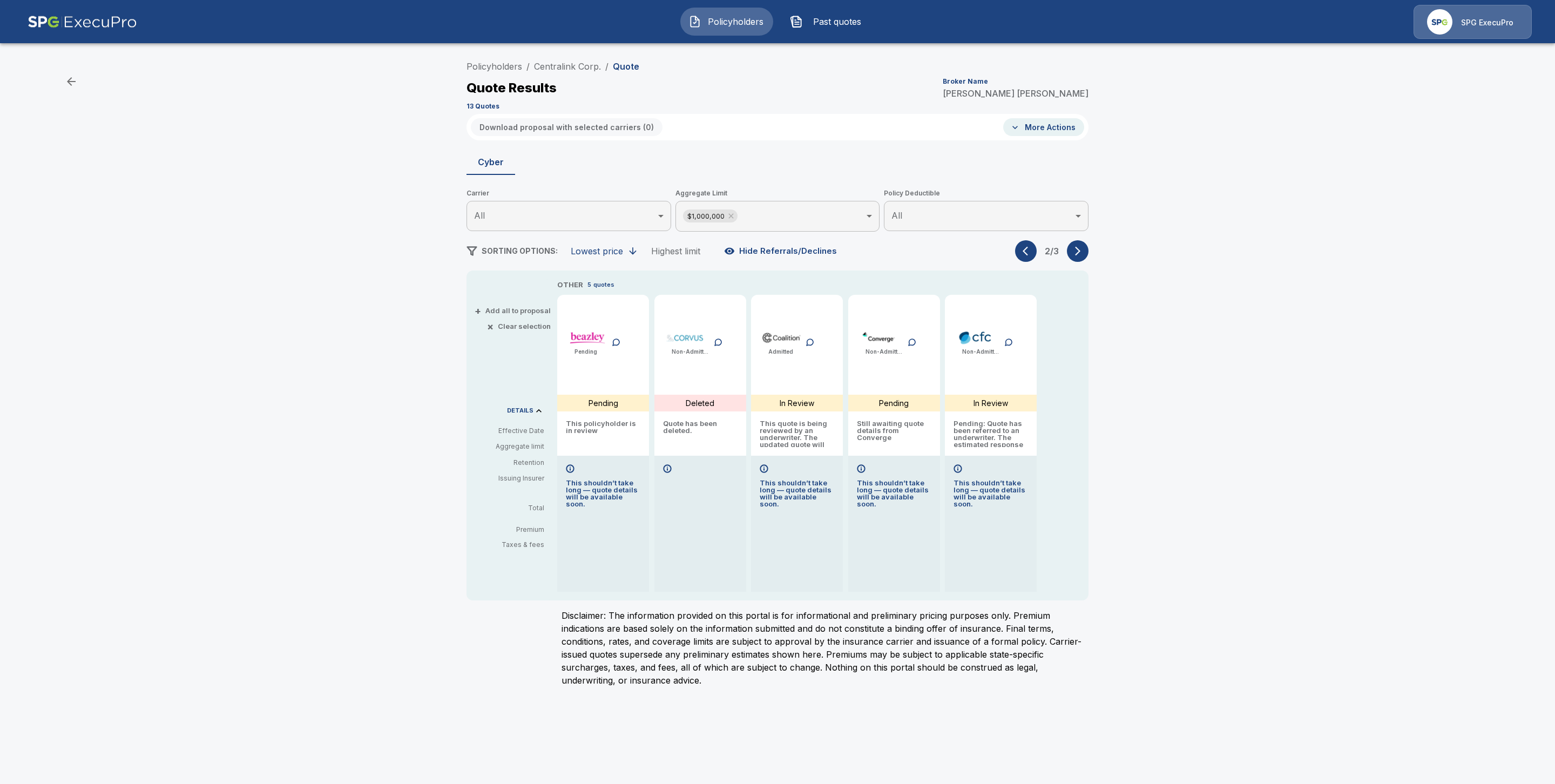
click at [1027, 253] on icon "button" at bounding box center [1025, 251] width 5 height 9
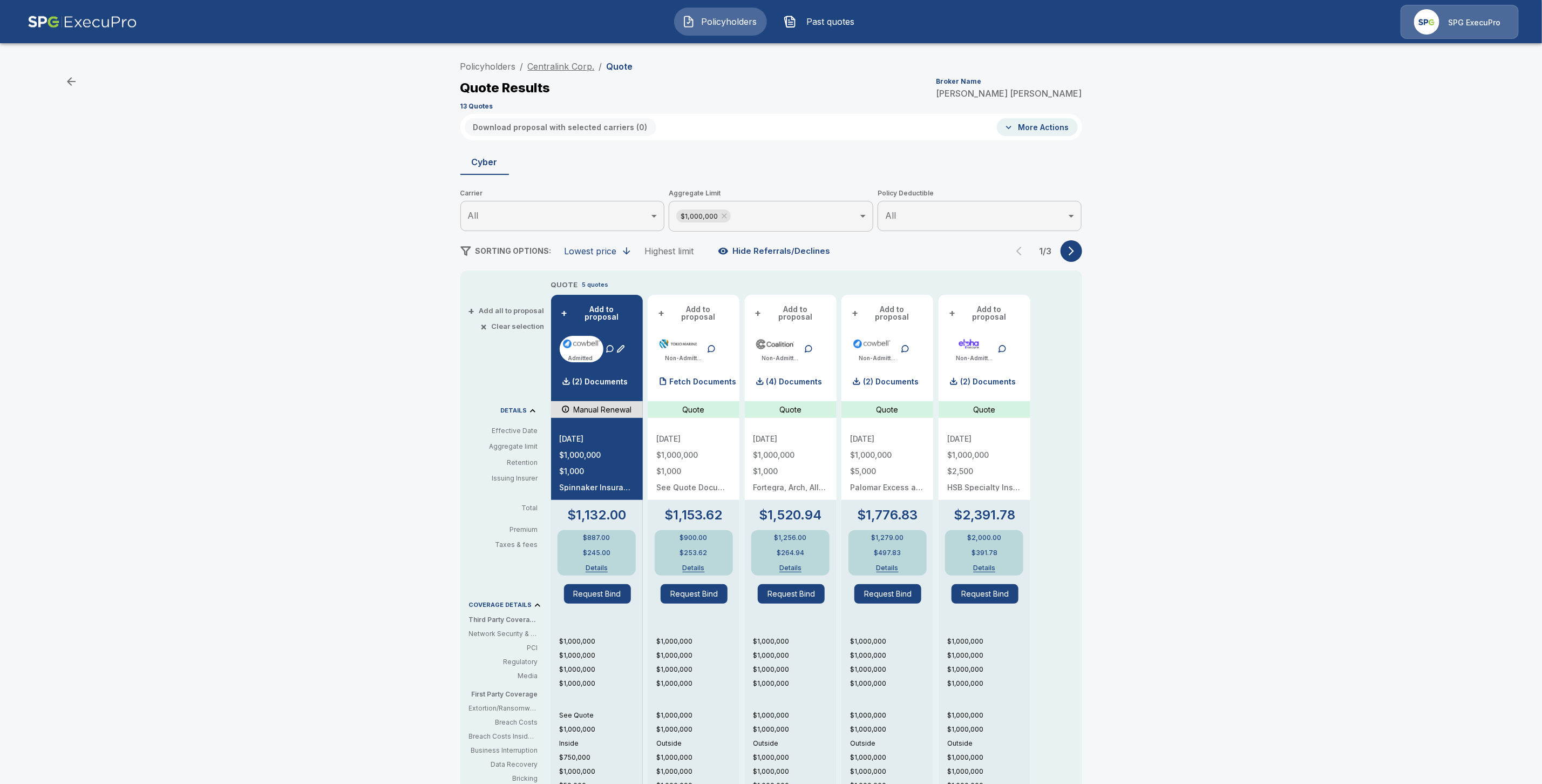
click at [572, 64] on link "Centralink Corp." at bounding box center [561, 66] width 67 height 11
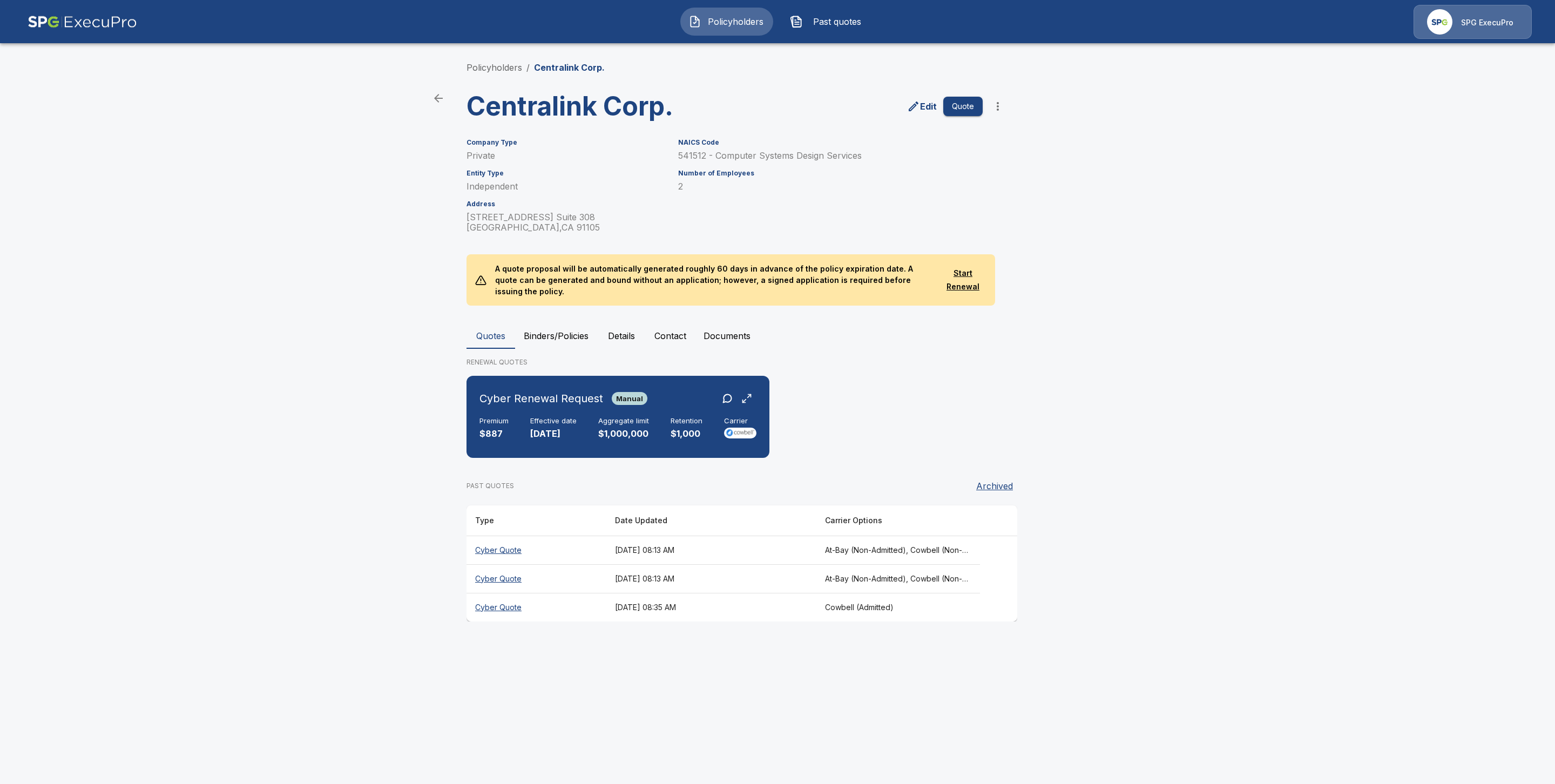
click at [957, 108] on button "Quote" at bounding box center [963, 106] width 39 height 20
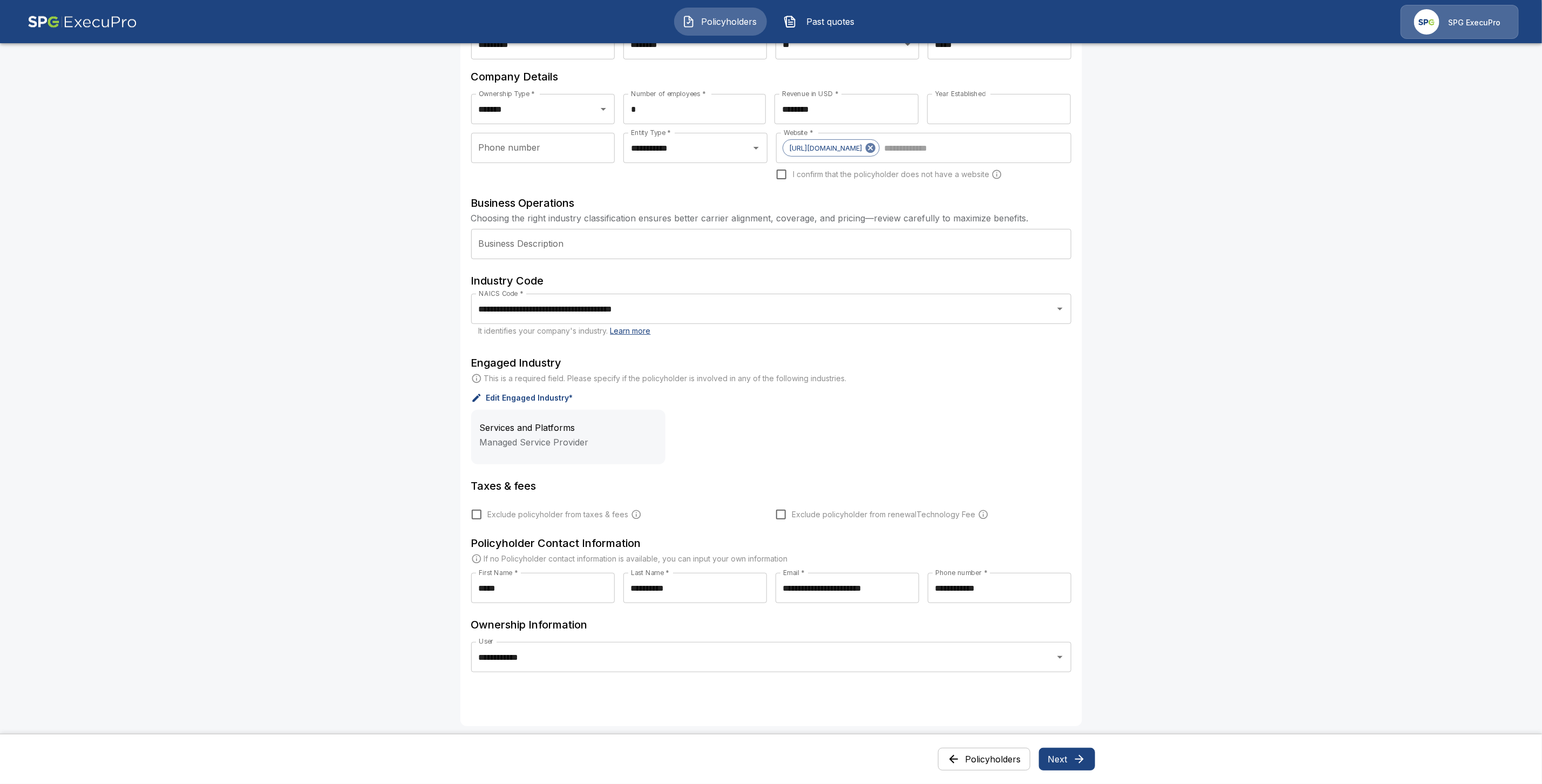
scroll to position [192, 0]
click at [1063, 654] on icon "Open" at bounding box center [1060, 656] width 5 height 3
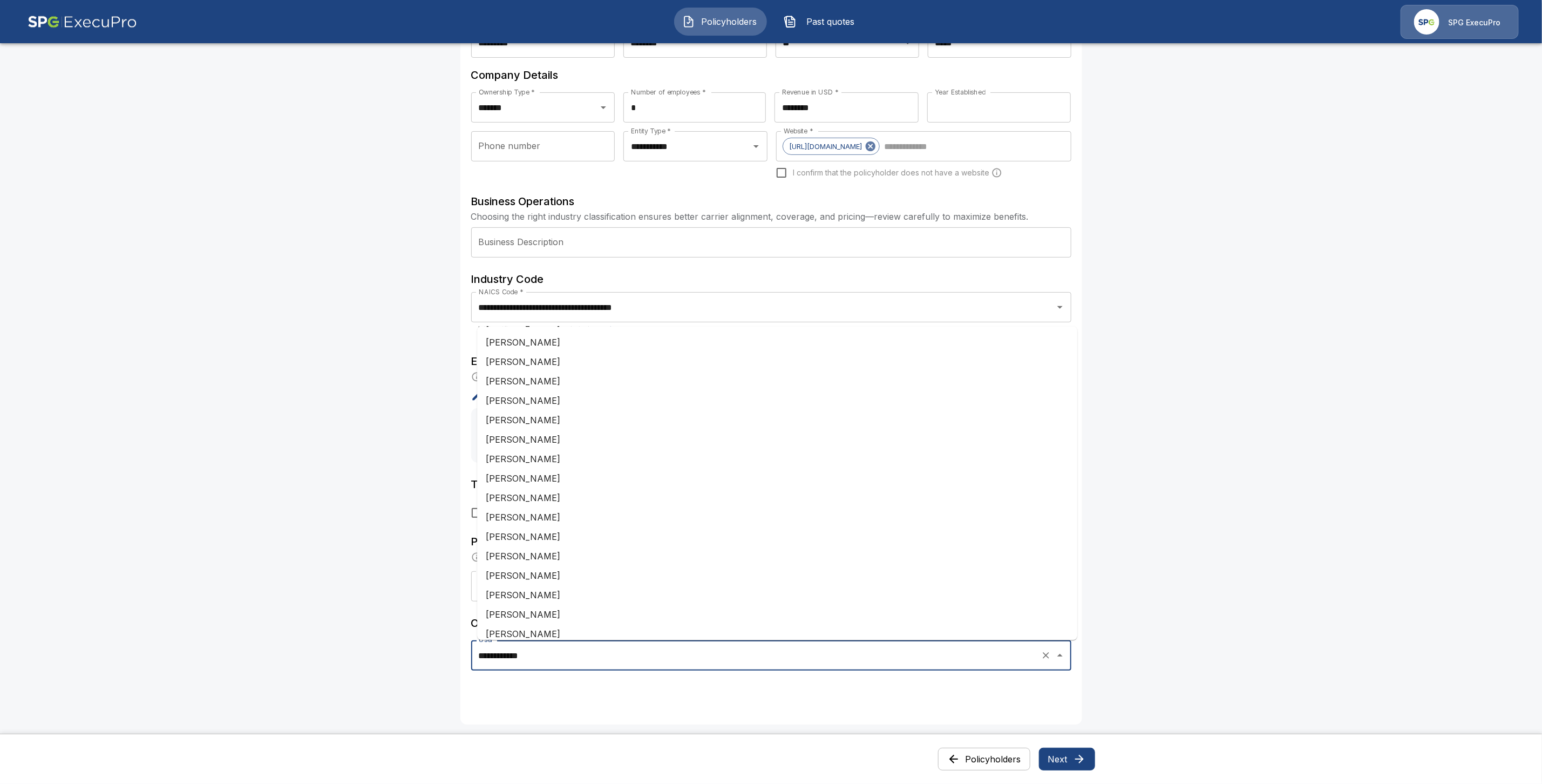
scroll to position [0, 0]
click at [554, 405] on li "Alison Green" at bounding box center [777, 399] width 601 height 19
type input "**********"
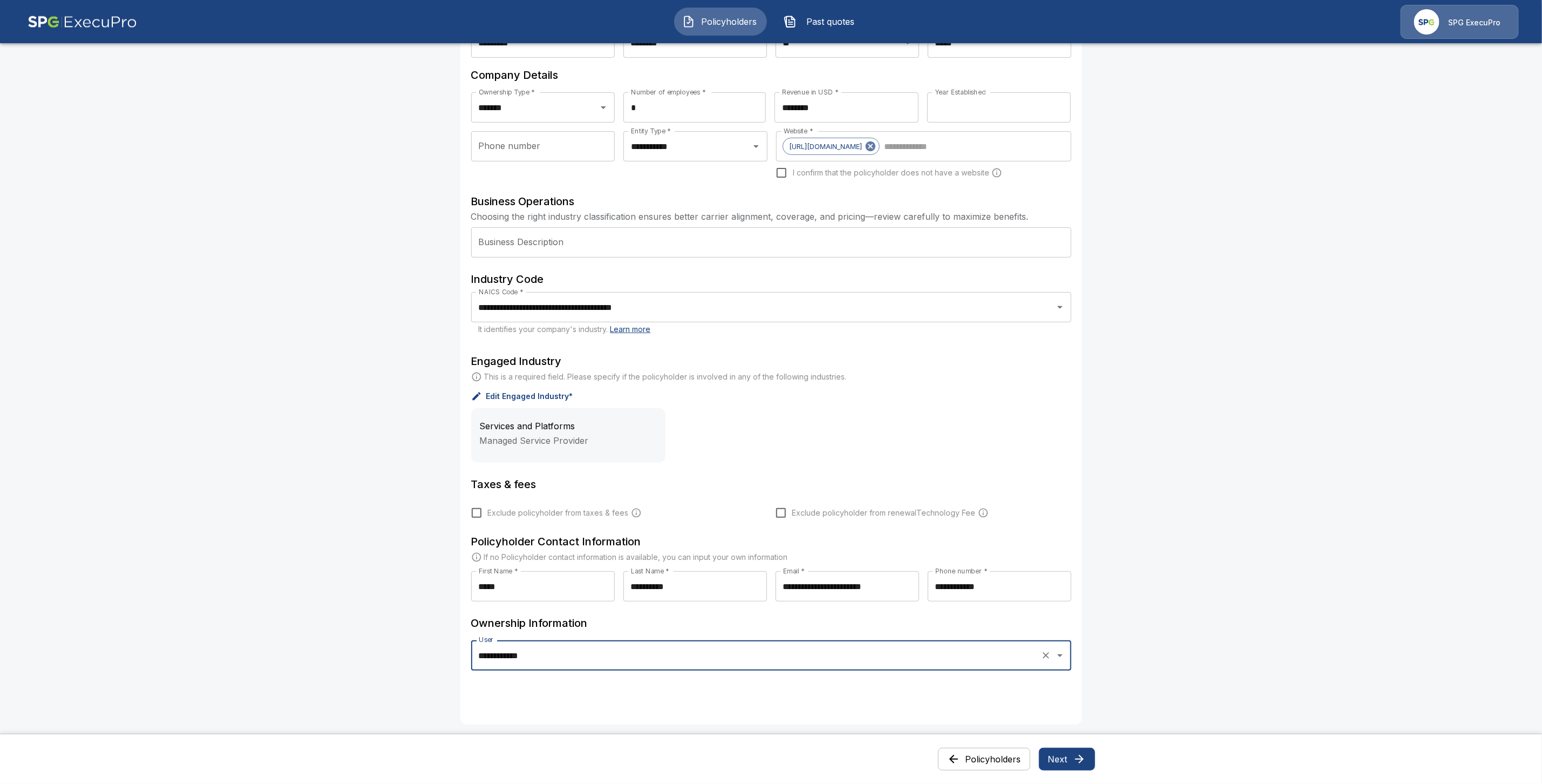
click at [874, 691] on div "**********" at bounding box center [771, 338] width 622 height 772
click at [1081, 759] on icon "button" at bounding box center [1079, 759] width 8 height 8
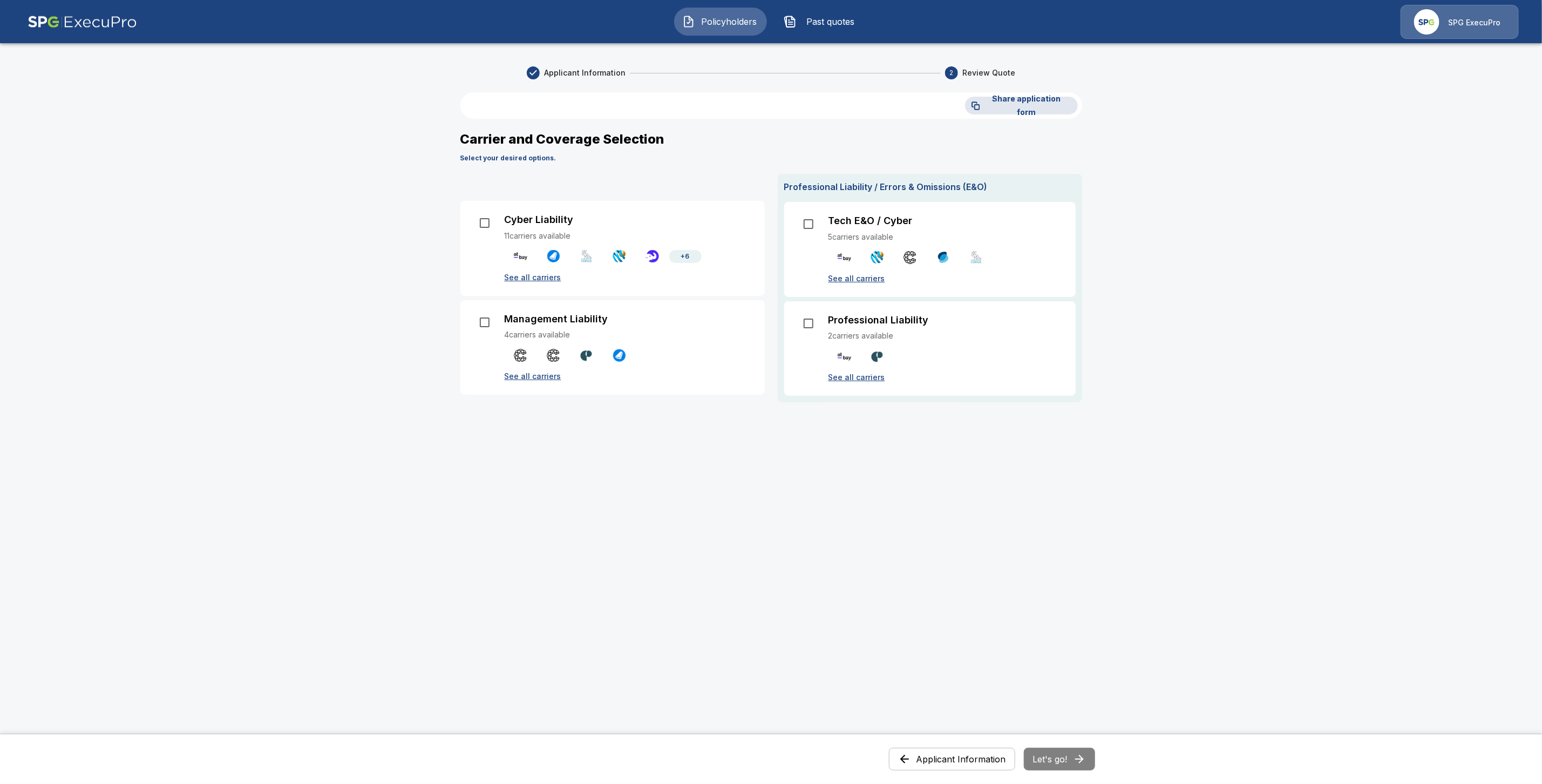
click at [954, 761] on button "Applicant Information" at bounding box center [952, 759] width 126 height 22
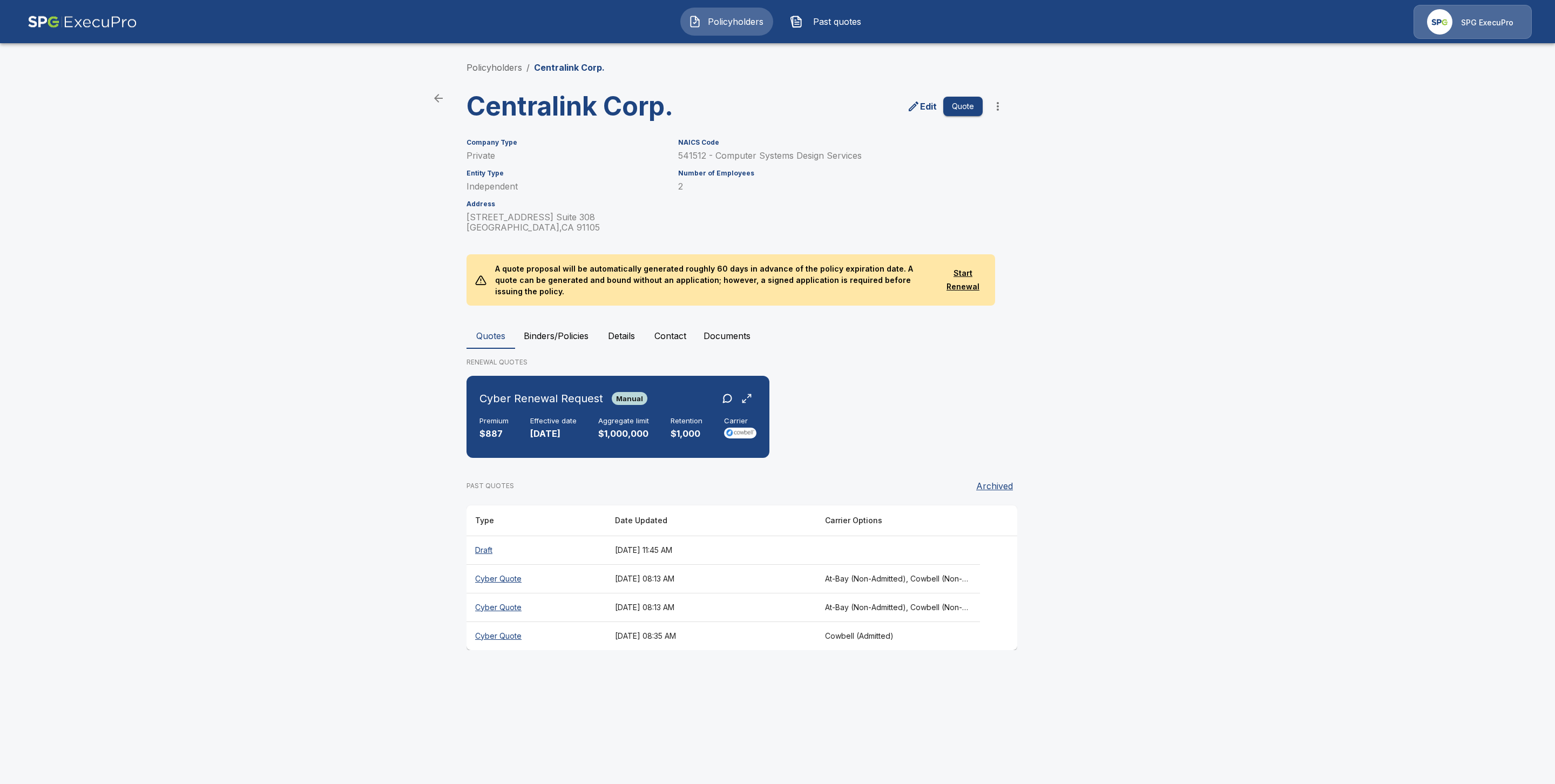
click at [494, 568] on th "Cyber Quote" at bounding box center [536, 578] width 140 height 29
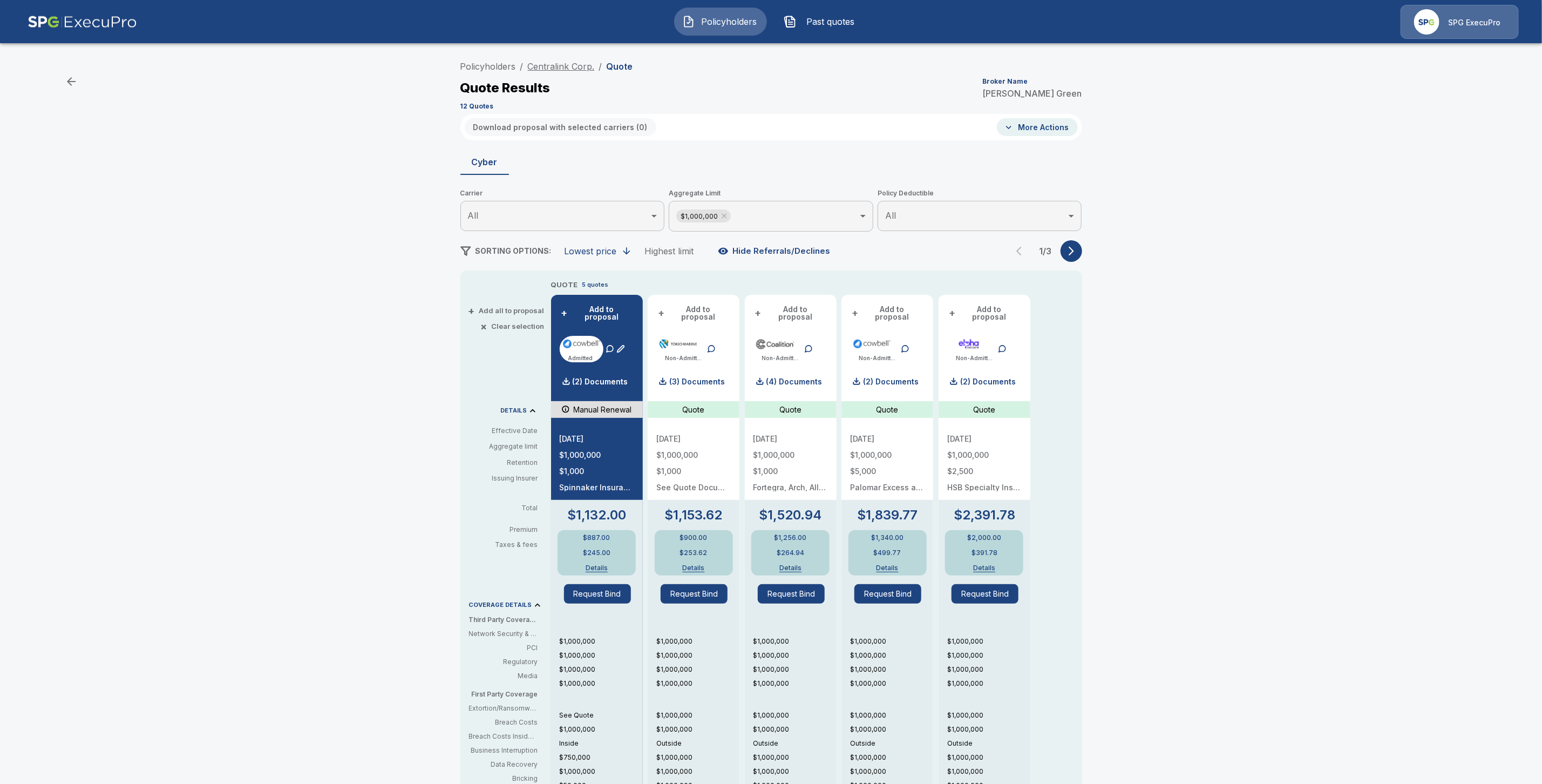
click at [571, 65] on link "Centralink Corp." at bounding box center [561, 66] width 67 height 11
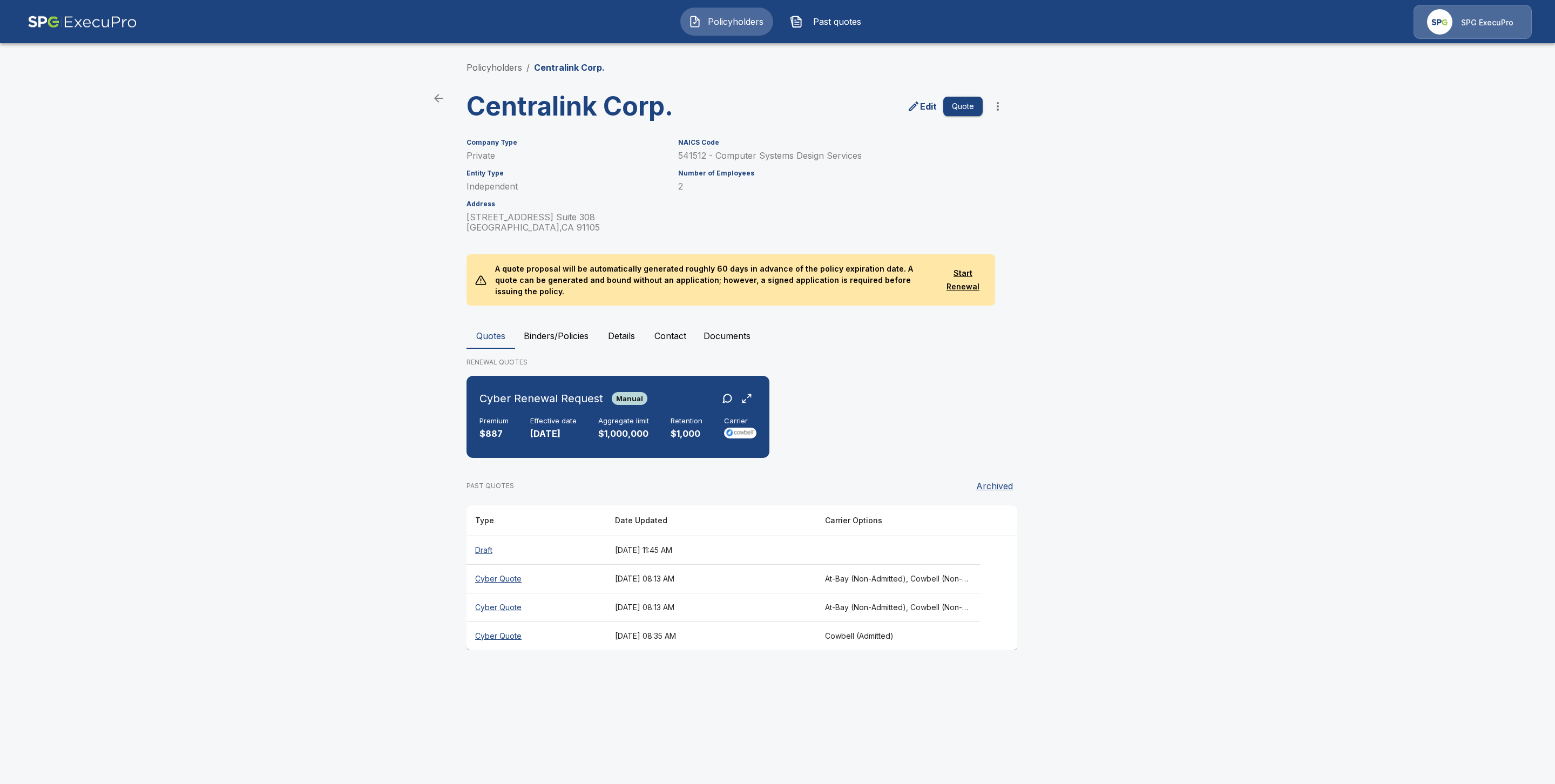
click at [487, 540] on th "Draft" at bounding box center [536, 550] width 140 height 29
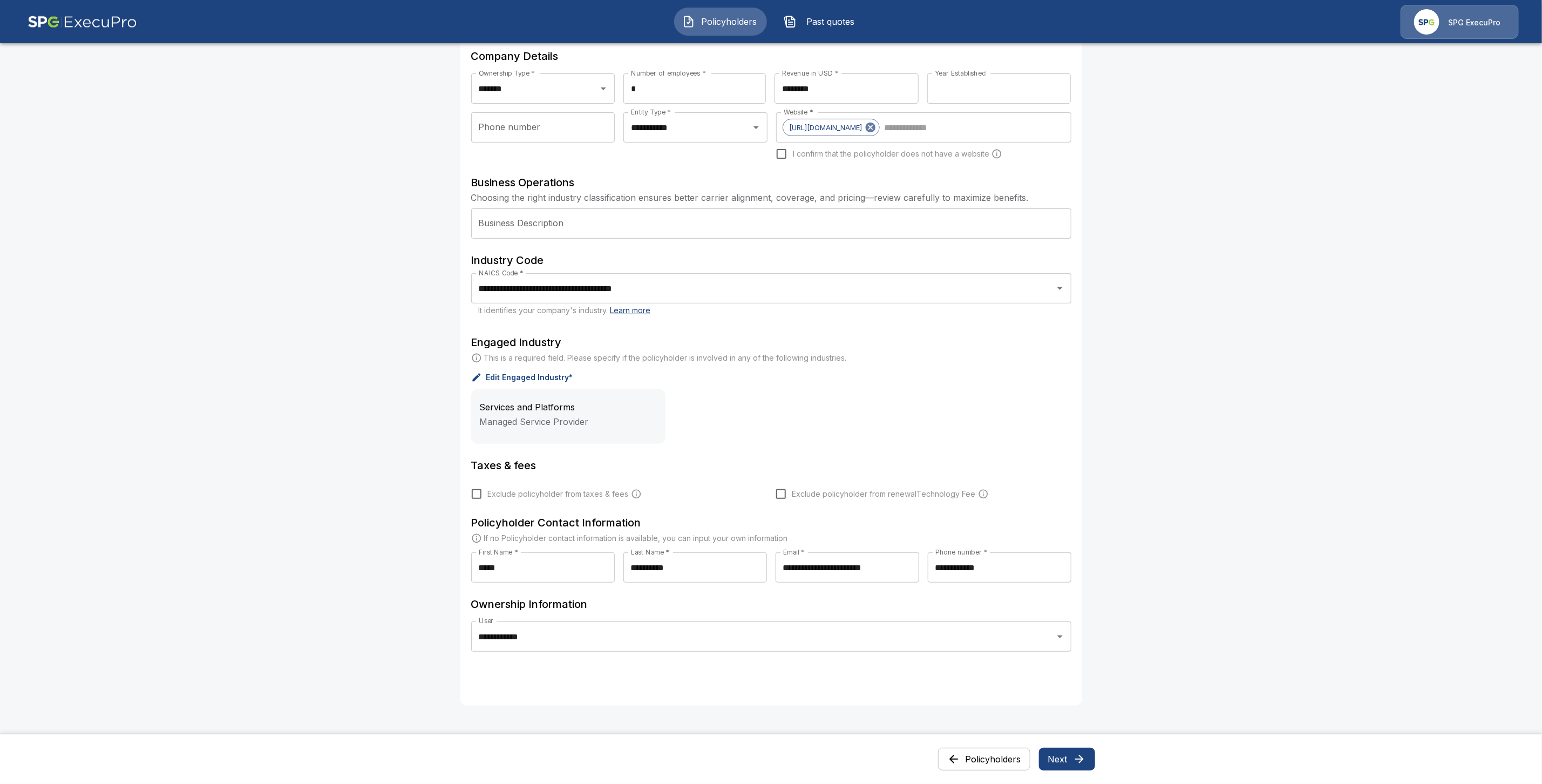
scroll to position [246, 0]
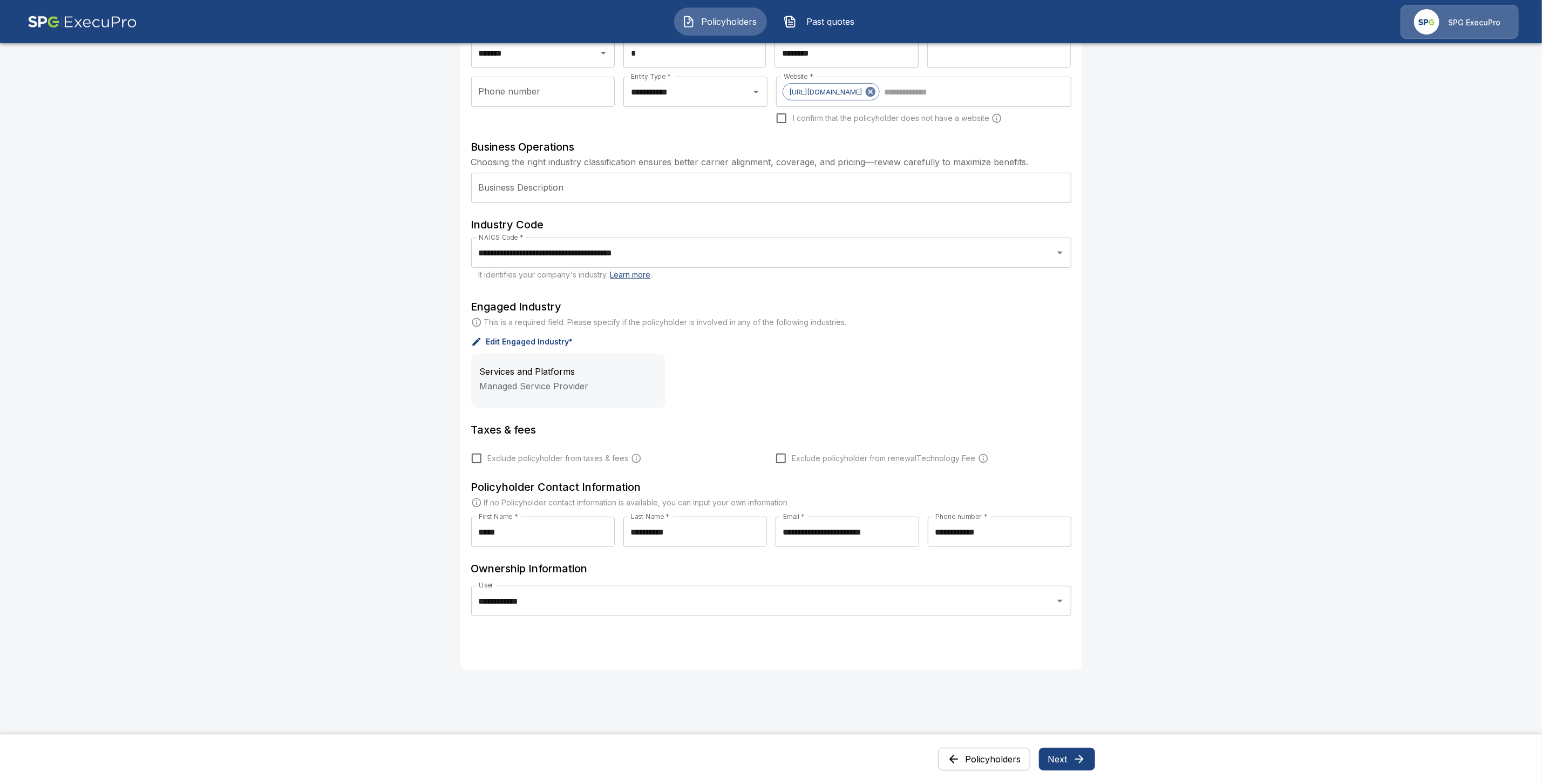
click at [1081, 754] on icon "button" at bounding box center [1079, 759] width 13 height 13
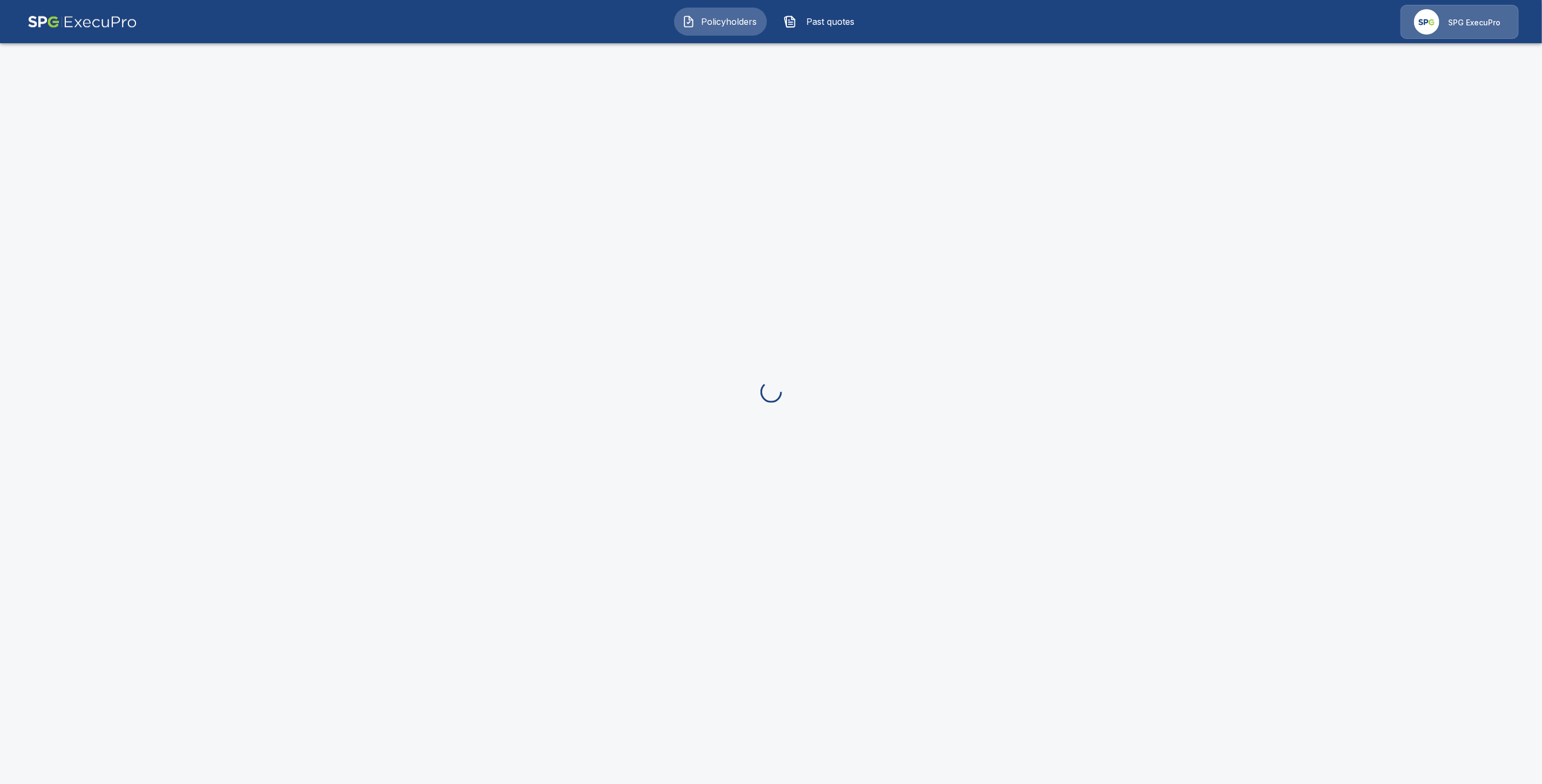
scroll to position [0, 0]
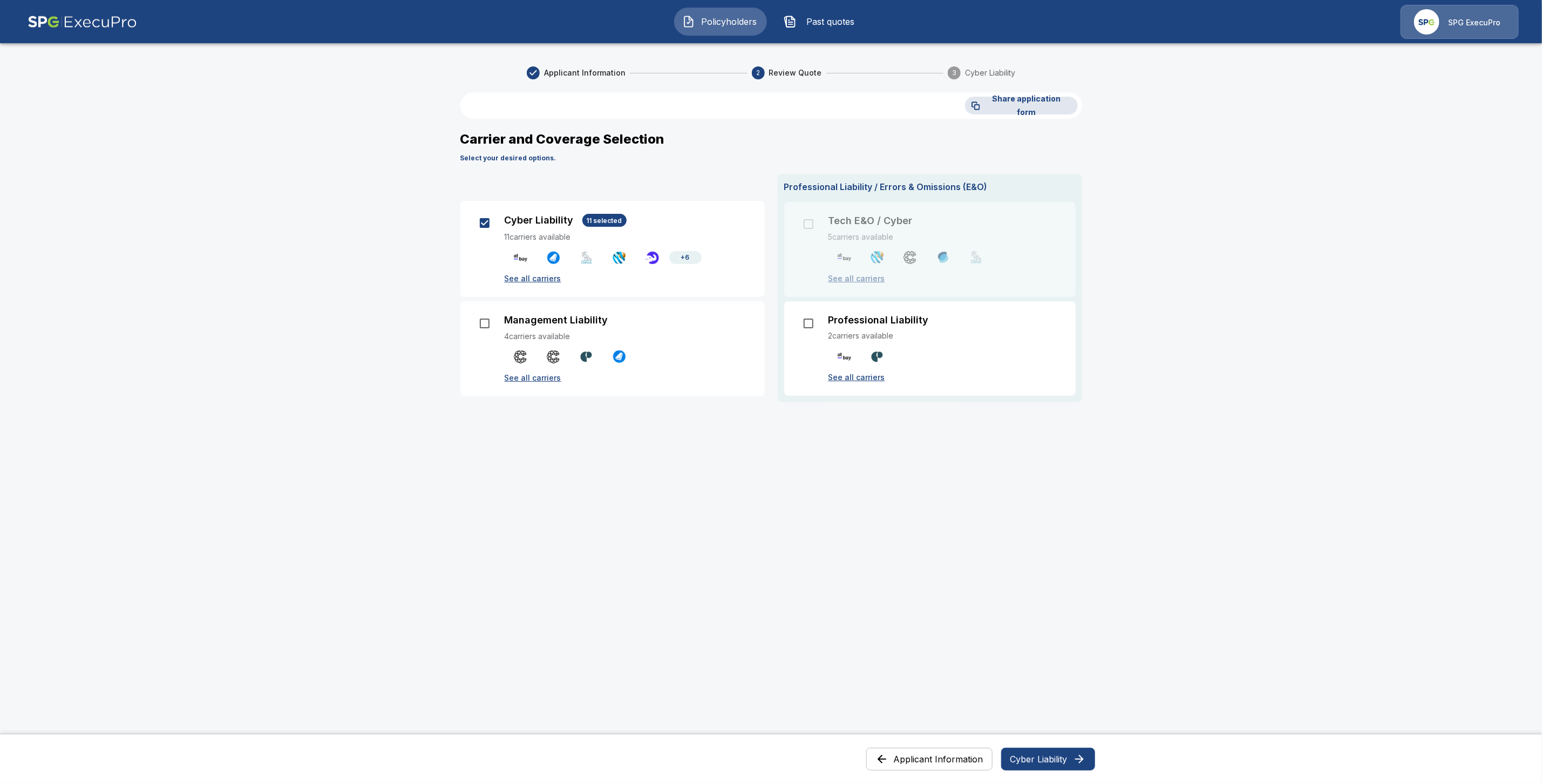
click at [1062, 759] on button "Cyber Liability" at bounding box center [1049, 759] width 94 height 22
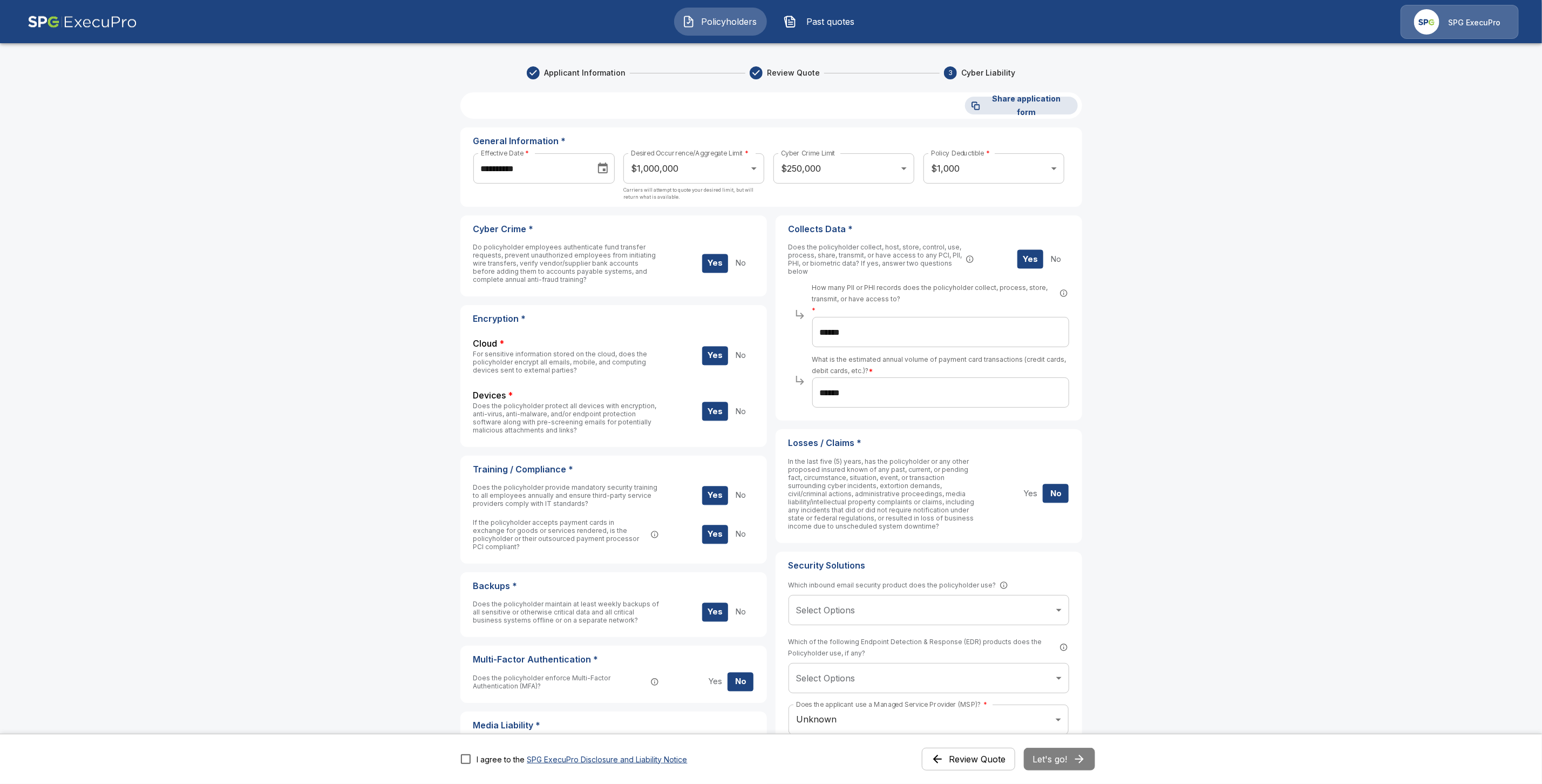
scroll to position [162, 0]
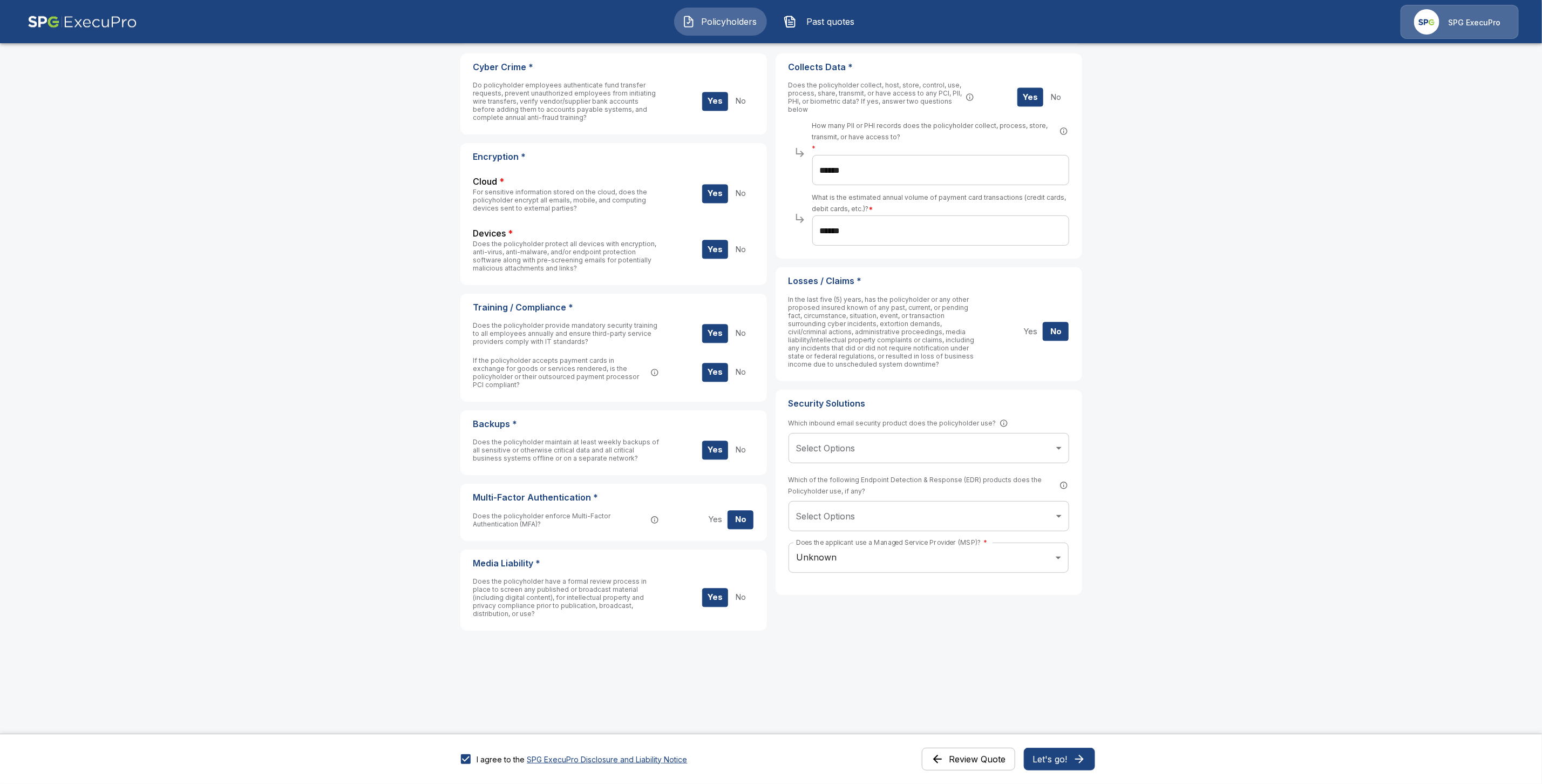
click at [1061, 764] on button "Let's go!" at bounding box center [1059, 759] width 71 height 22
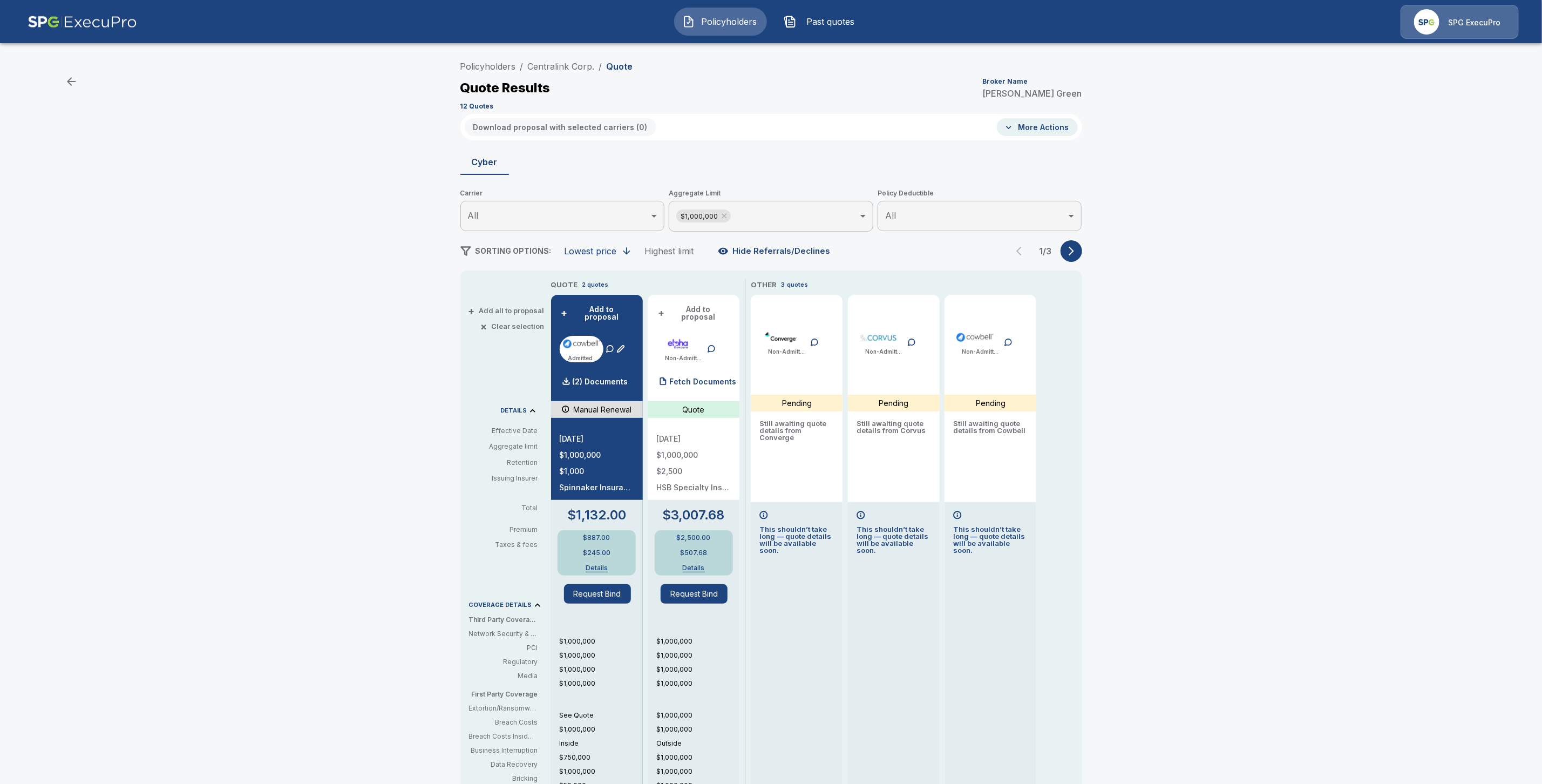
click at [1077, 251] on icon "button" at bounding box center [1072, 251] width 11 height 11
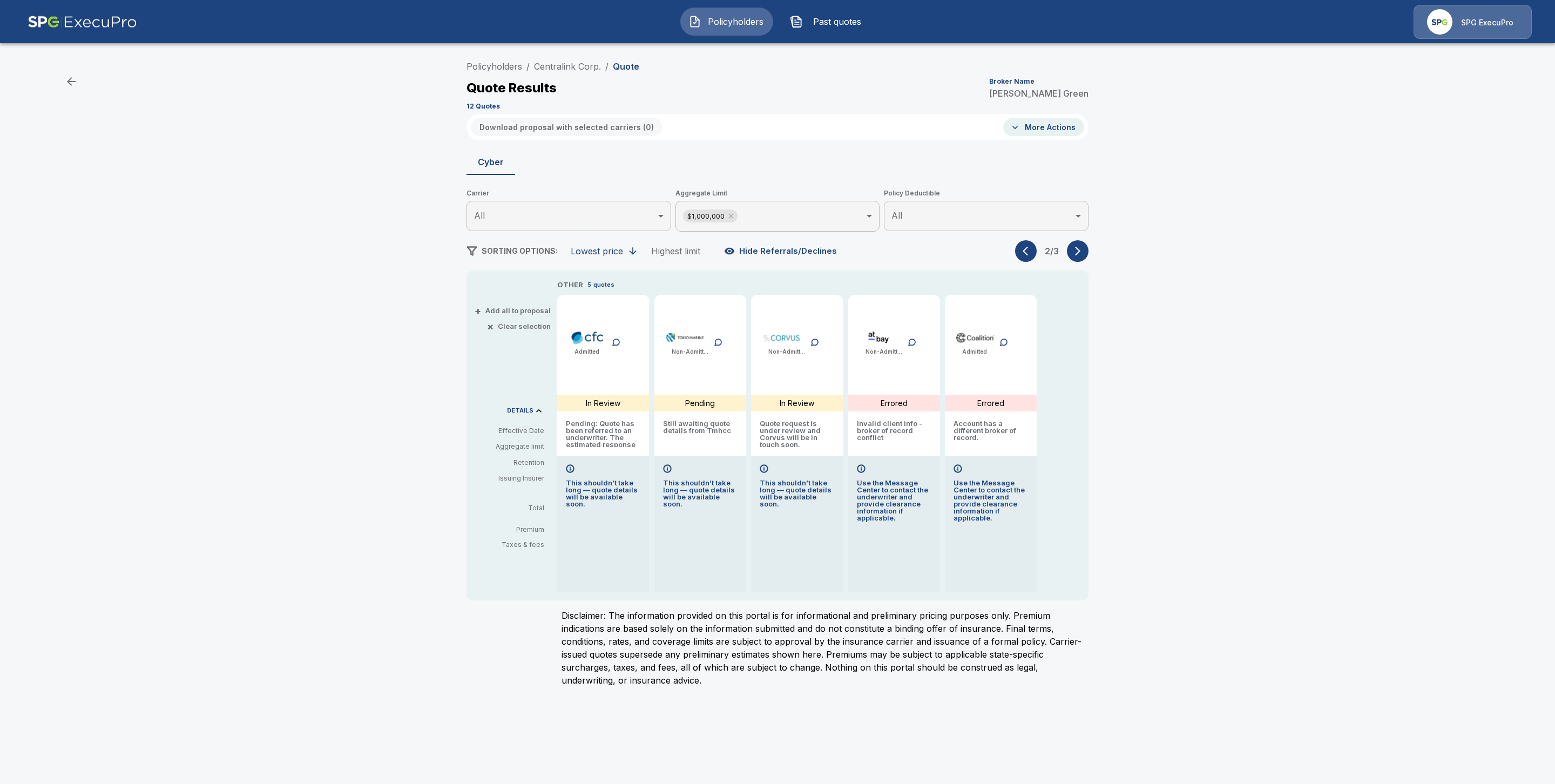
click at [1073, 253] on icon "button" at bounding box center [1078, 251] width 11 height 11
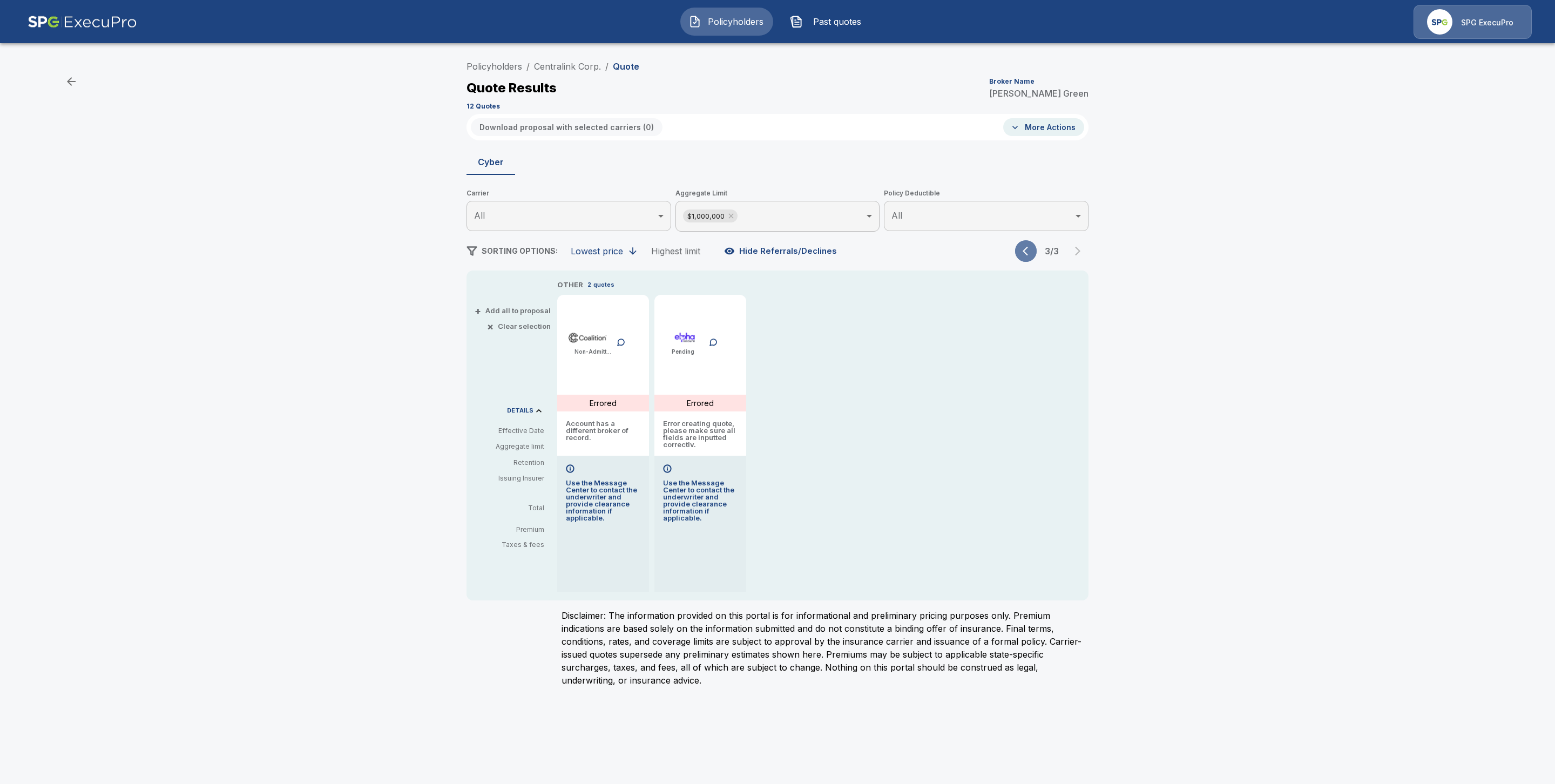
click at [1030, 253] on icon "button" at bounding box center [1028, 251] width 11 height 11
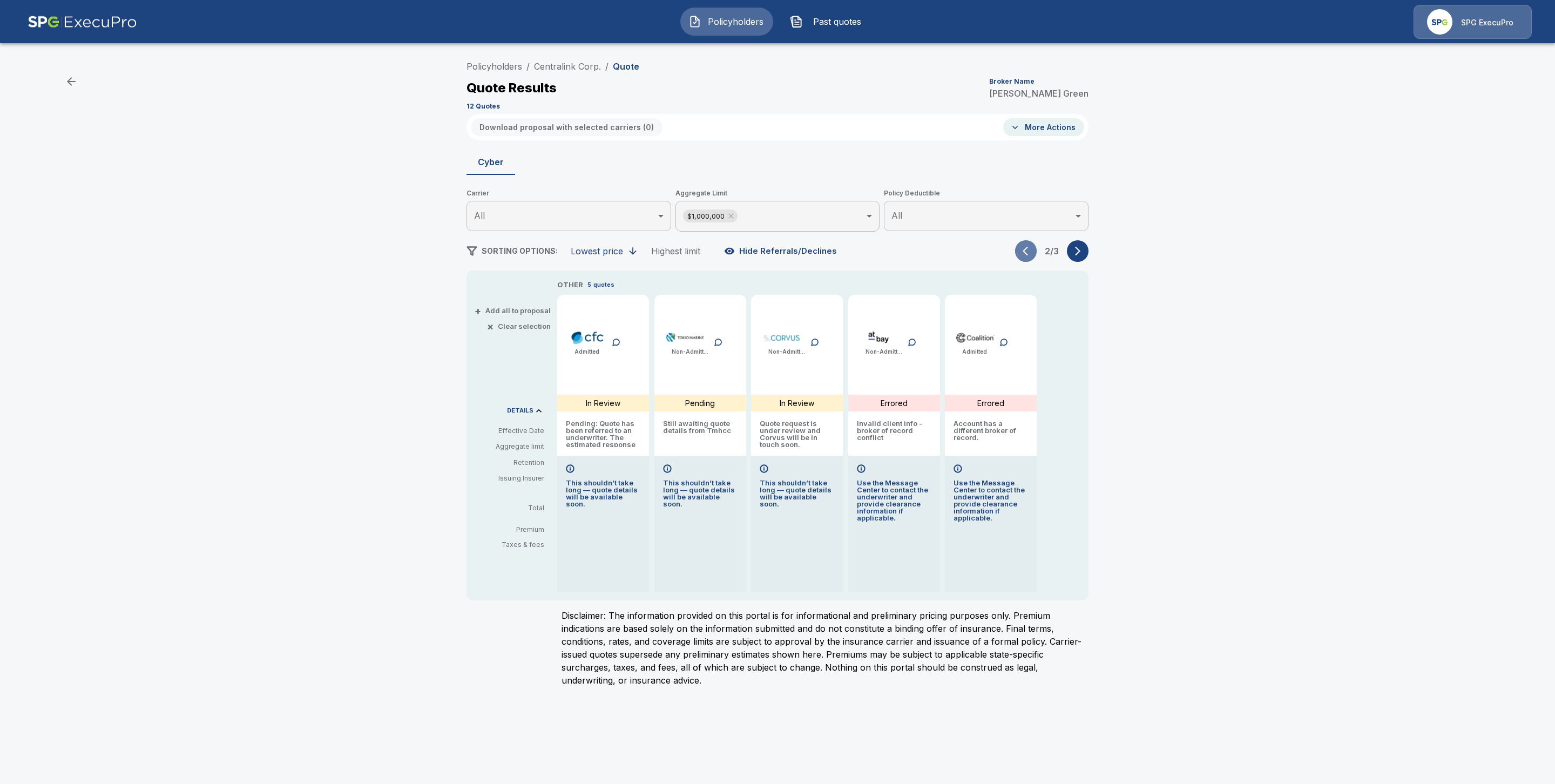
click at [1030, 250] on icon "button" at bounding box center [1028, 251] width 11 height 11
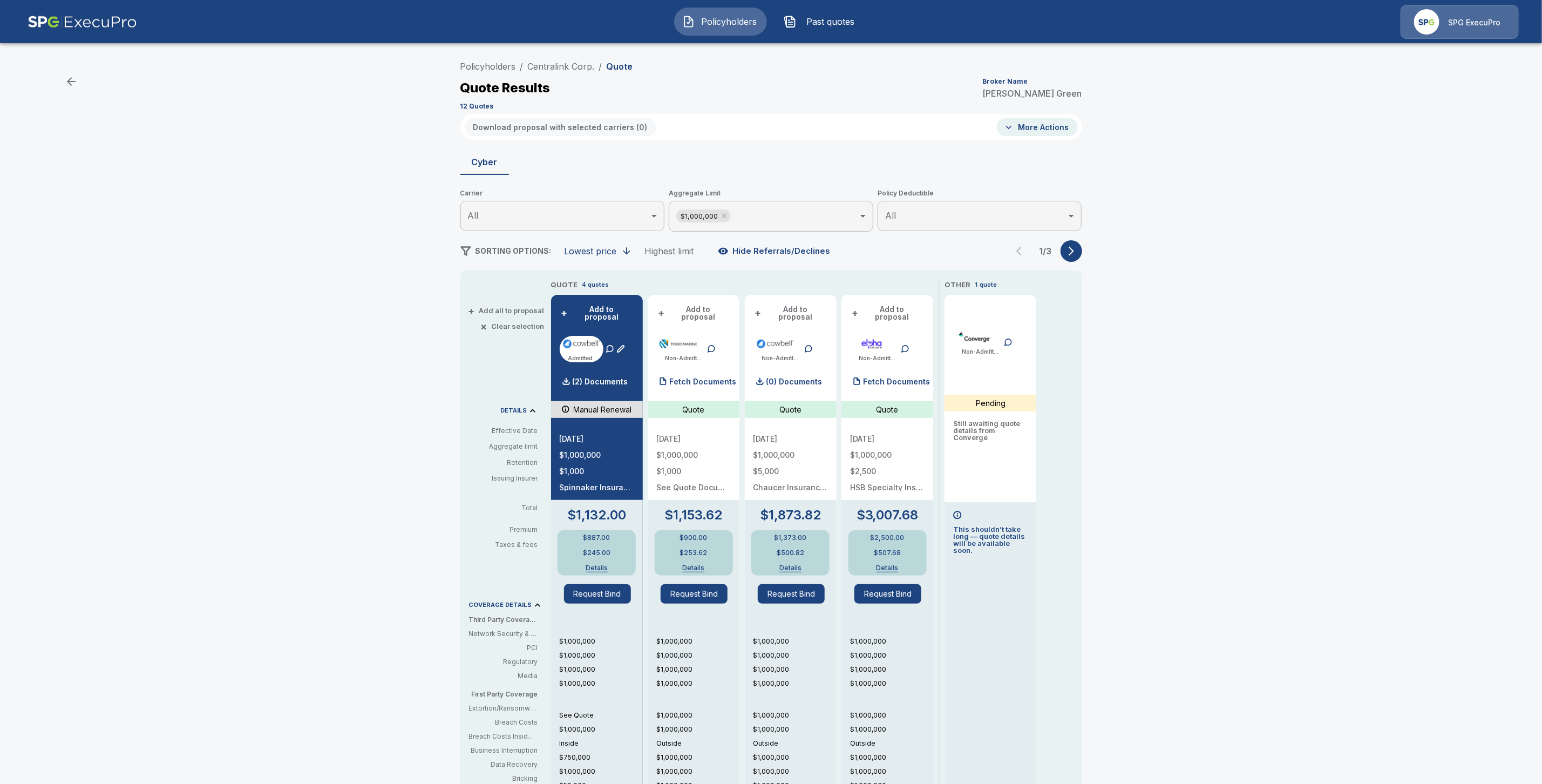
click at [1032, 130] on button "More Actions" at bounding box center [1037, 126] width 81 height 18
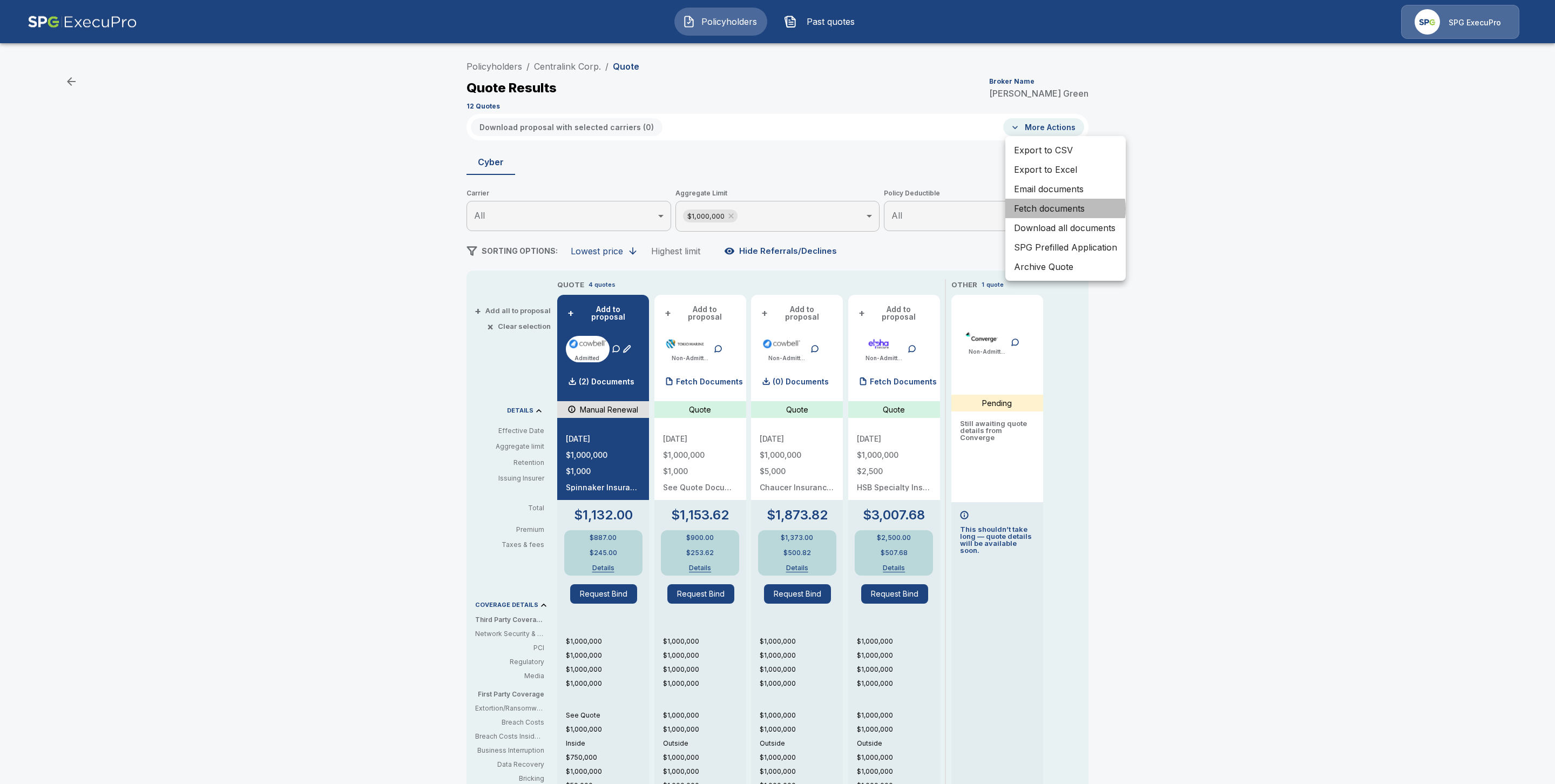
click at [1060, 209] on li "Fetch documents" at bounding box center [1066, 208] width 120 height 19
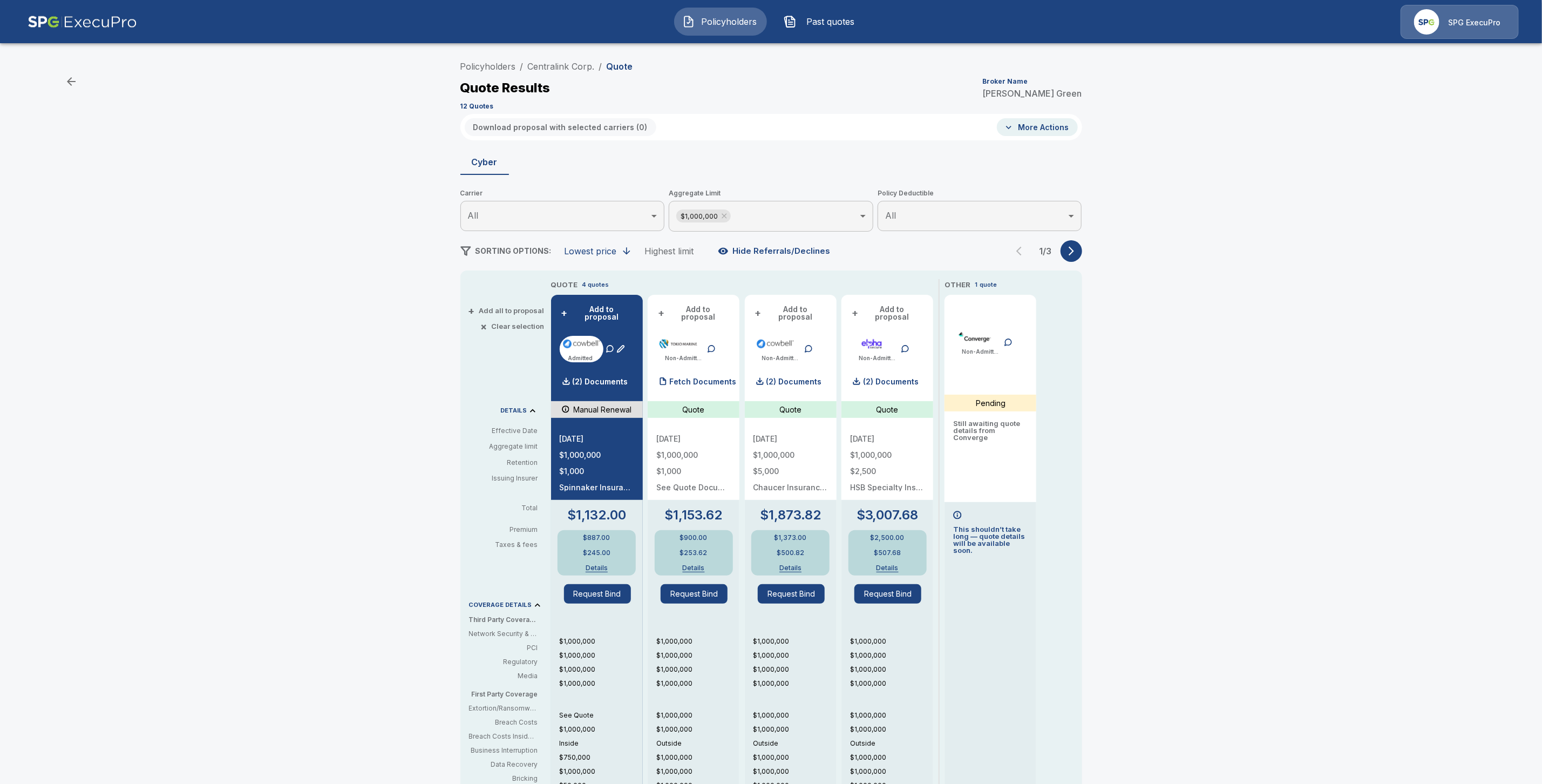
click at [1077, 254] on icon "button" at bounding box center [1072, 251] width 11 height 11
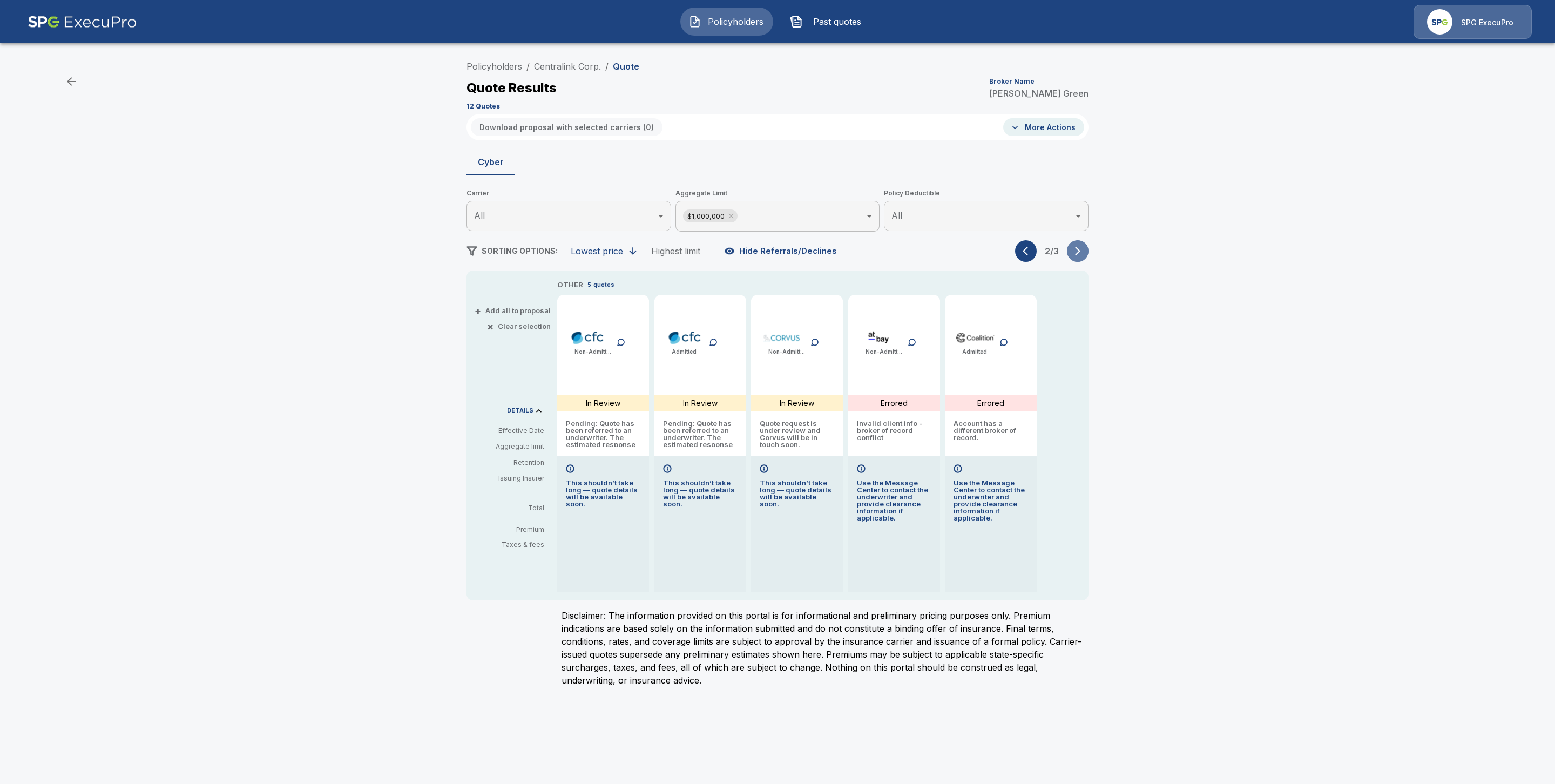
click at [1078, 254] on icon "button" at bounding box center [1078, 251] width 11 height 11
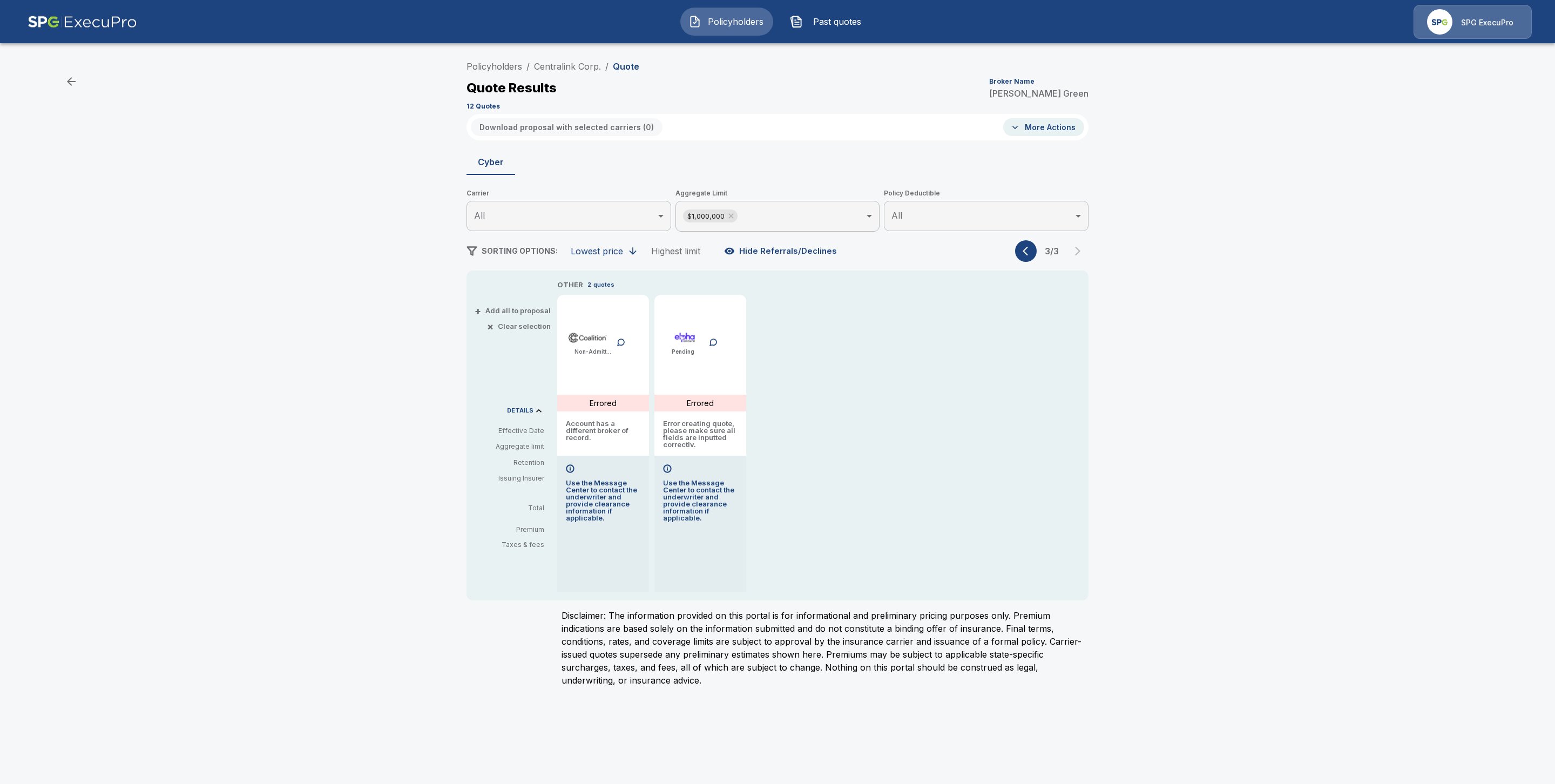
drag, startPoint x: 1030, startPoint y: 253, endPoint x: 1084, endPoint y: 282, distance: 61.3
click at [1030, 253] on icon "button" at bounding box center [1028, 251] width 11 height 11
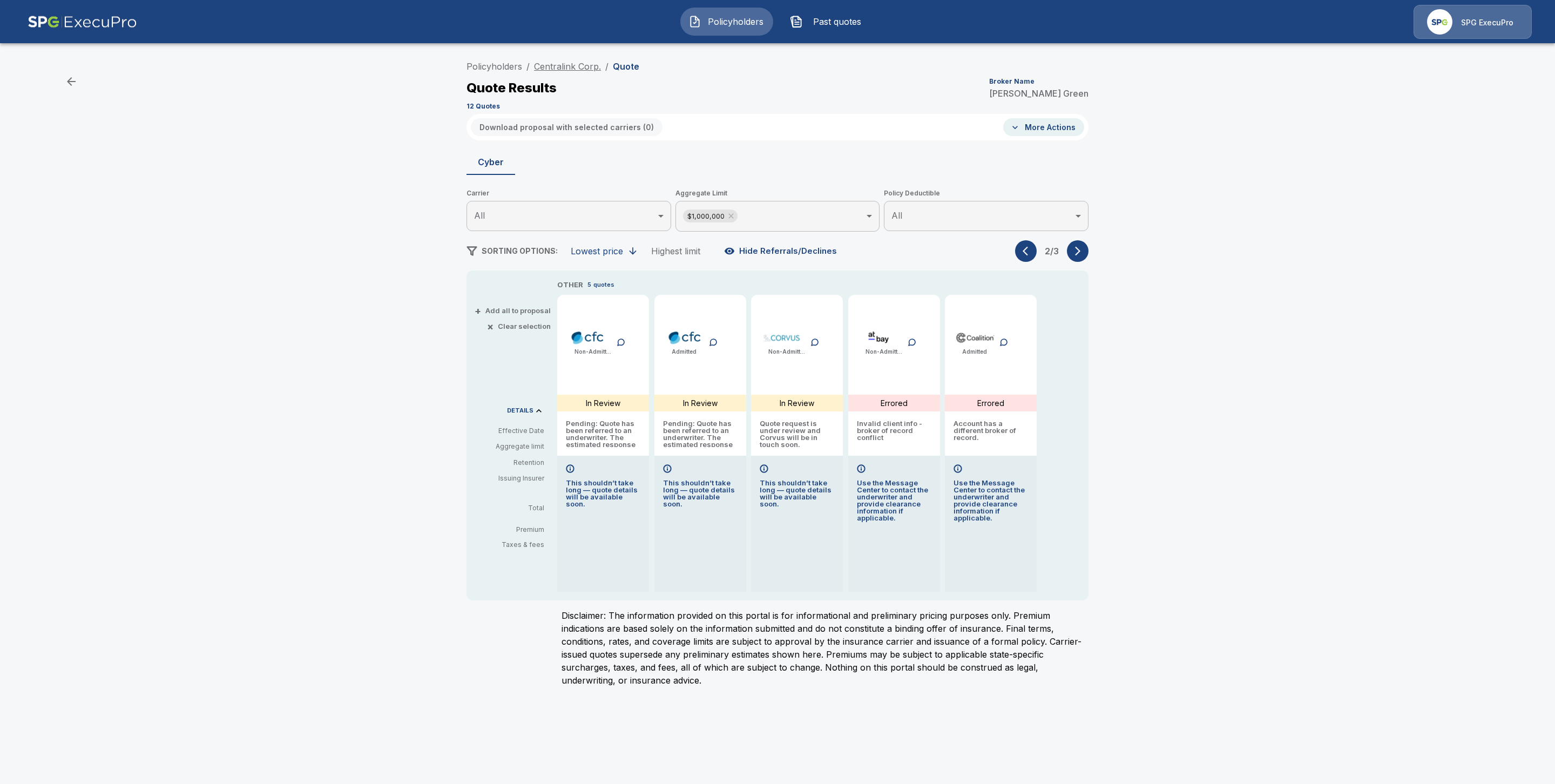
click at [572, 69] on link "Centralink Corp." at bounding box center [567, 66] width 67 height 11
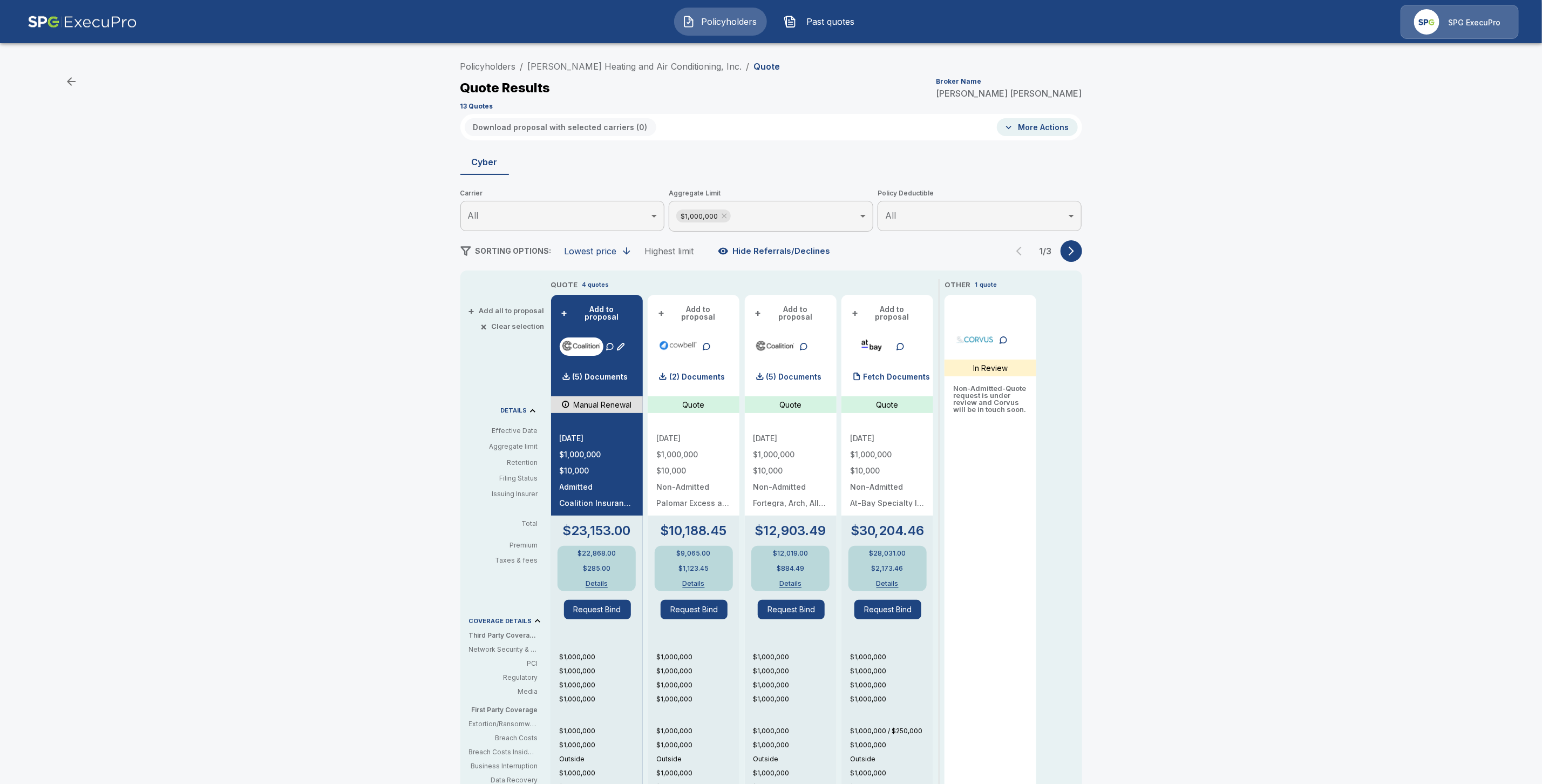
click at [1039, 123] on button "More Actions" at bounding box center [1037, 126] width 81 height 18
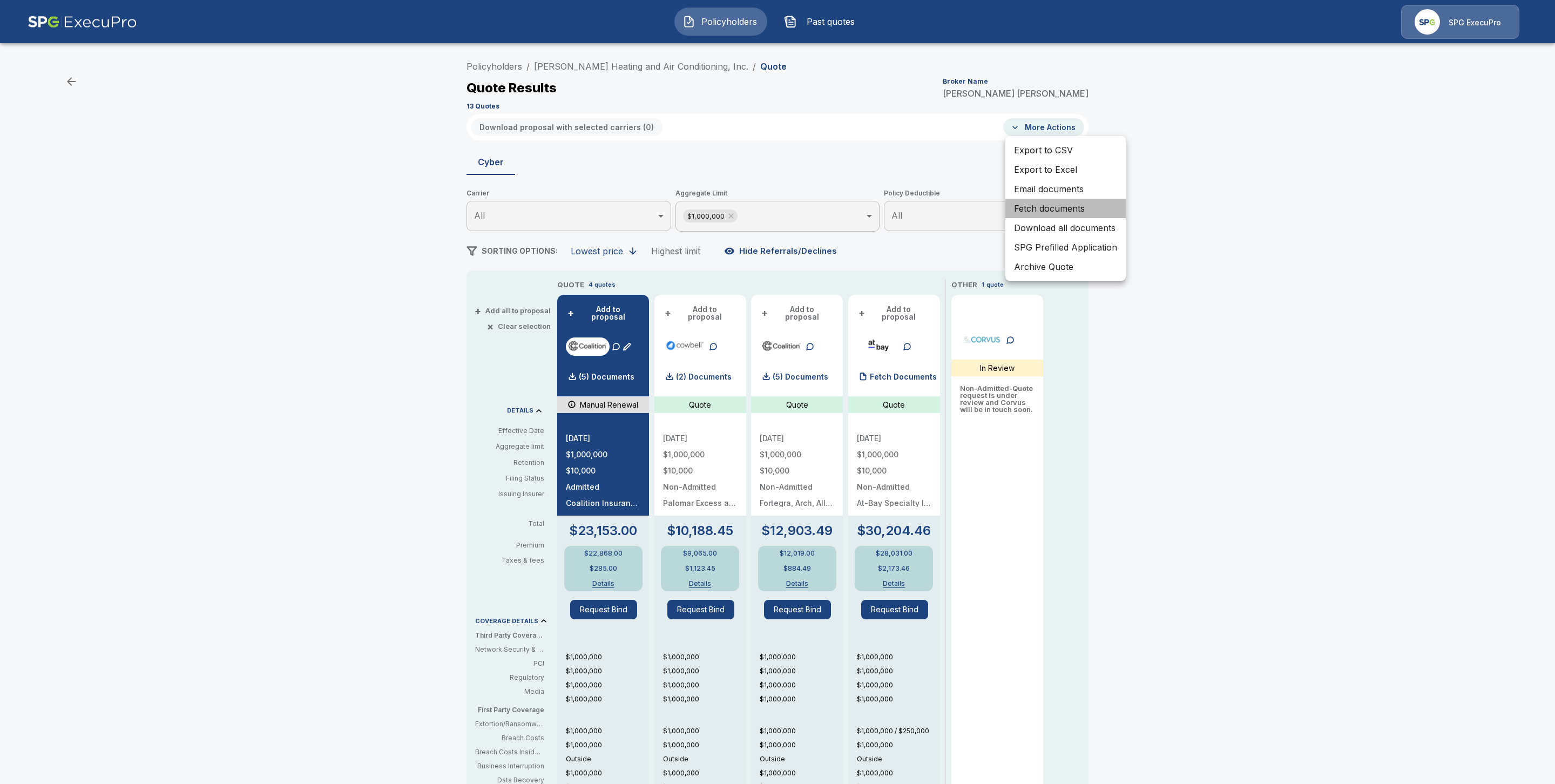
click at [1091, 207] on li "Fetch documents" at bounding box center [1066, 208] width 120 height 19
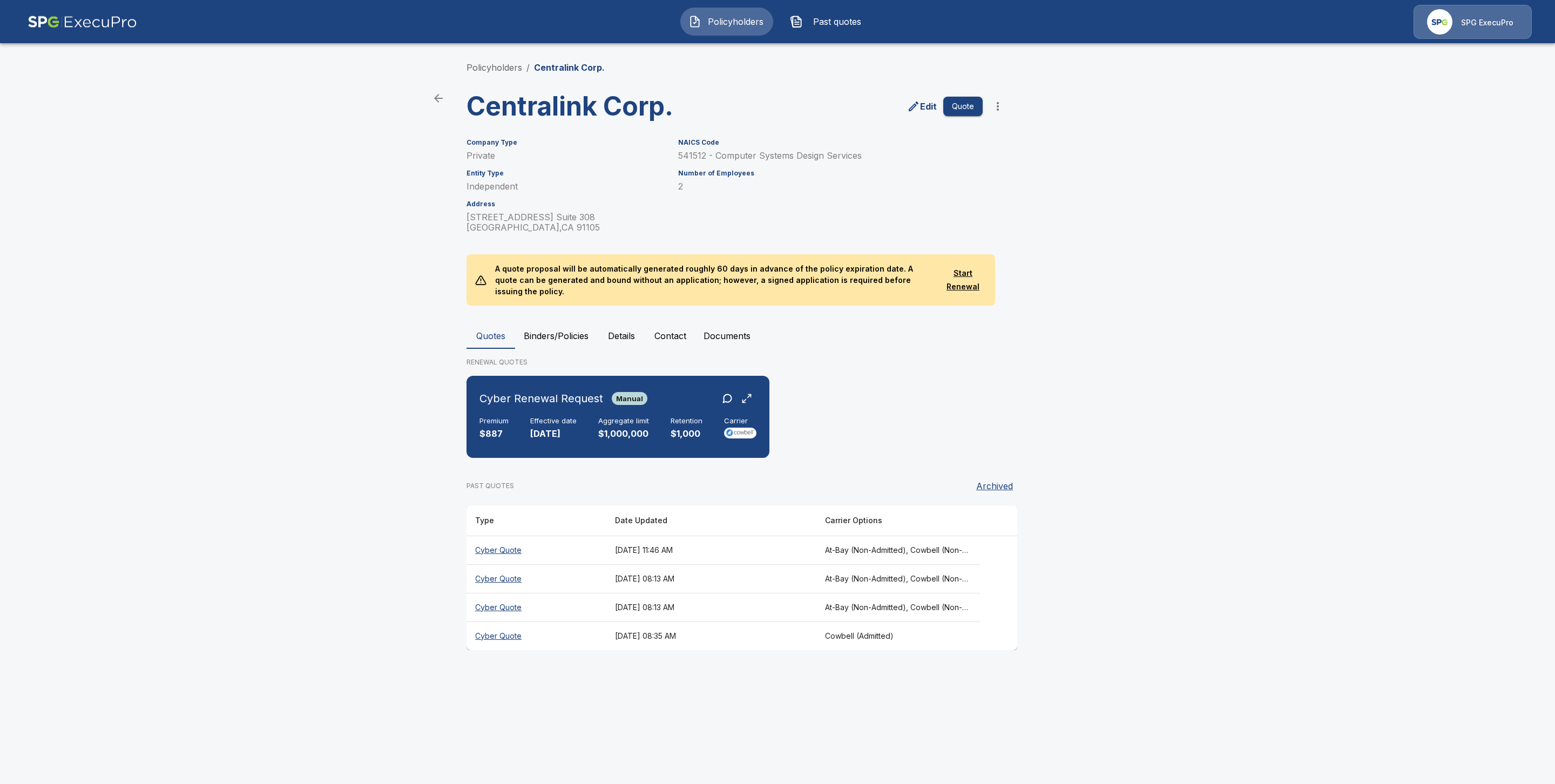
click at [474, 566] on th "Cyber Quote" at bounding box center [536, 578] width 140 height 29
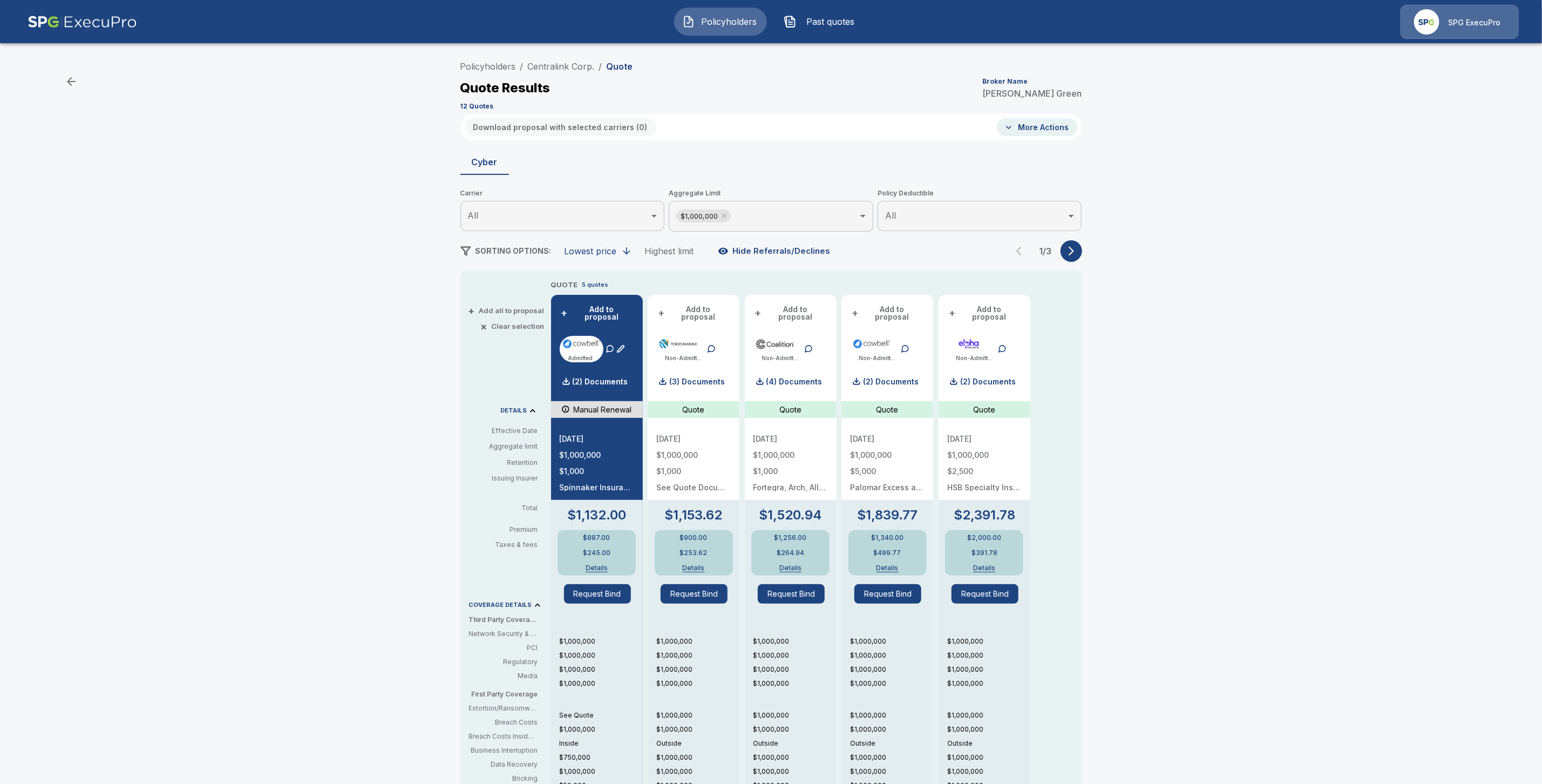
click at [1082, 246] on div "1 / 3" at bounding box center [1045, 251] width 73 height 22
click at [1077, 247] on icon "button" at bounding box center [1072, 251] width 11 height 11
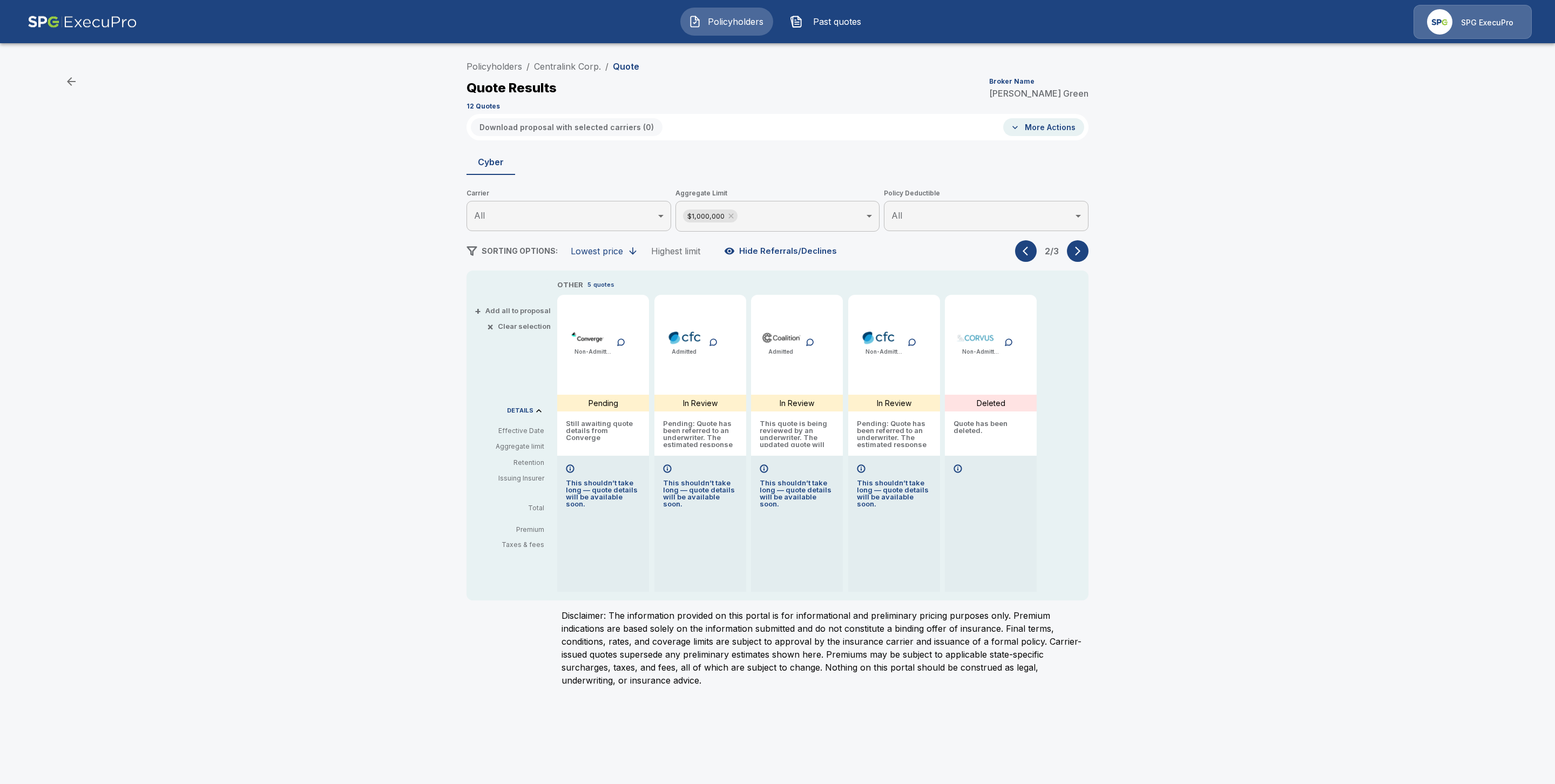
click at [1080, 247] on icon "button" at bounding box center [1078, 251] width 11 height 11
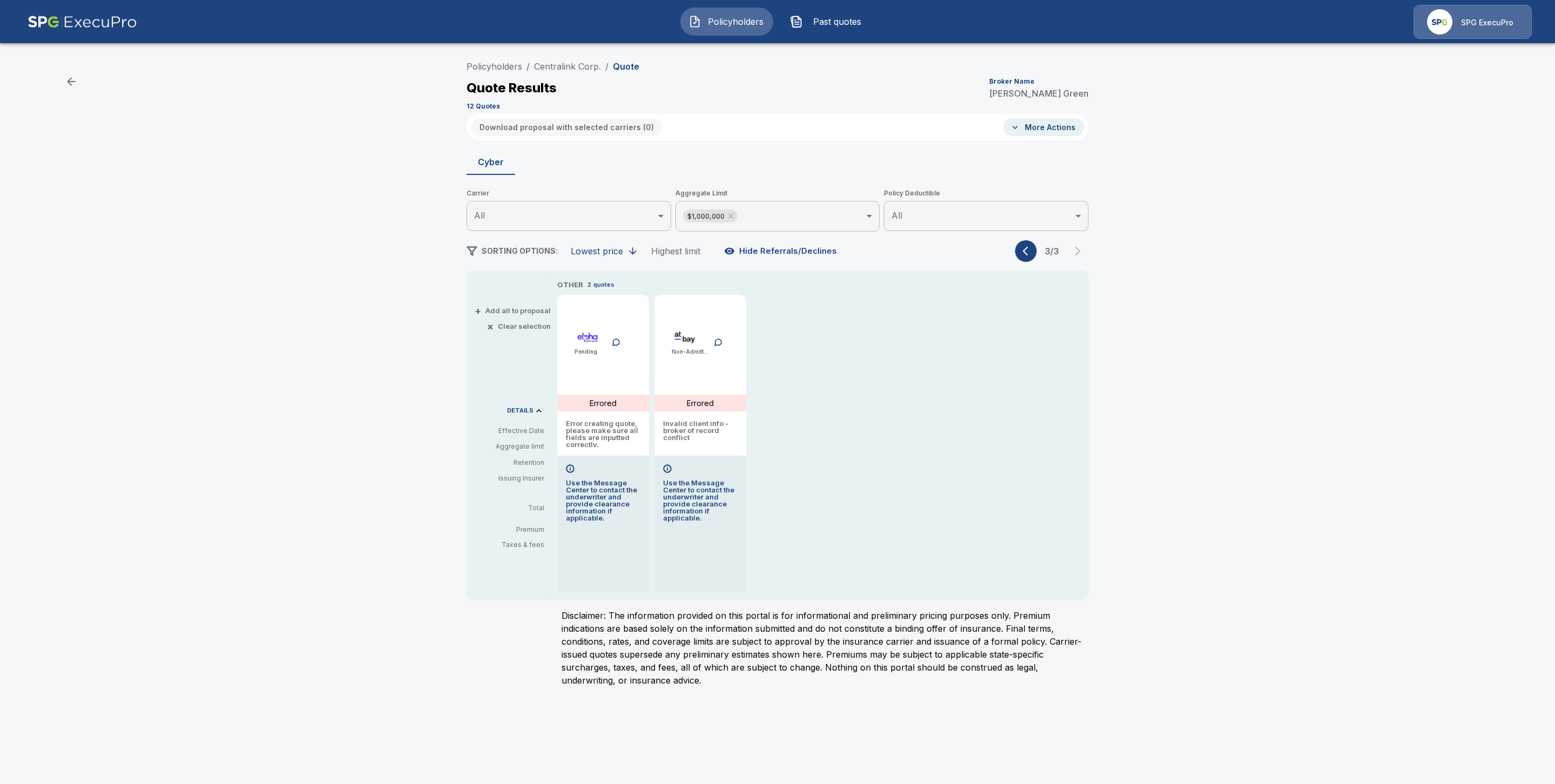
click at [1029, 254] on icon "button" at bounding box center [1028, 251] width 11 height 11
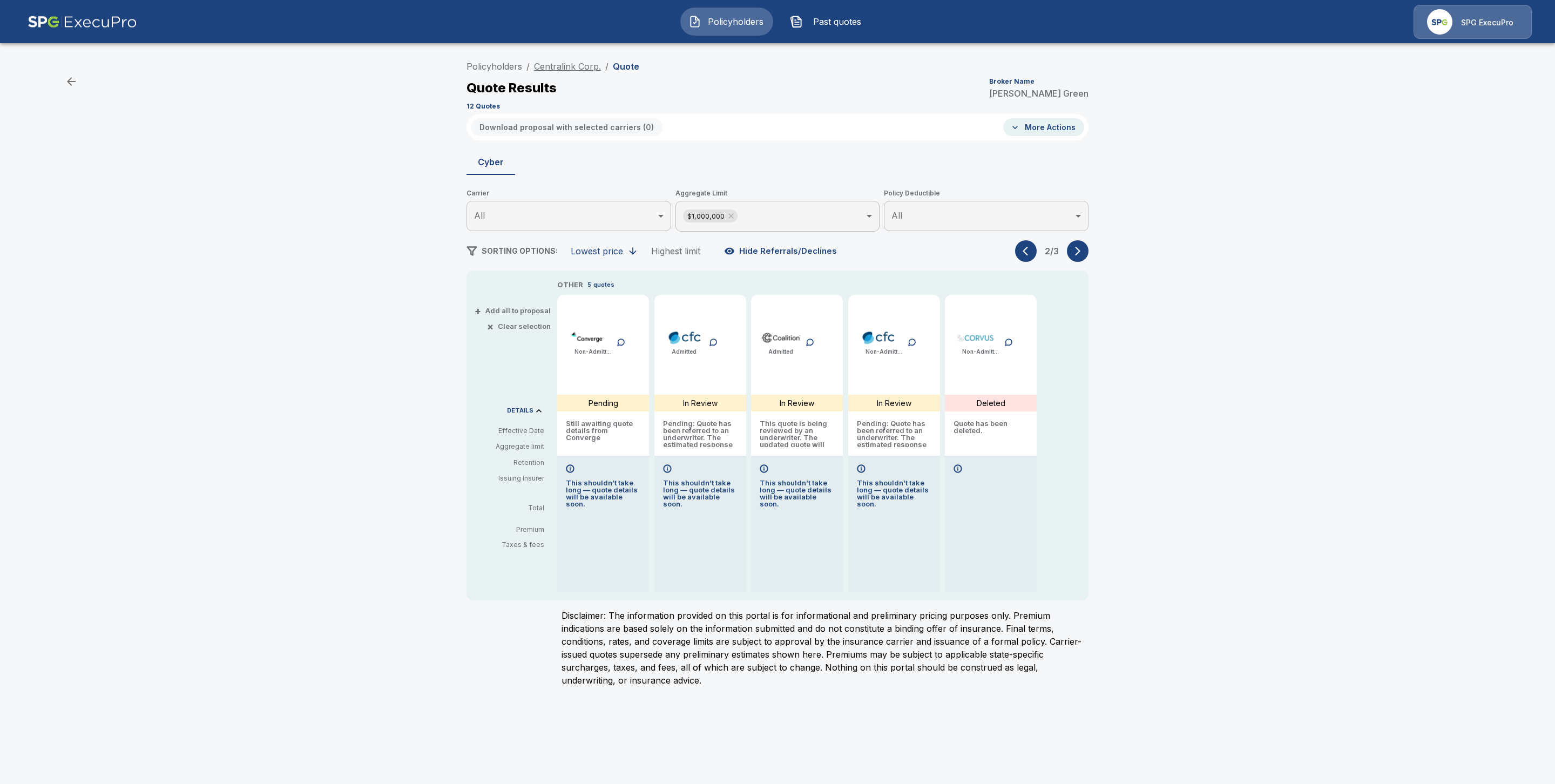
click at [566, 66] on link "Centralink Corp." at bounding box center [567, 66] width 67 height 11
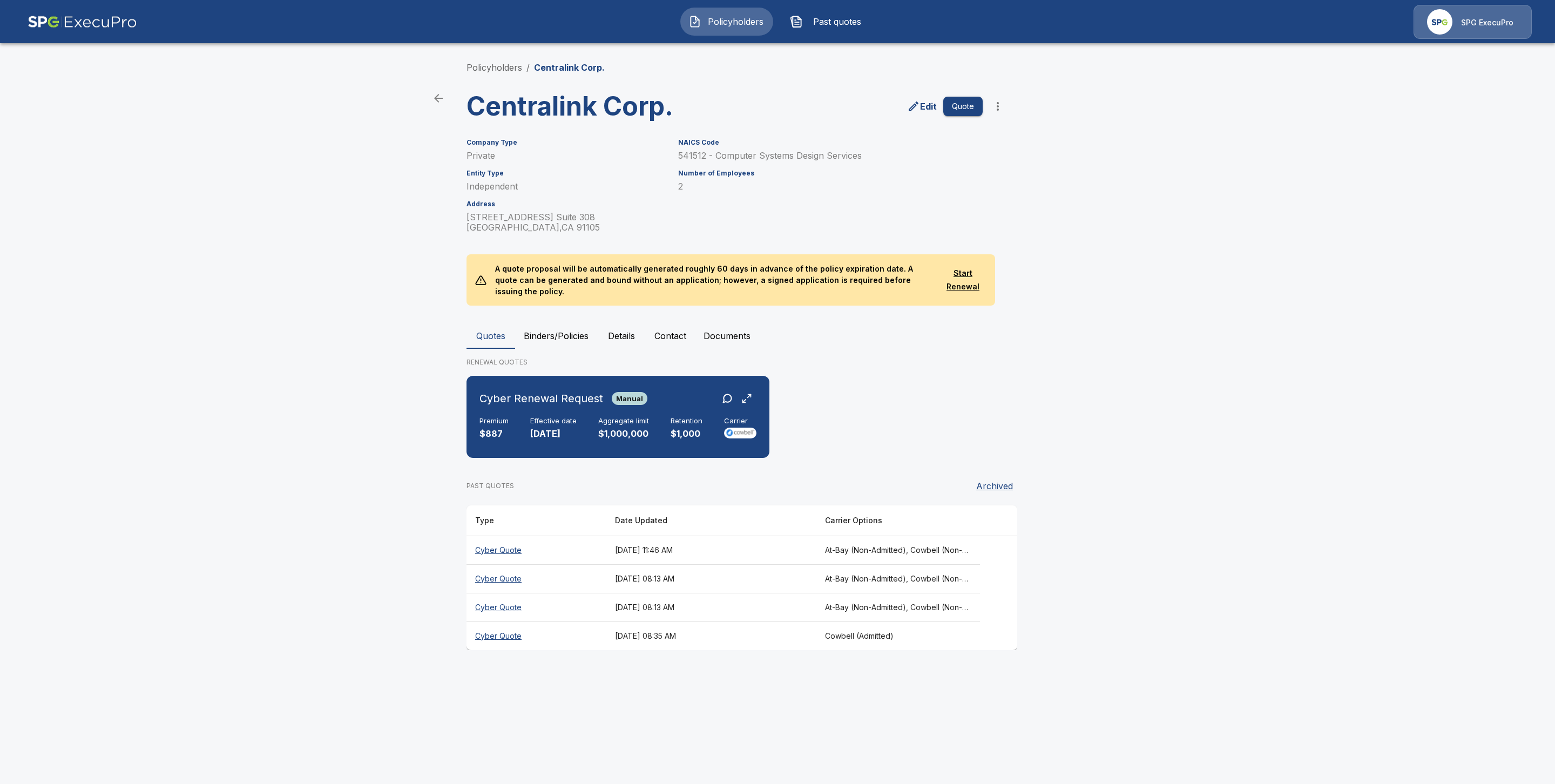
click at [508, 536] on th "Cyber Quote" at bounding box center [536, 550] width 140 height 29
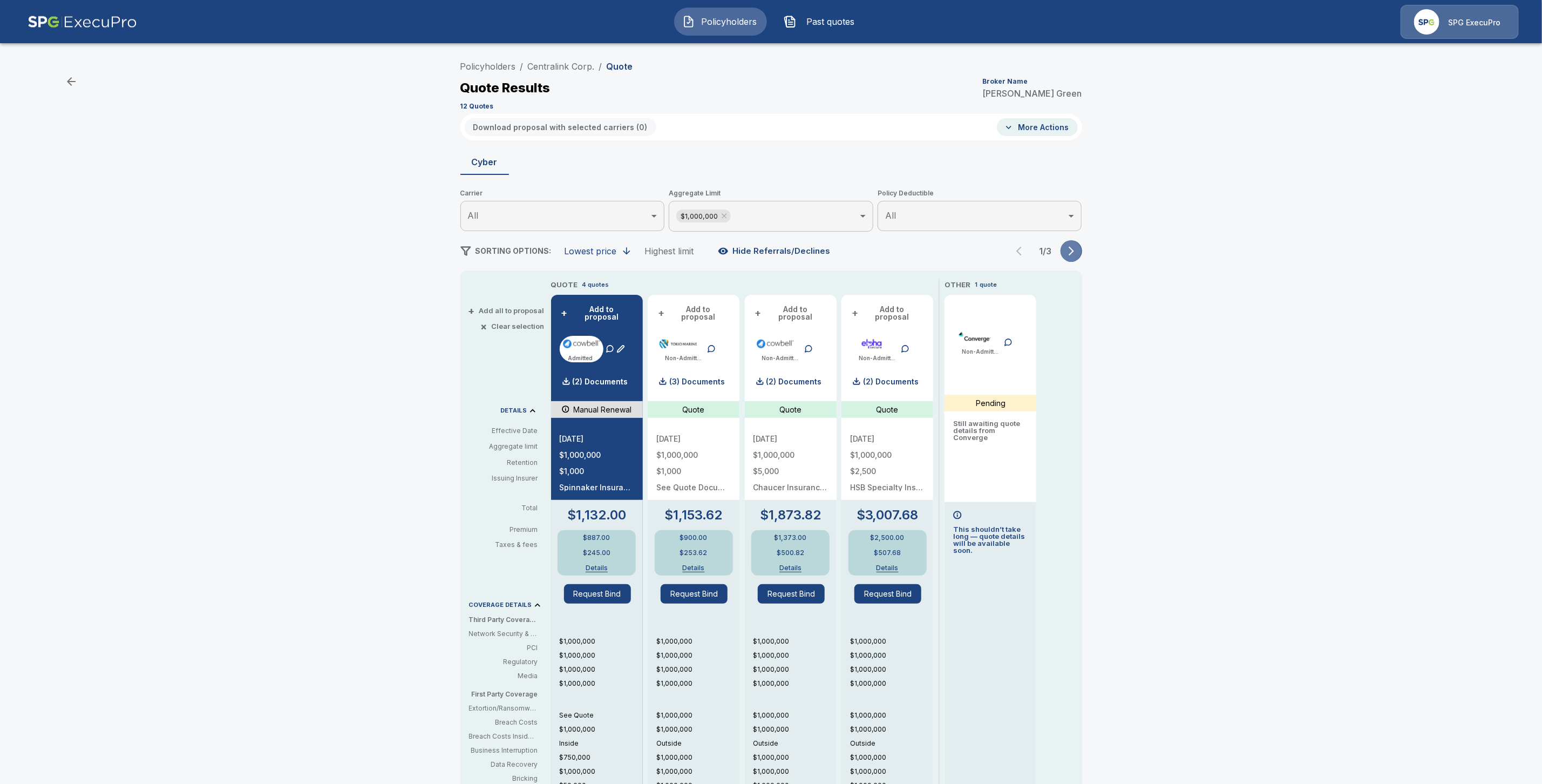
click at [1077, 253] on icon "button" at bounding box center [1072, 251] width 11 height 11
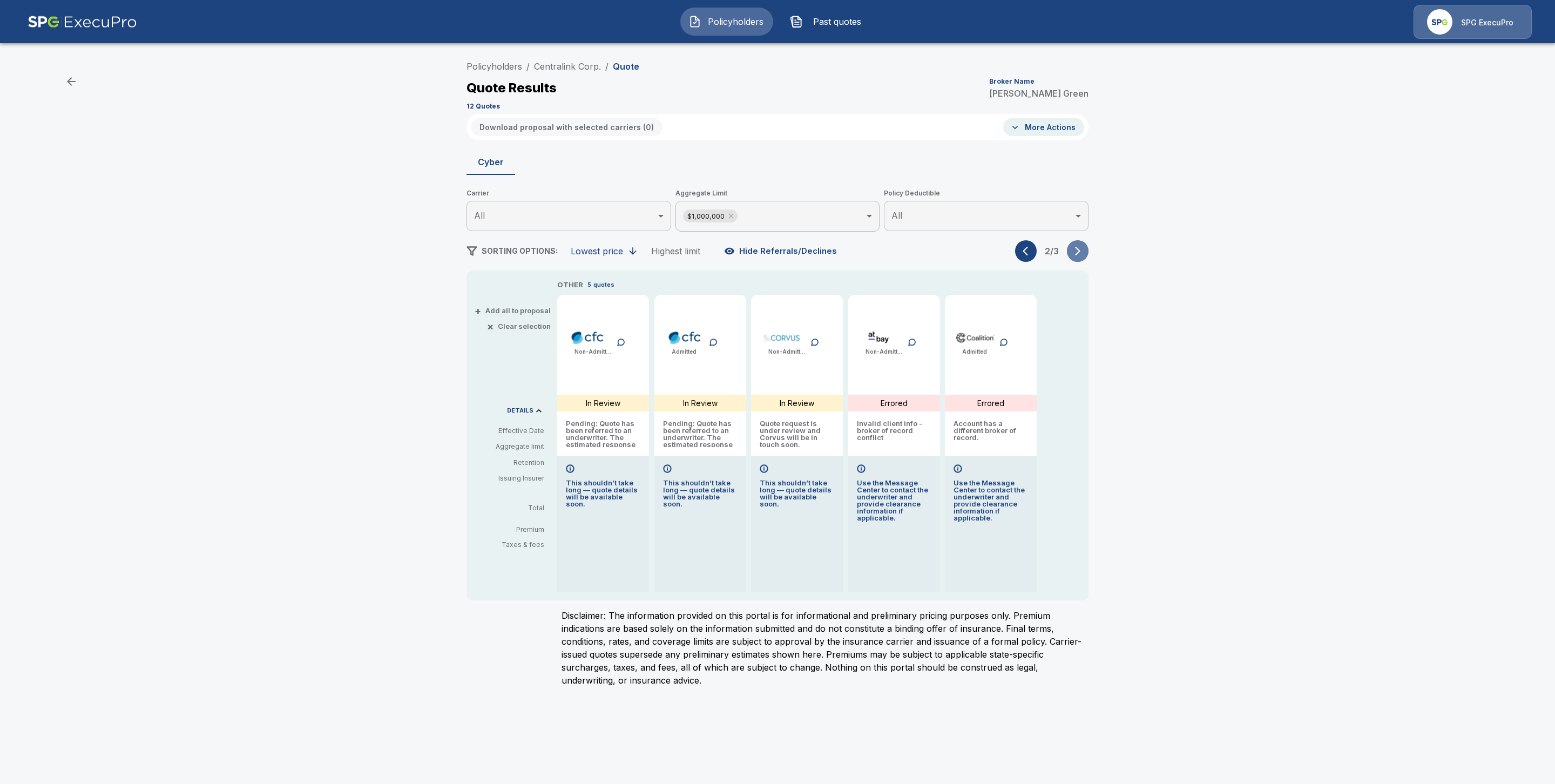
click at [1076, 254] on icon "button" at bounding box center [1078, 251] width 5 height 9
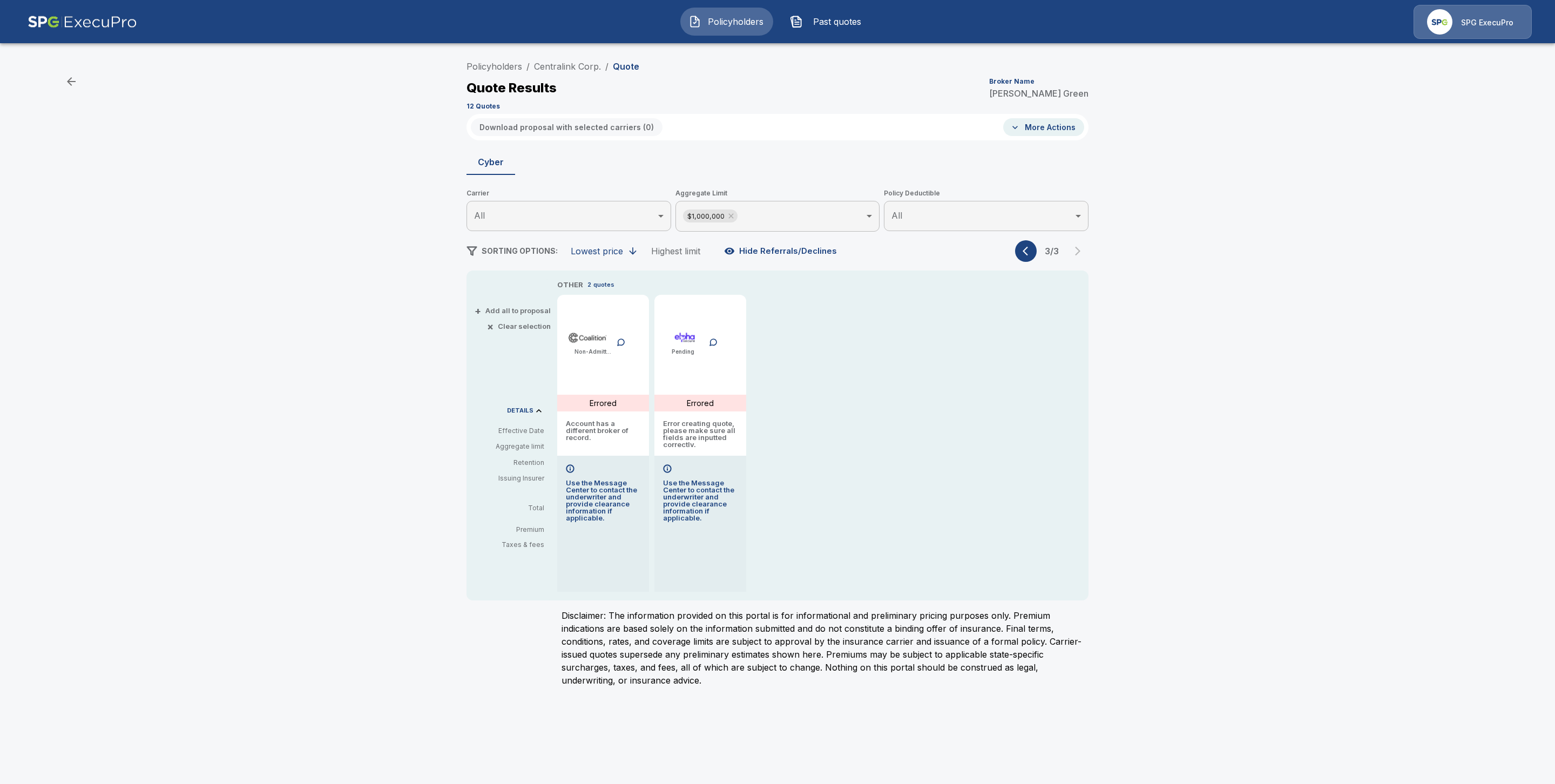
click at [1027, 254] on icon "button" at bounding box center [1028, 251] width 11 height 11
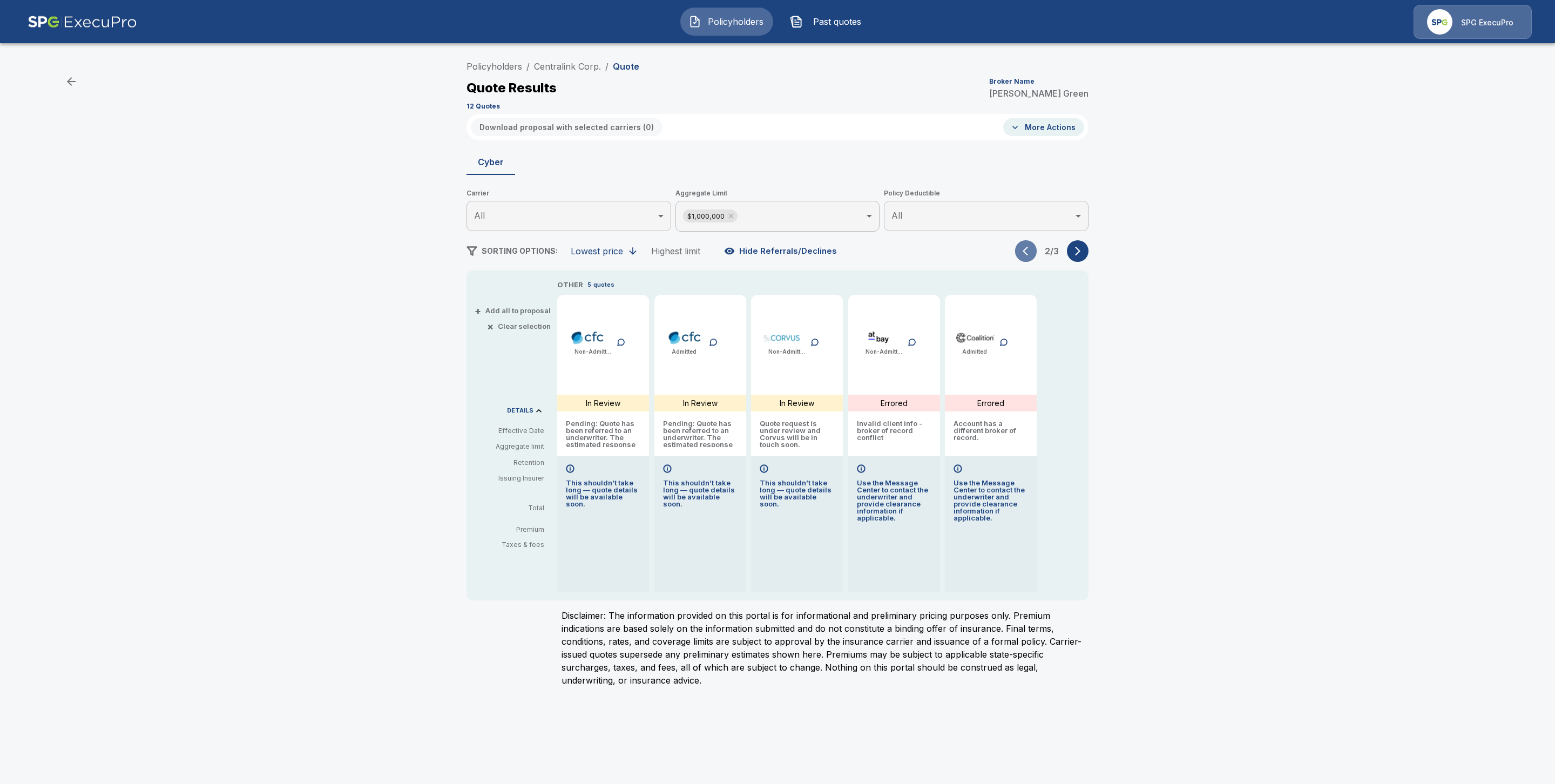
click at [1027, 251] on icon "button" at bounding box center [1028, 251] width 11 height 11
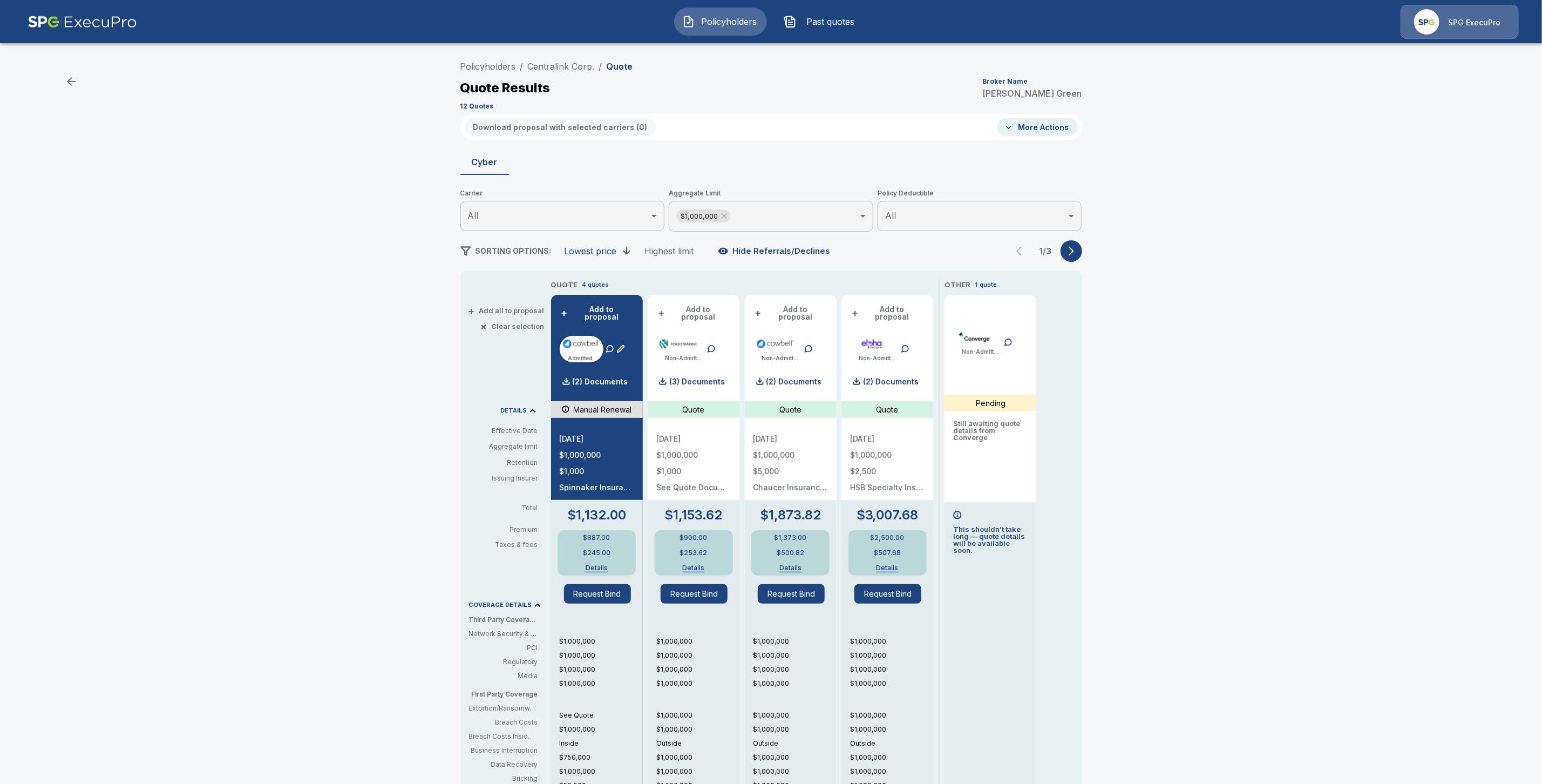
click at [1029, 254] on div "1 / 3" at bounding box center [1045, 251] width 73 height 22
click at [1082, 261] on div "1 / 3" at bounding box center [1045, 251] width 73 height 22
click at [1077, 256] on icon "button" at bounding box center [1072, 251] width 11 height 11
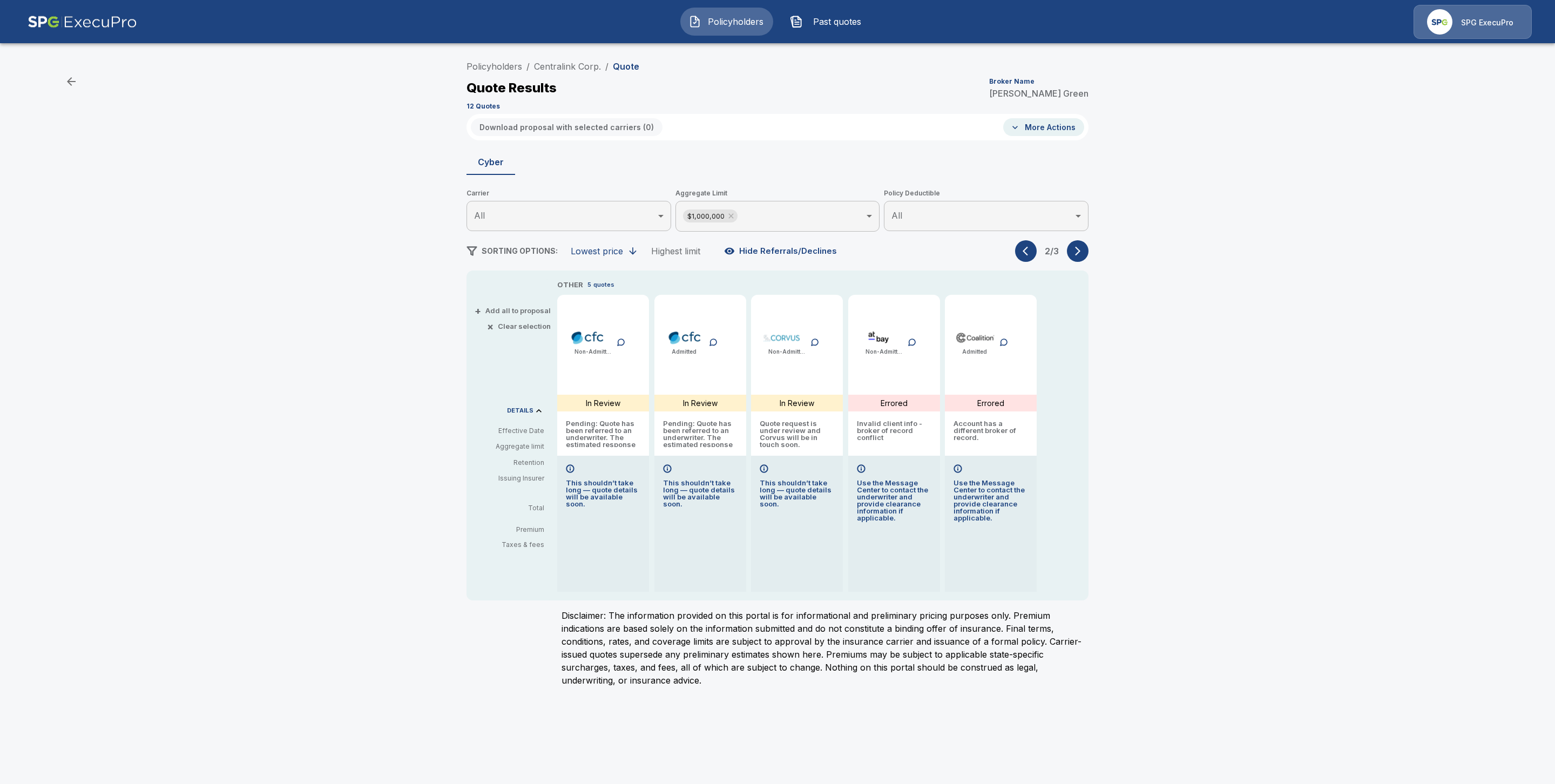
click at [1030, 253] on icon "button" at bounding box center [1028, 251] width 11 height 11
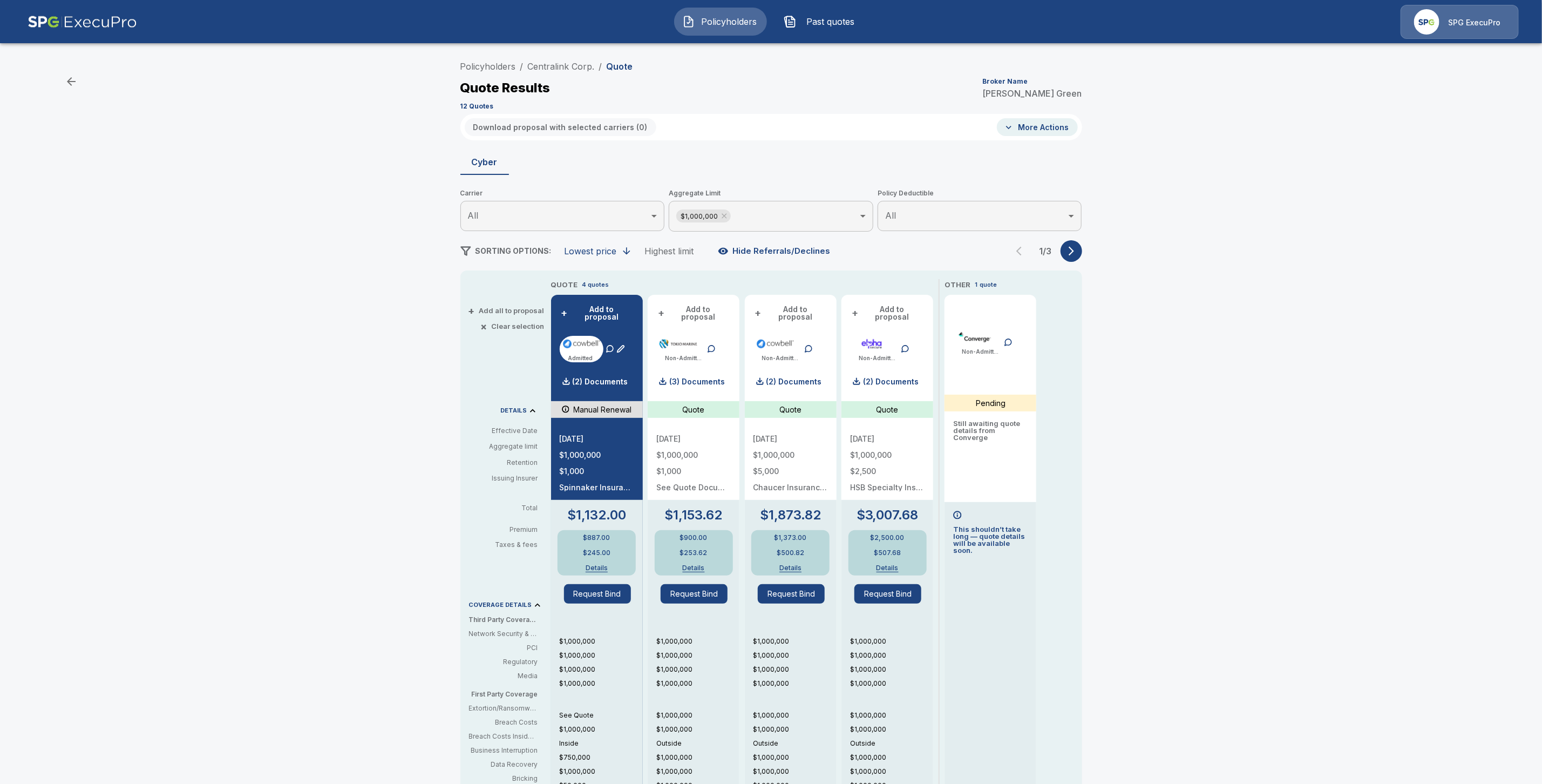
click at [1082, 255] on button "button" at bounding box center [1072, 251] width 22 height 22
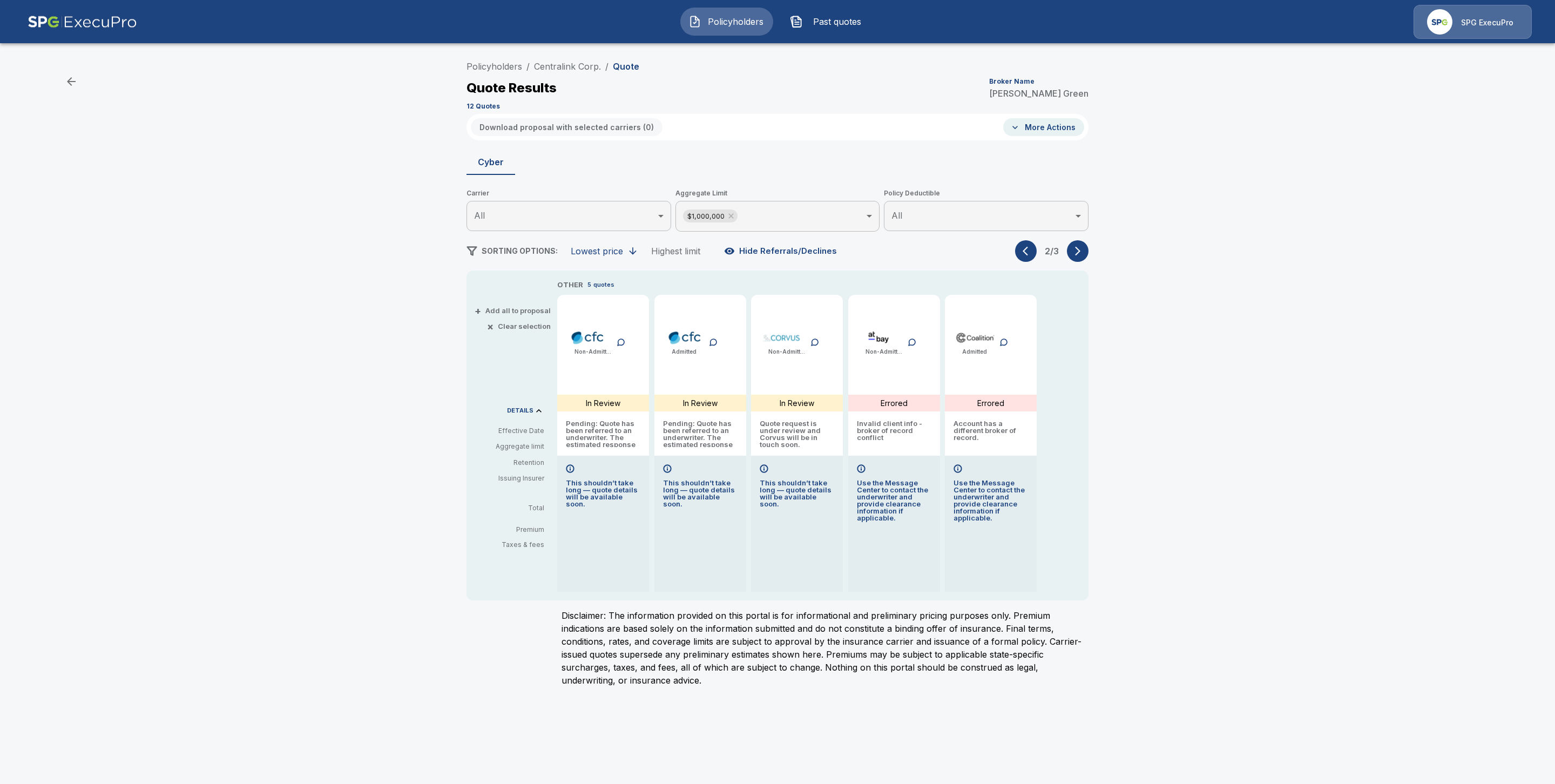
click at [1085, 255] on button "button" at bounding box center [1078, 251] width 22 height 22
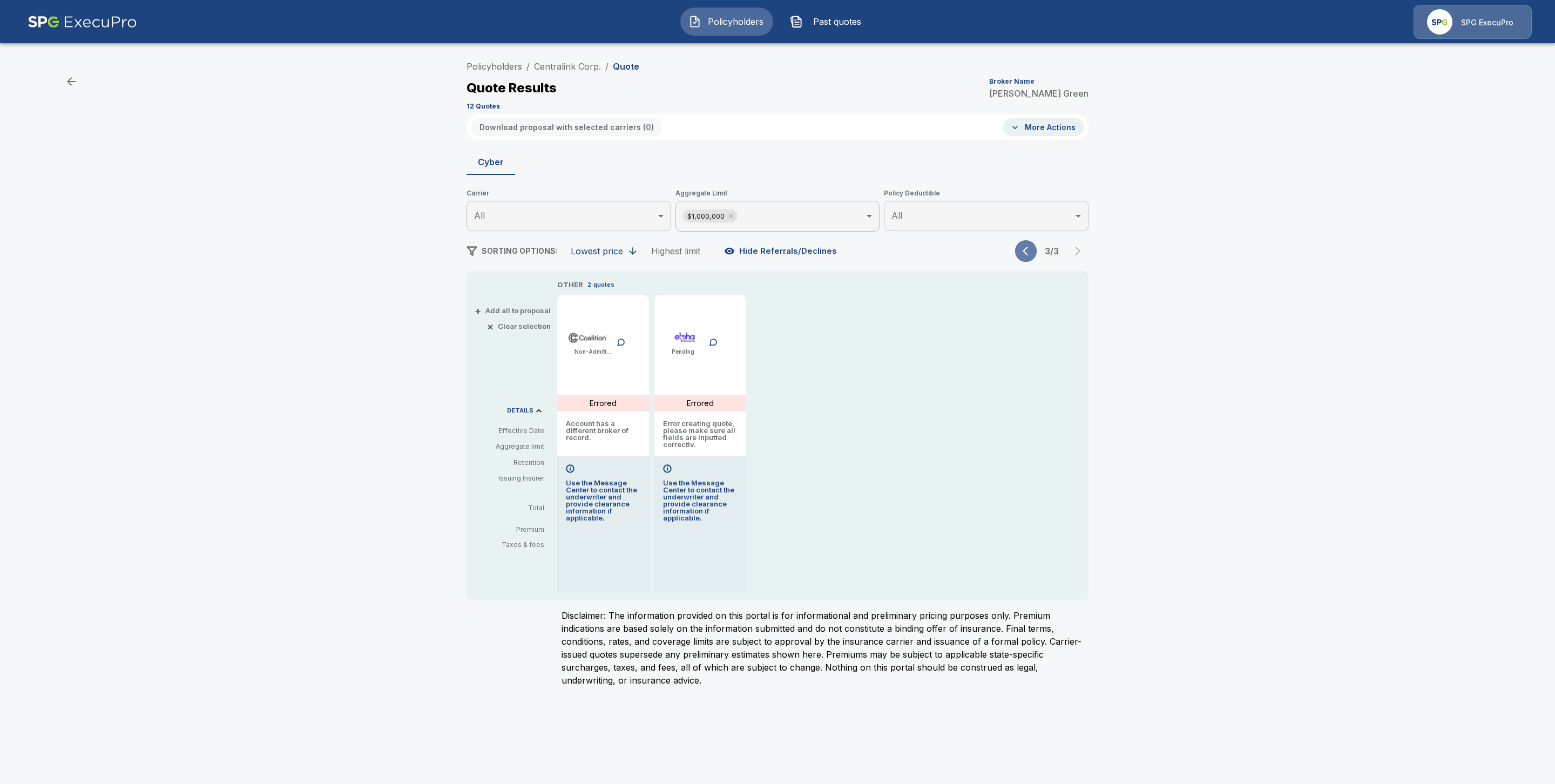
click at [1023, 254] on icon "button" at bounding box center [1028, 251] width 11 height 11
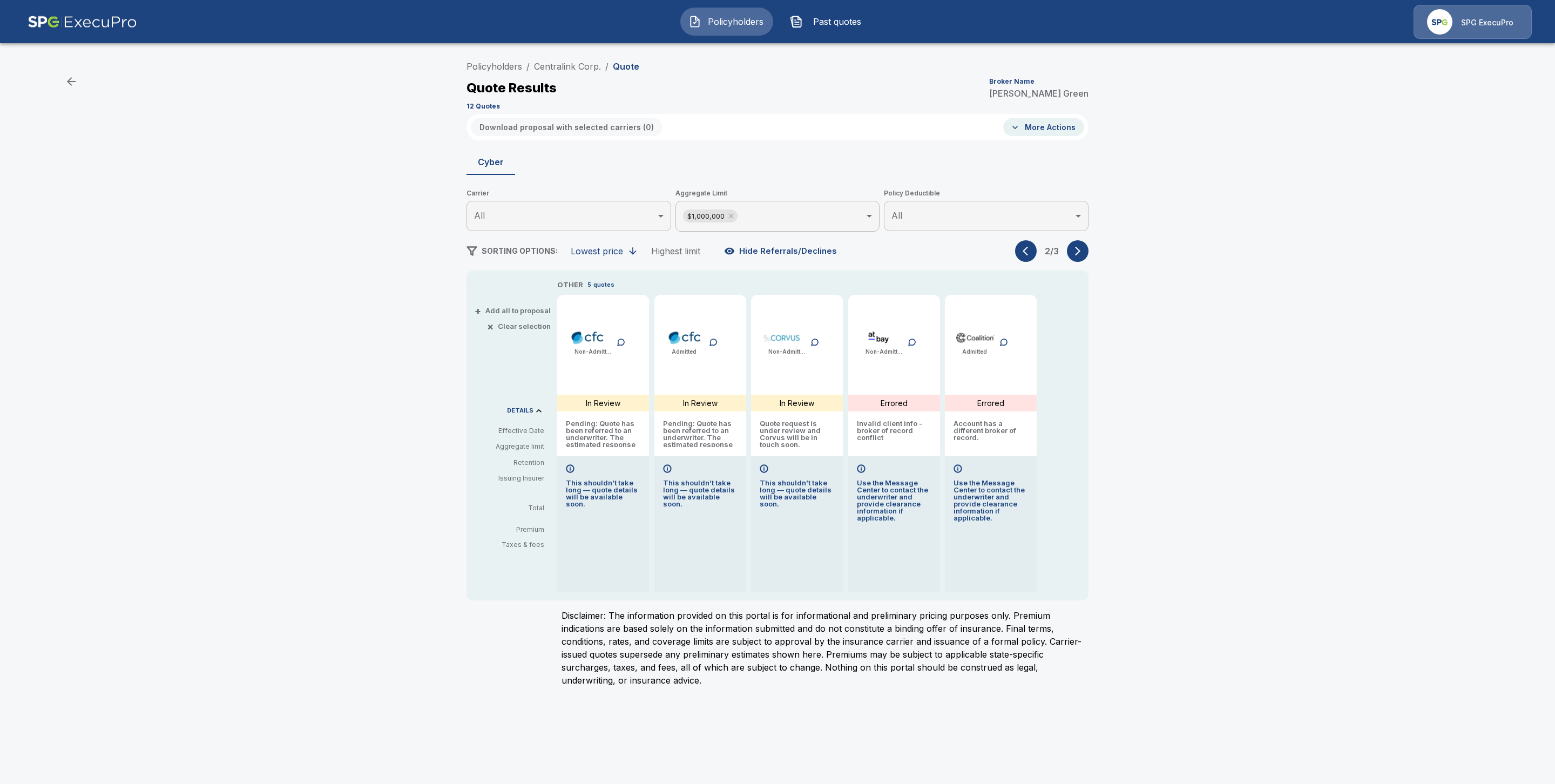
click at [1024, 252] on icon "button" at bounding box center [1028, 251] width 11 height 11
click at [1024, 252] on div "2 / 3" at bounding box center [1051, 251] width 73 height 22
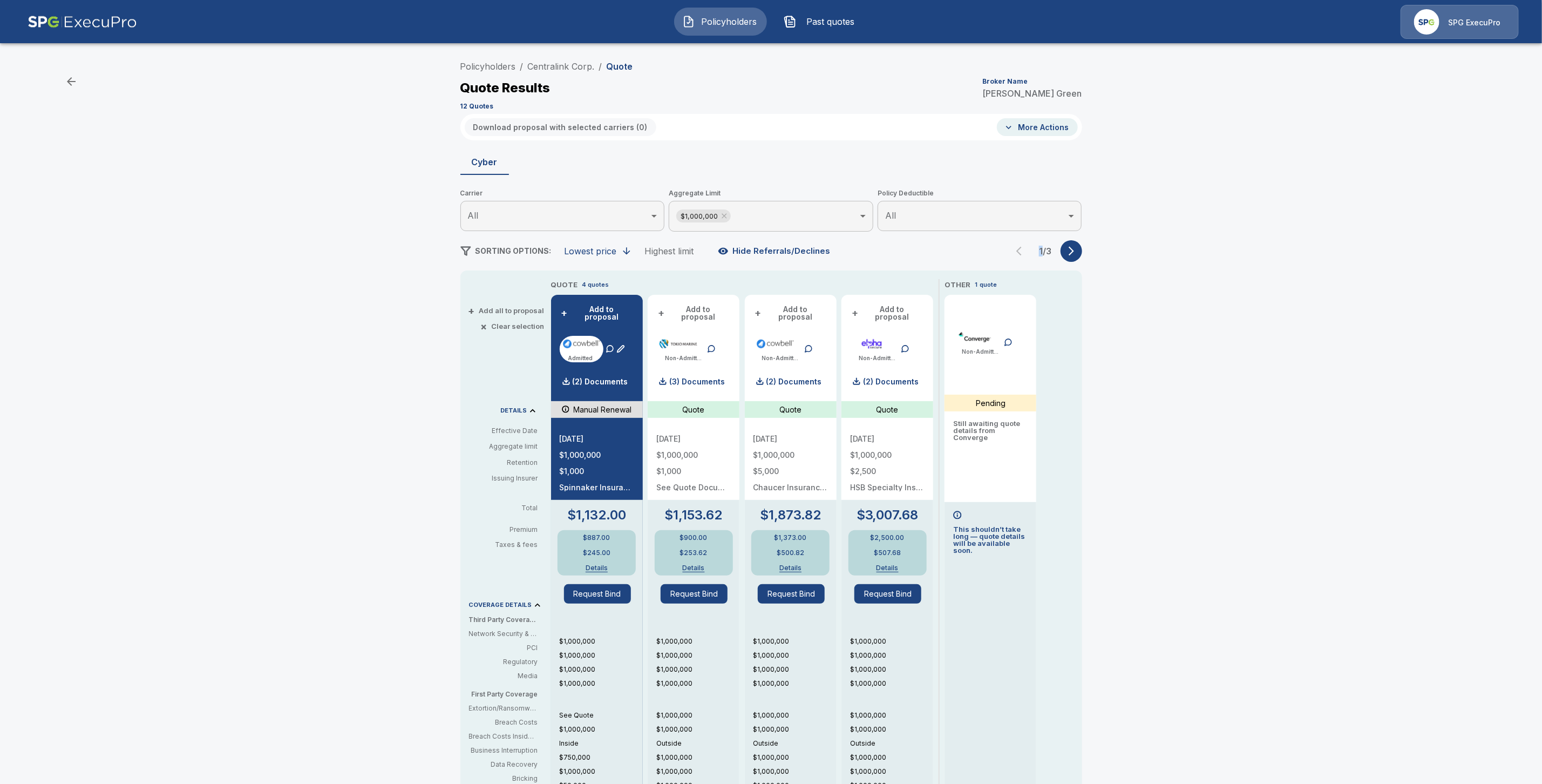
click at [1077, 254] on icon "button" at bounding box center [1072, 251] width 11 height 11
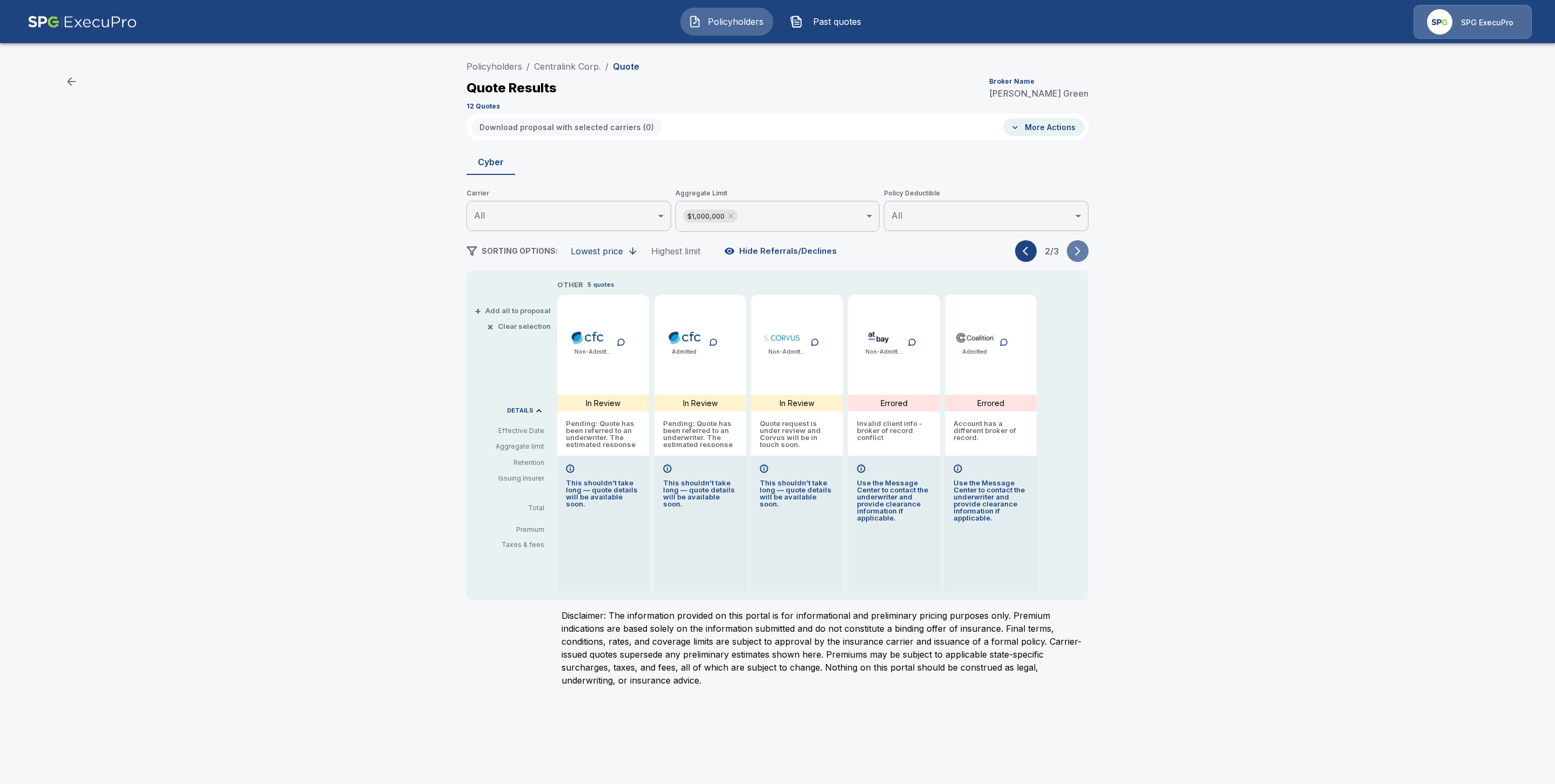
click at [1079, 254] on icon "button" at bounding box center [1078, 251] width 11 height 11
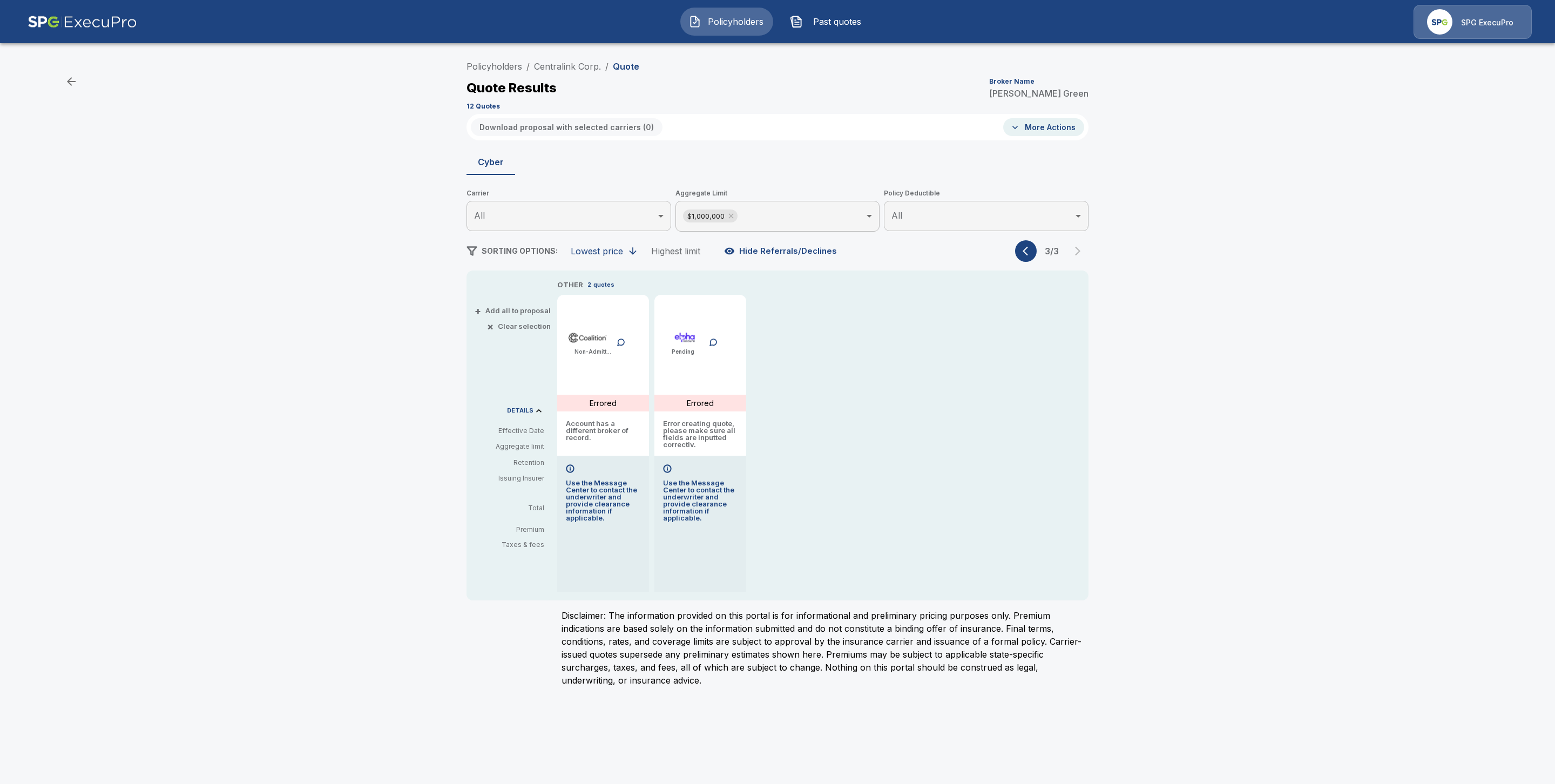
click at [1025, 254] on icon "button" at bounding box center [1028, 251] width 11 height 11
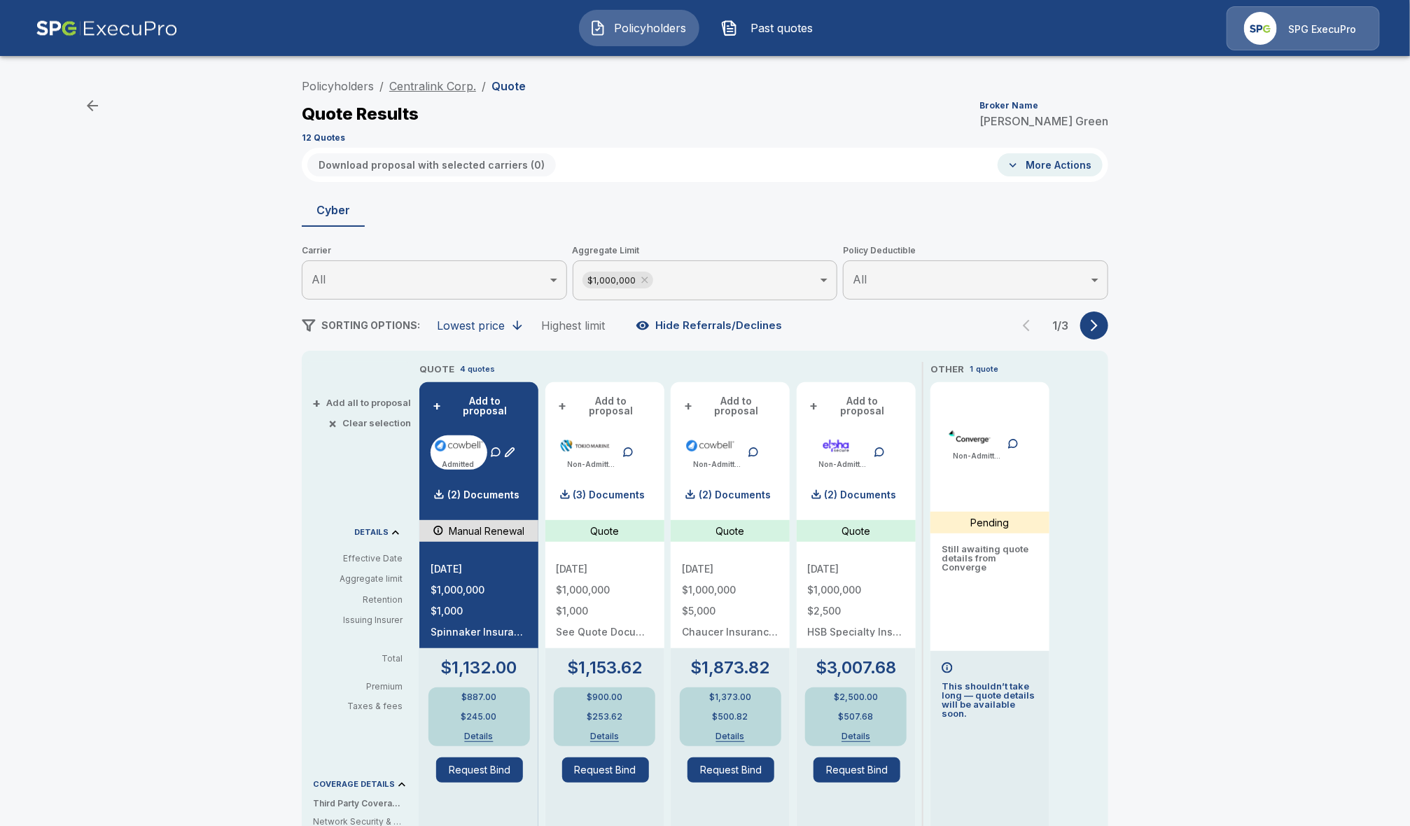
click at [437, 85] on link "Centralink Corp." at bounding box center [432, 86] width 87 height 14
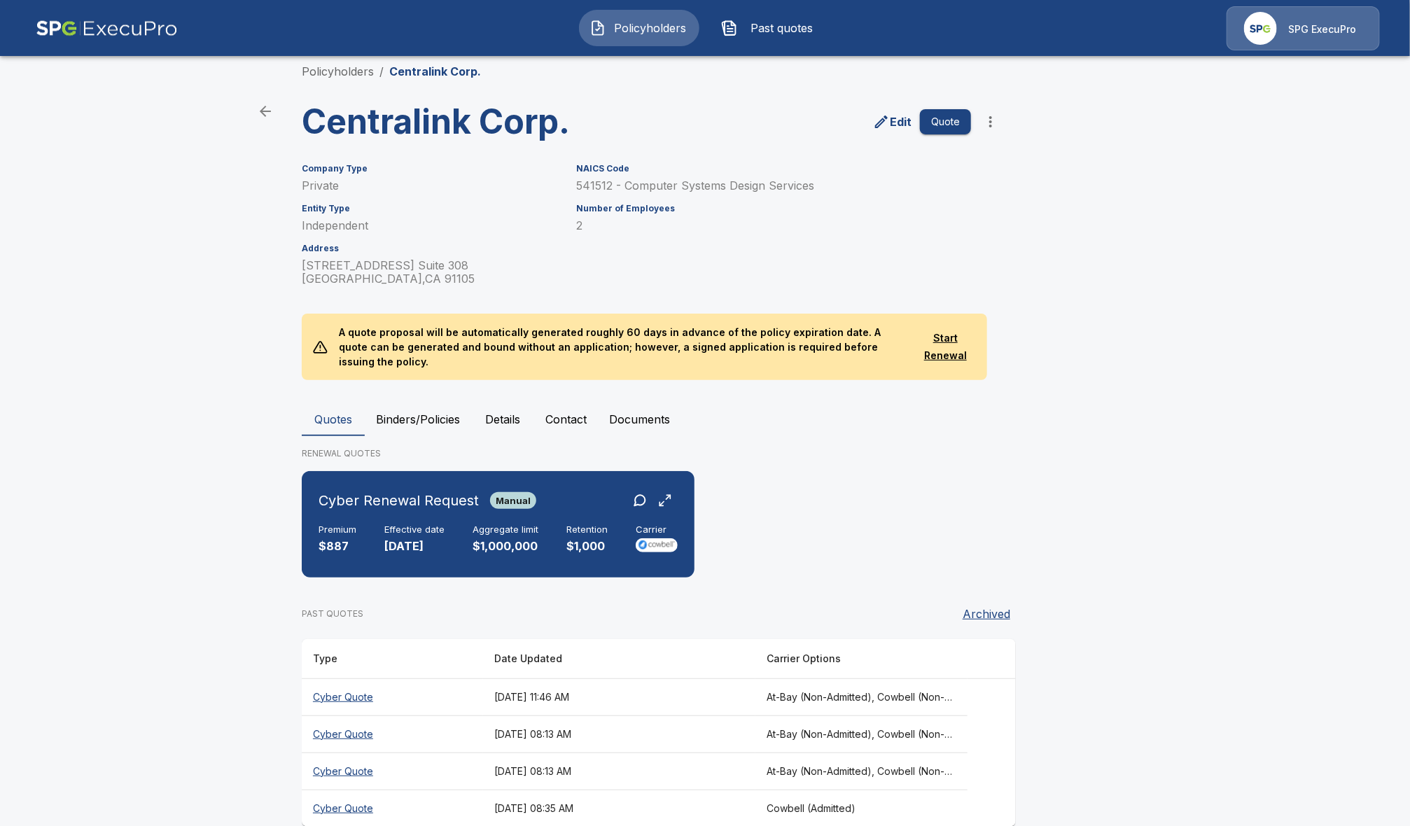
scroll to position [27, 0]
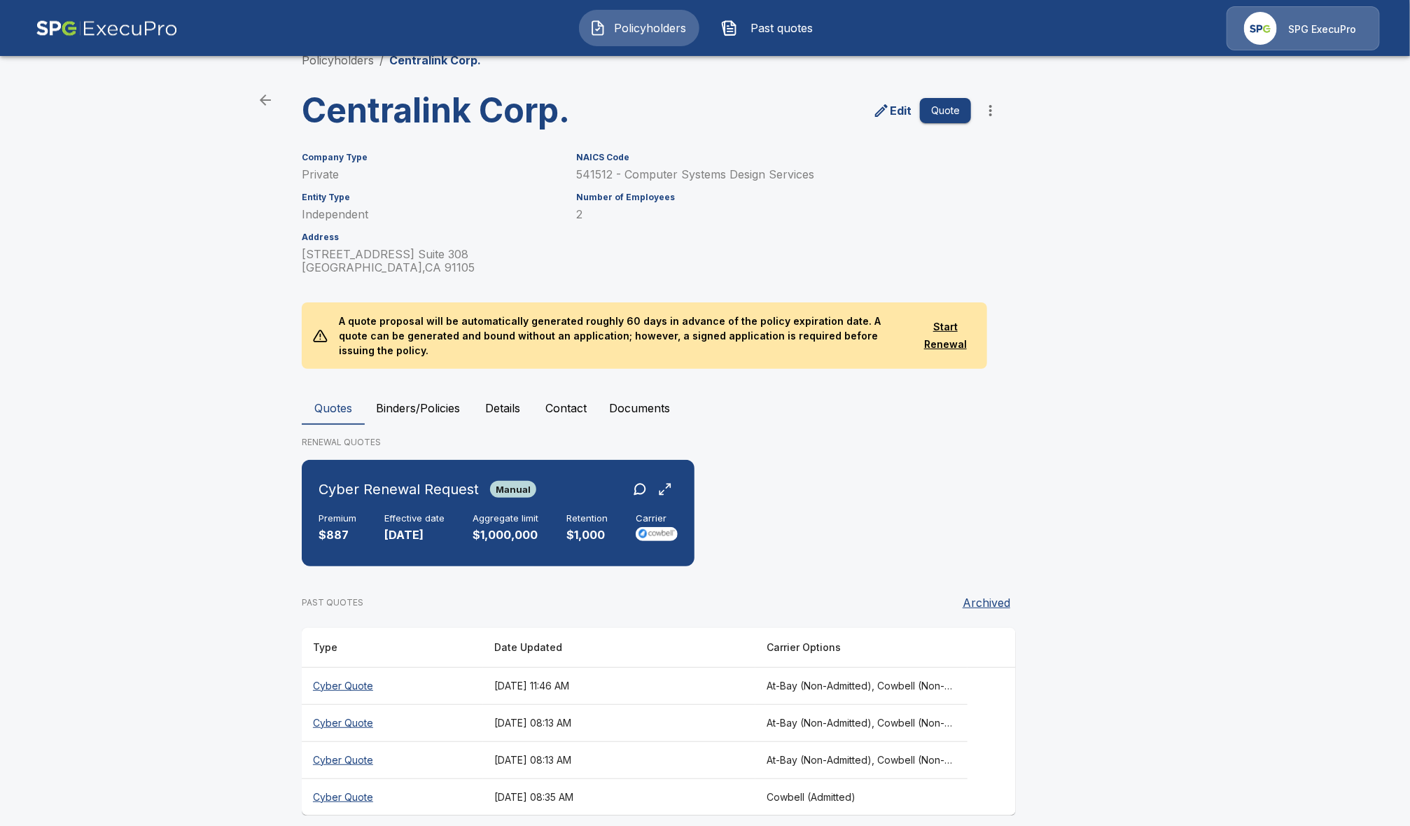
click at [353, 706] on th "Cyber Quote" at bounding box center [392, 722] width 181 height 37
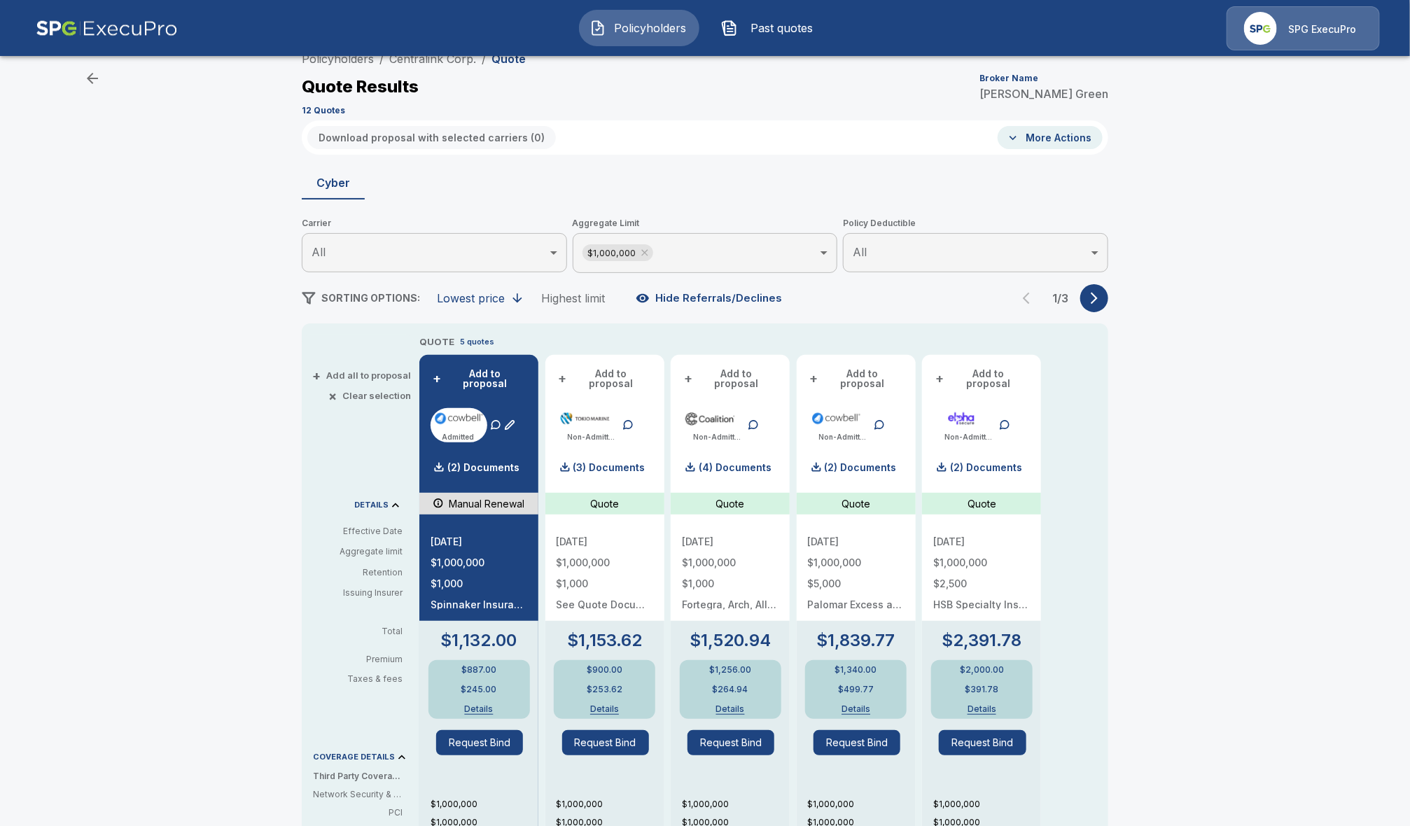
click at [1101, 300] on icon "button" at bounding box center [1094, 298] width 14 height 14
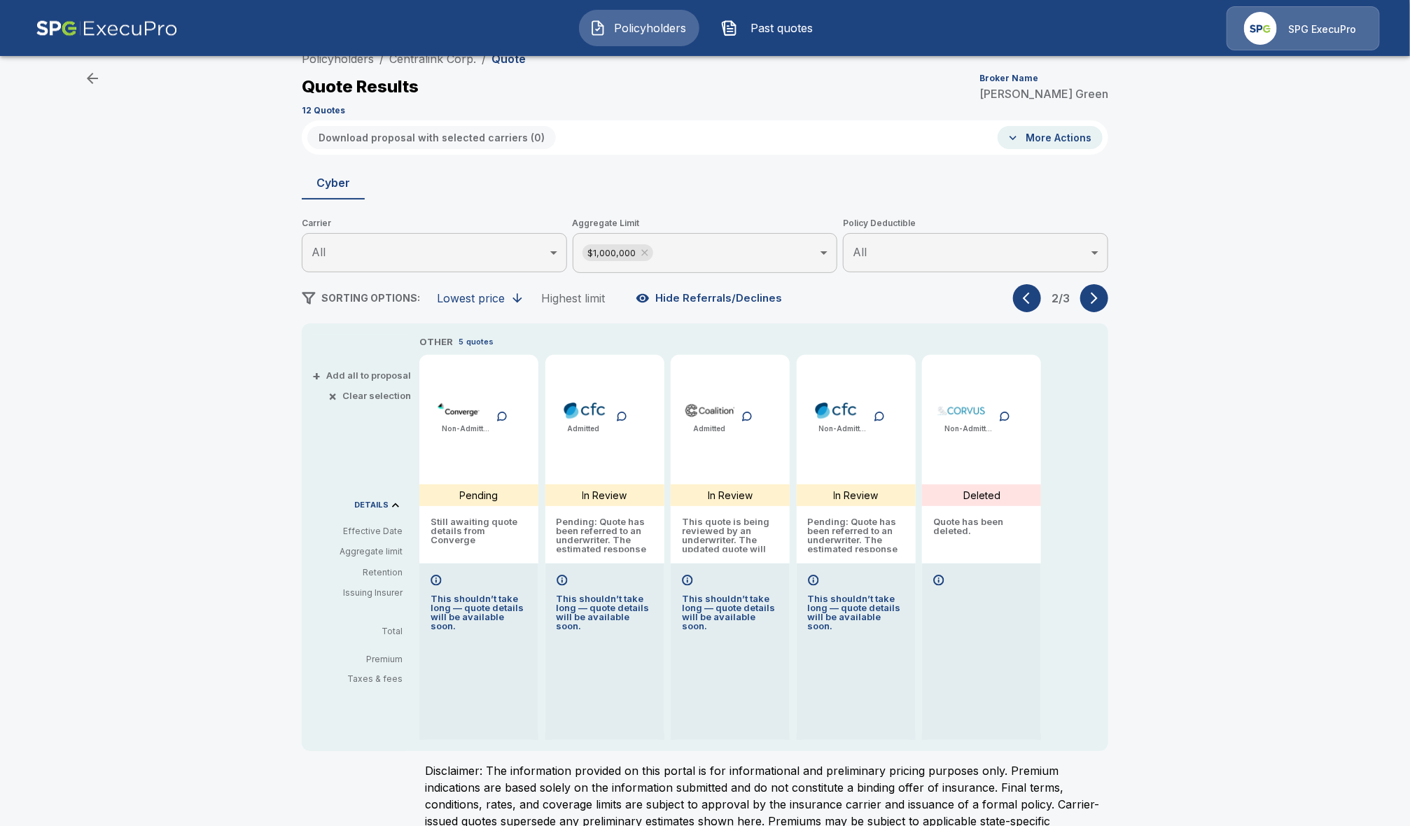
click at [1037, 297] on icon "button" at bounding box center [1030, 298] width 14 height 14
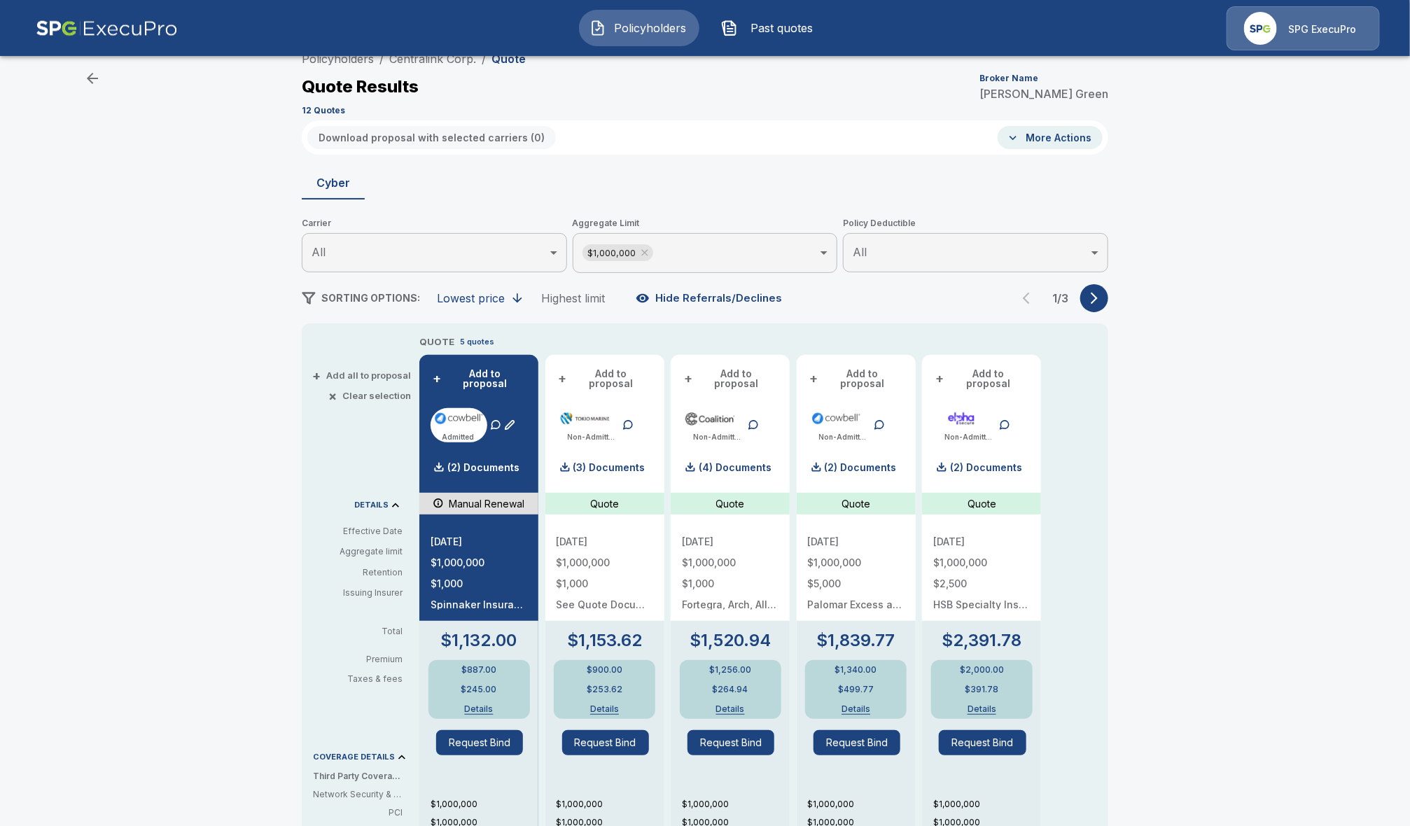
click at [1101, 299] on icon "button" at bounding box center [1094, 298] width 14 height 14
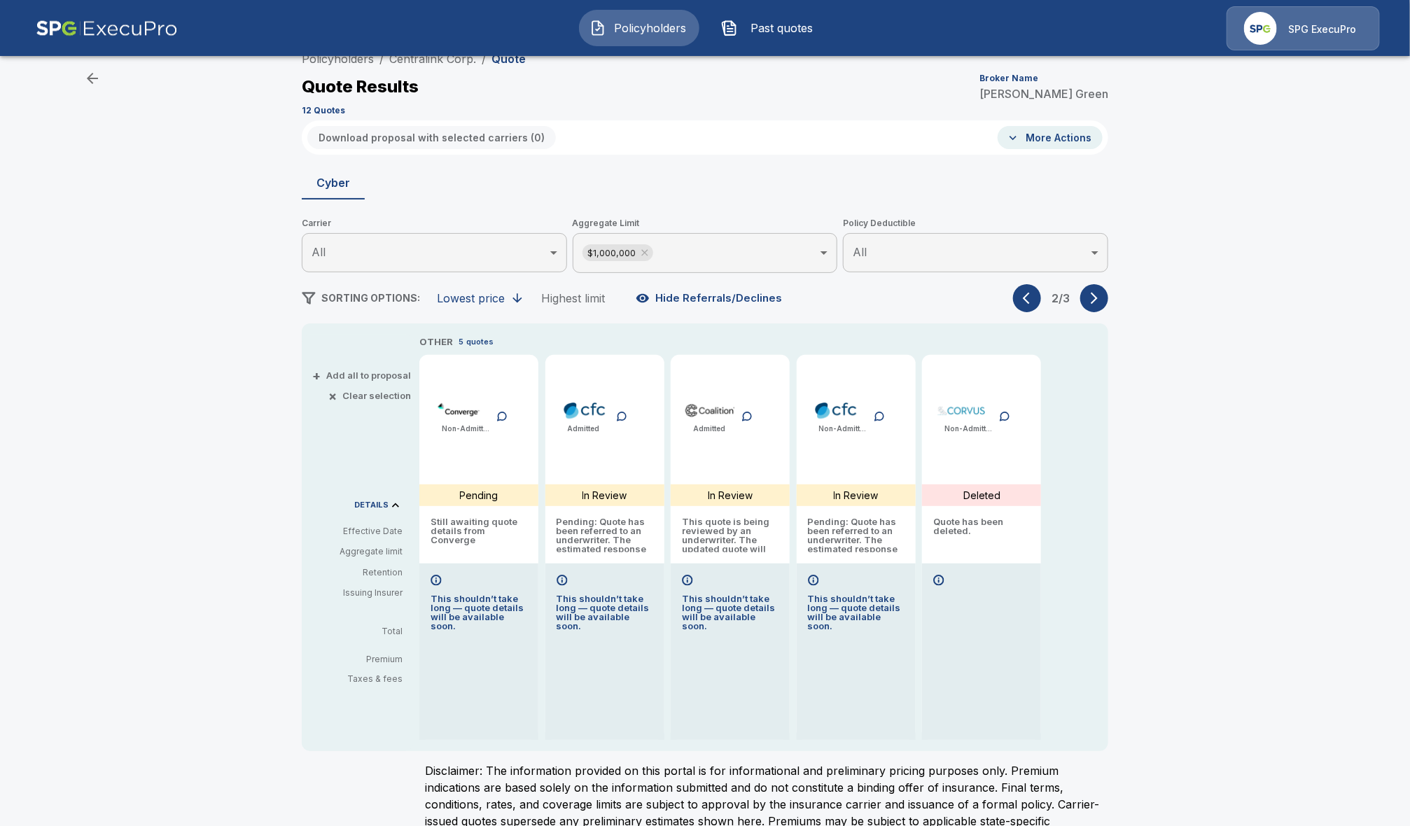
click at [1098, 297] on icon "button" at bounding box center [1094, 299] width 7 height 12
